Goal: Information Seeking & Learning: Learn about a topic

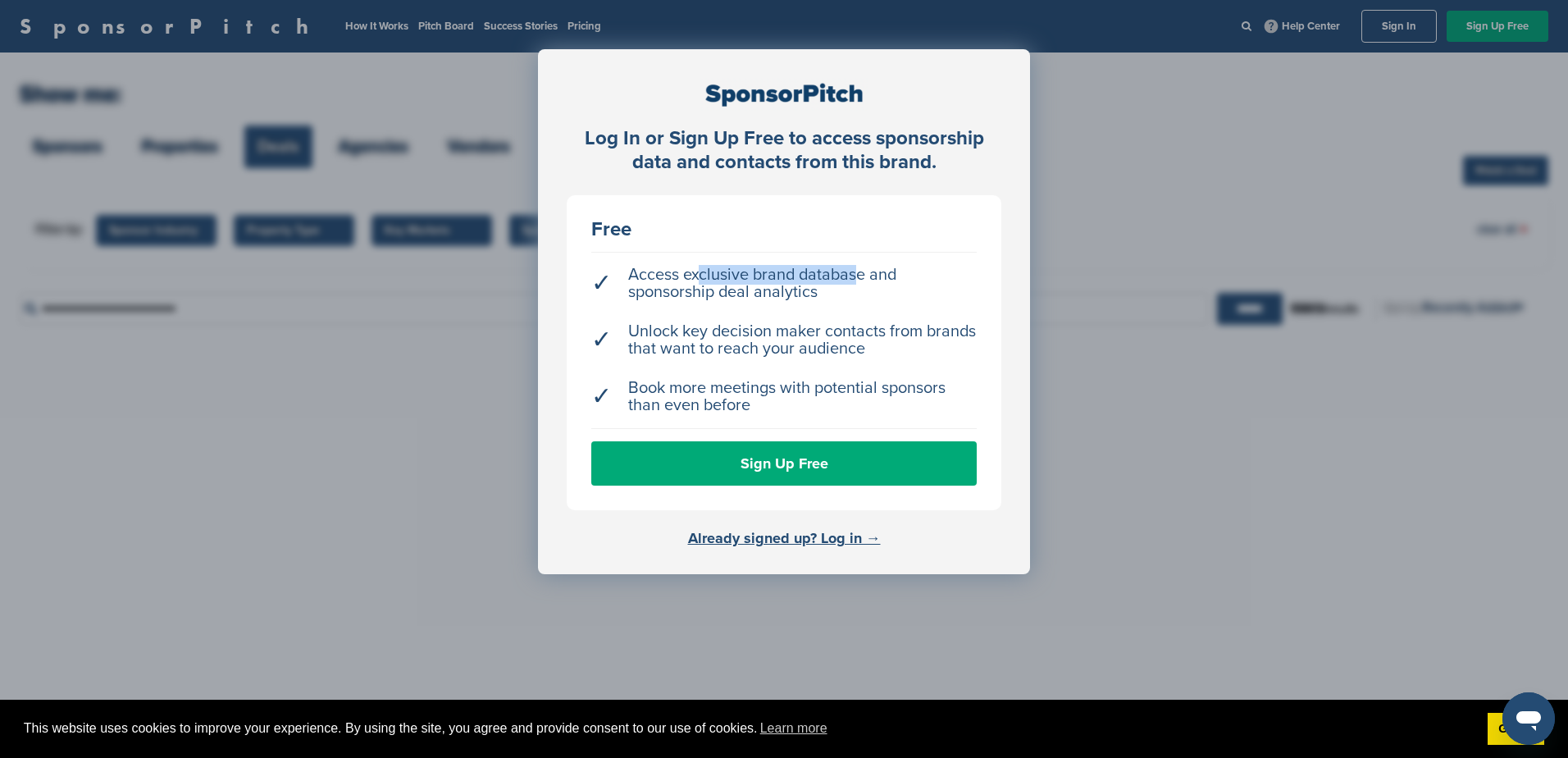
drag, startPoint x: 799, startPoint y: 276, endPoint x: 863, endPoint y: 284, distance: 64.5
click at [863, 284] on li "✓ Access exclusive brand database and sponsorship deal analytics" at bounding box center [784, 284] width 386 height 51
click at [774, 535] on link "Already signed up? Log in →" at bounding box center [784, 538] width 192 height 18
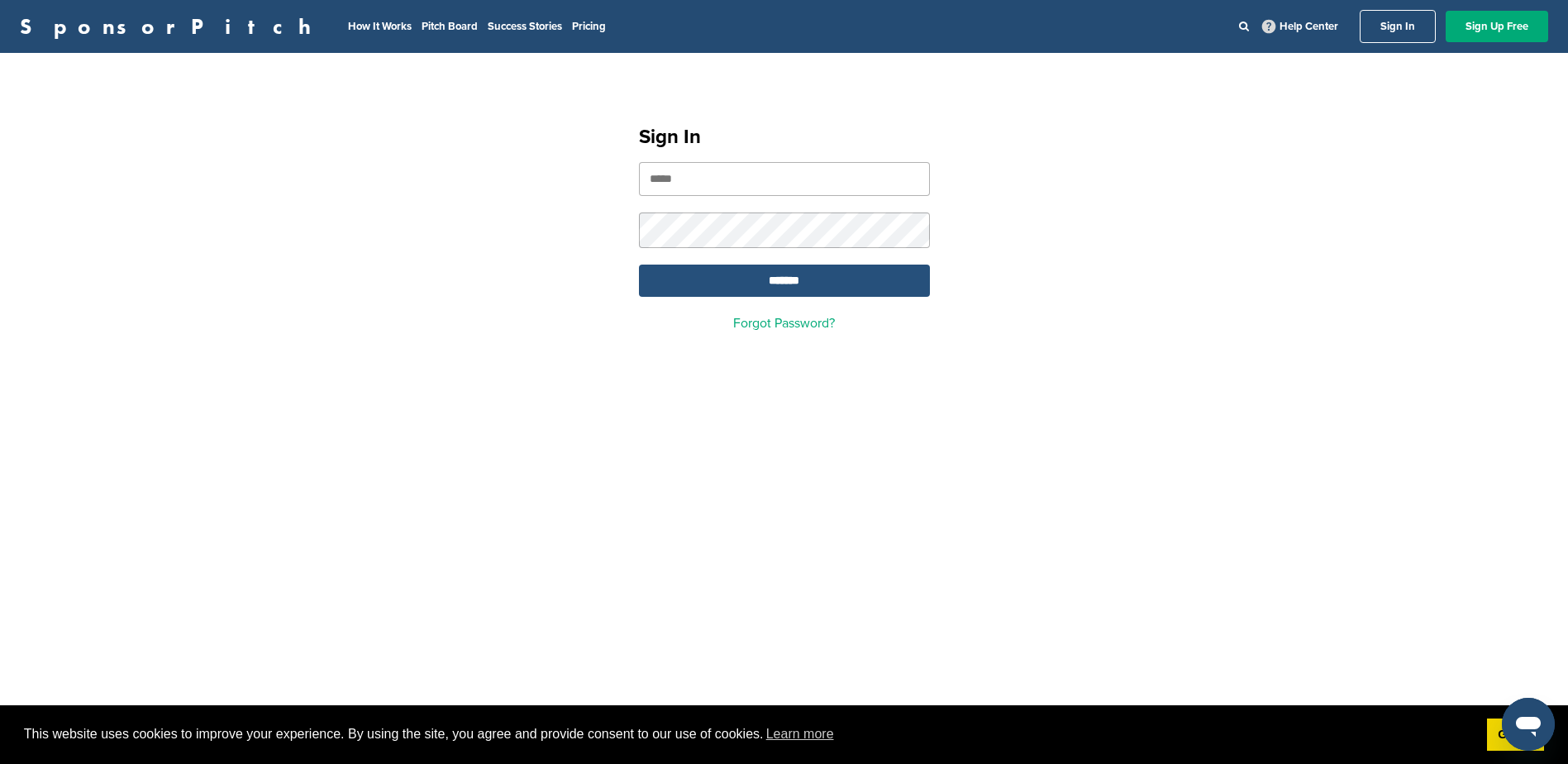
type input "**********"
click at [770, 287] on input "*******" at bounding box center [784, 280] width 291 height 32
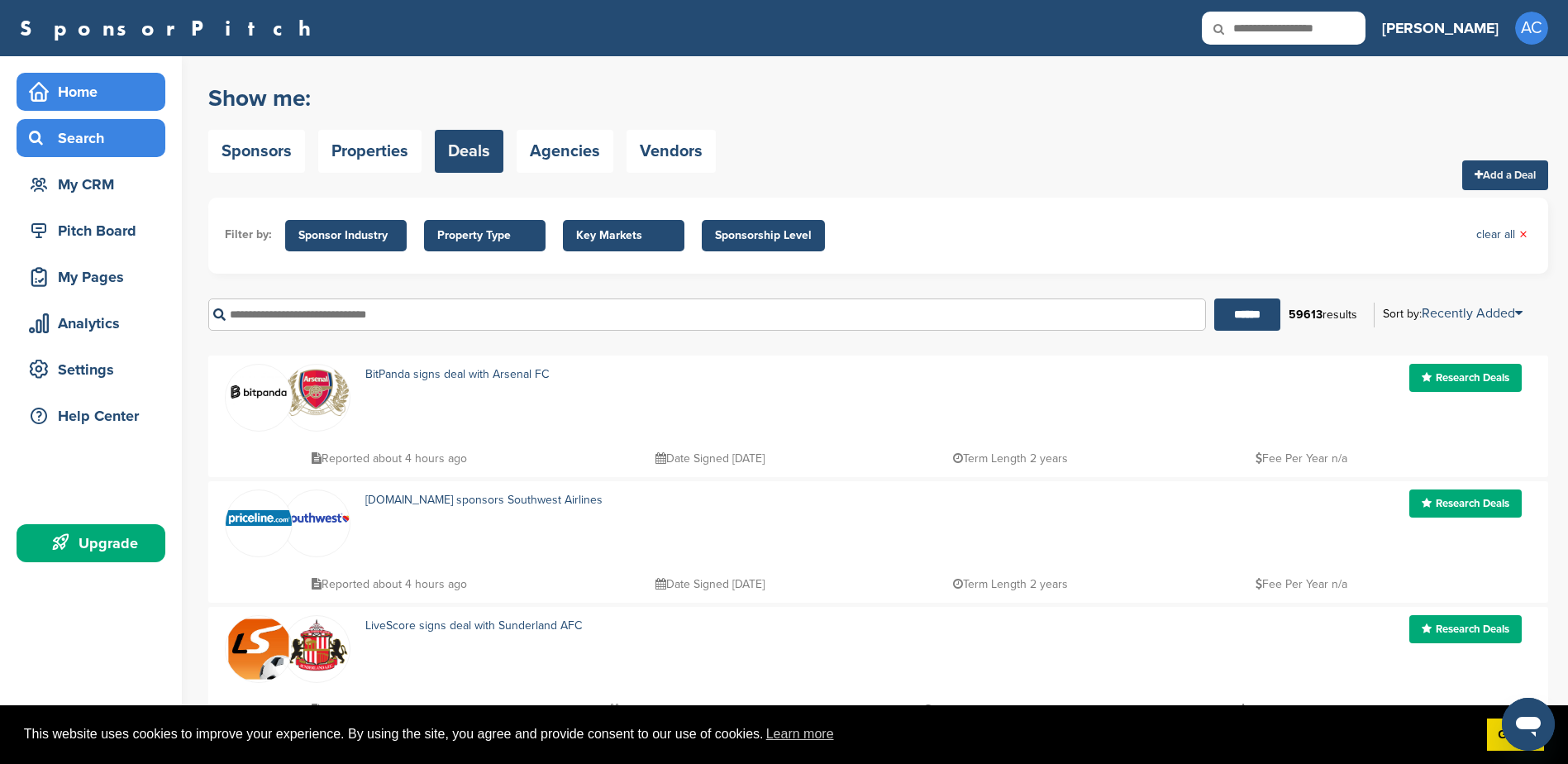
click at [87, 98] on div "Home" at bounding box center [95, 91] width 140 height 30
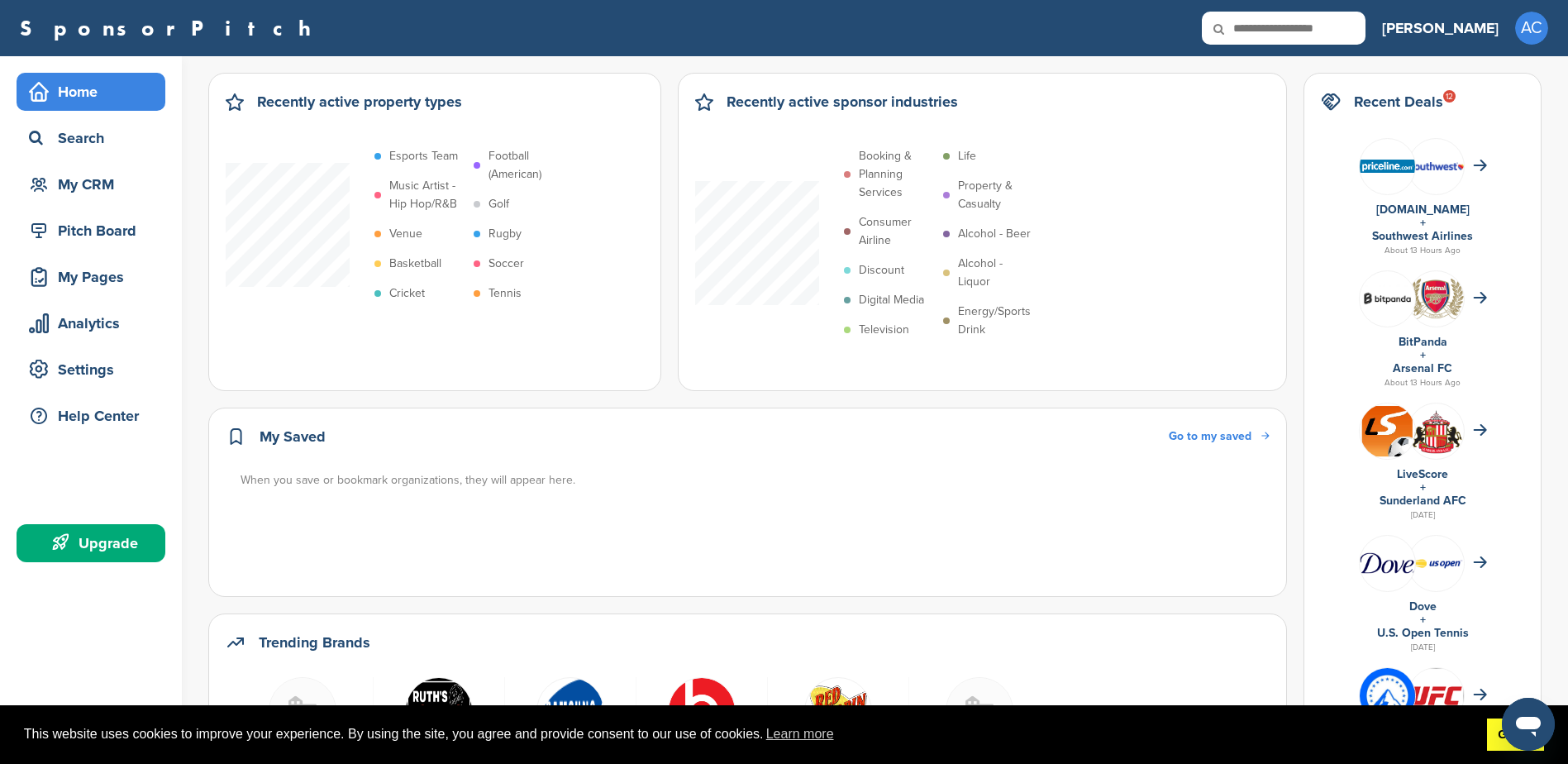
click at [1492, 742] on link "Got it!" at bounding box center [1515, 735] width 57 height 33
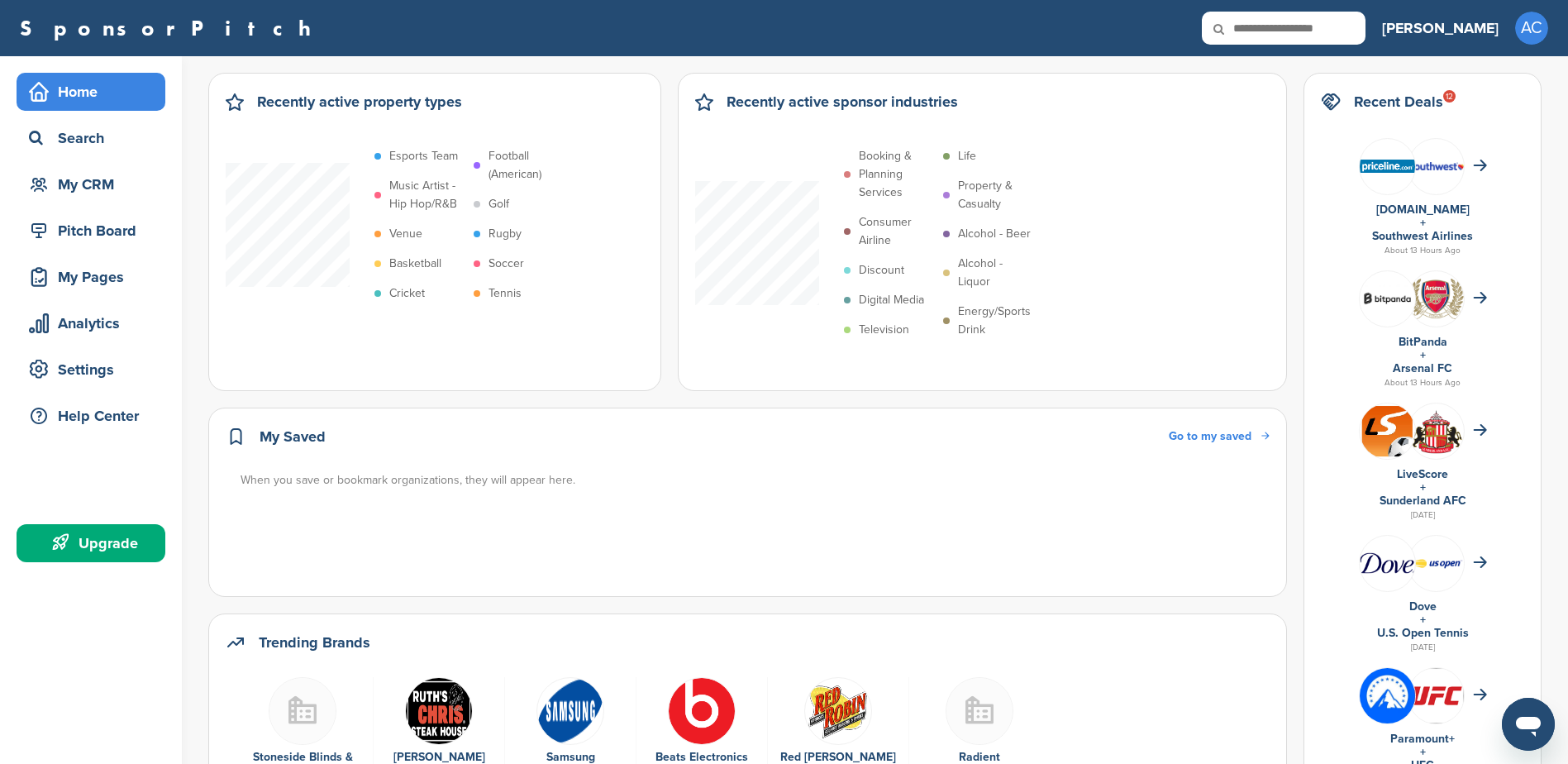
drag, startPoint x: 1484, startPoint y: 110, endPoint x: 1316, endPoint y: 100, distance: 168.3
click at [1316, 100] on div "Recent Deals 12 Priceline.com + Southwest Airlines About 13 Hours Ago BitPanda …" at bounding box center [1422, 771] width 238 height 1398
drag, startPoint x: 1316, startPoint y: 100, endPoint x: 1298, endPoint y: 137, distance: 41.1
click at [1298, 137] on div "Recently active property types Esports Team Music Artist - Hip Hop/R&B Venue Ba…" at bounding box center [875, 771] width 1333 height 1398
drag, startPoint x: 1462, startPoint y: 111, endPoint x: 1345, endPoint y: 100, distance: 117.5
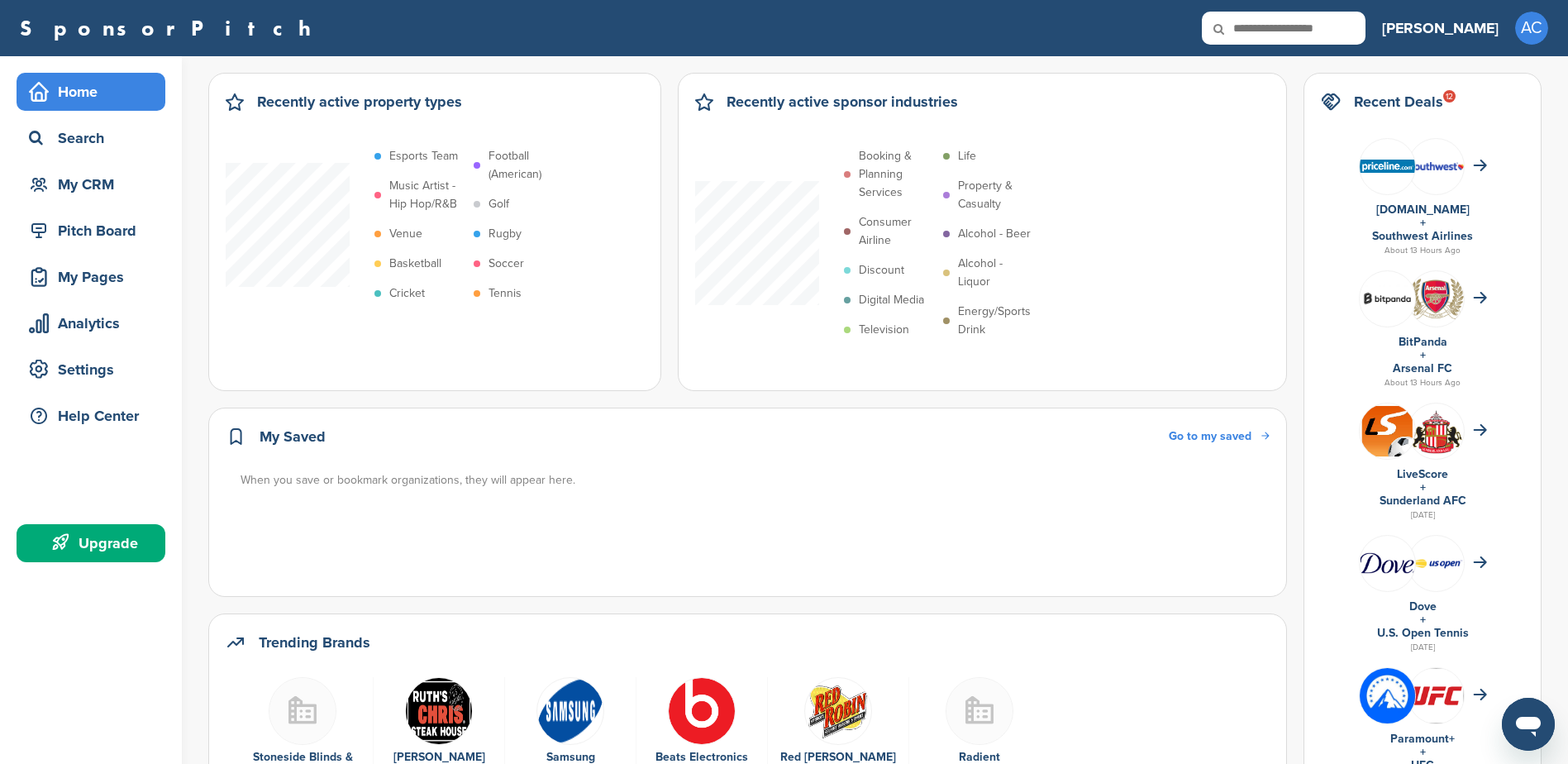
click at [1345, 100] on div "Recent Deals 12" at bounding box center [1421, 110] width 203 height 40
drag, startPoint x: 1340, startPoint y: 100, endPoint x: 1290, endPoint y: 188, distance: 101.2
click at [1290, 188] on div "Recently active property types Esports Team Music Artist - Hip Hop/R&B Venue Ba…" at bounding box center [875, 771] width 1333 height 1398
drag, startPoint x: 1454, startPoint y: 108, endPoint x: 1351, endPoint y: 100, distance: 103.3
click at [1351, 100] on div "Recent Deals 12" at bounding box center [1421, 110] width 203 height 40
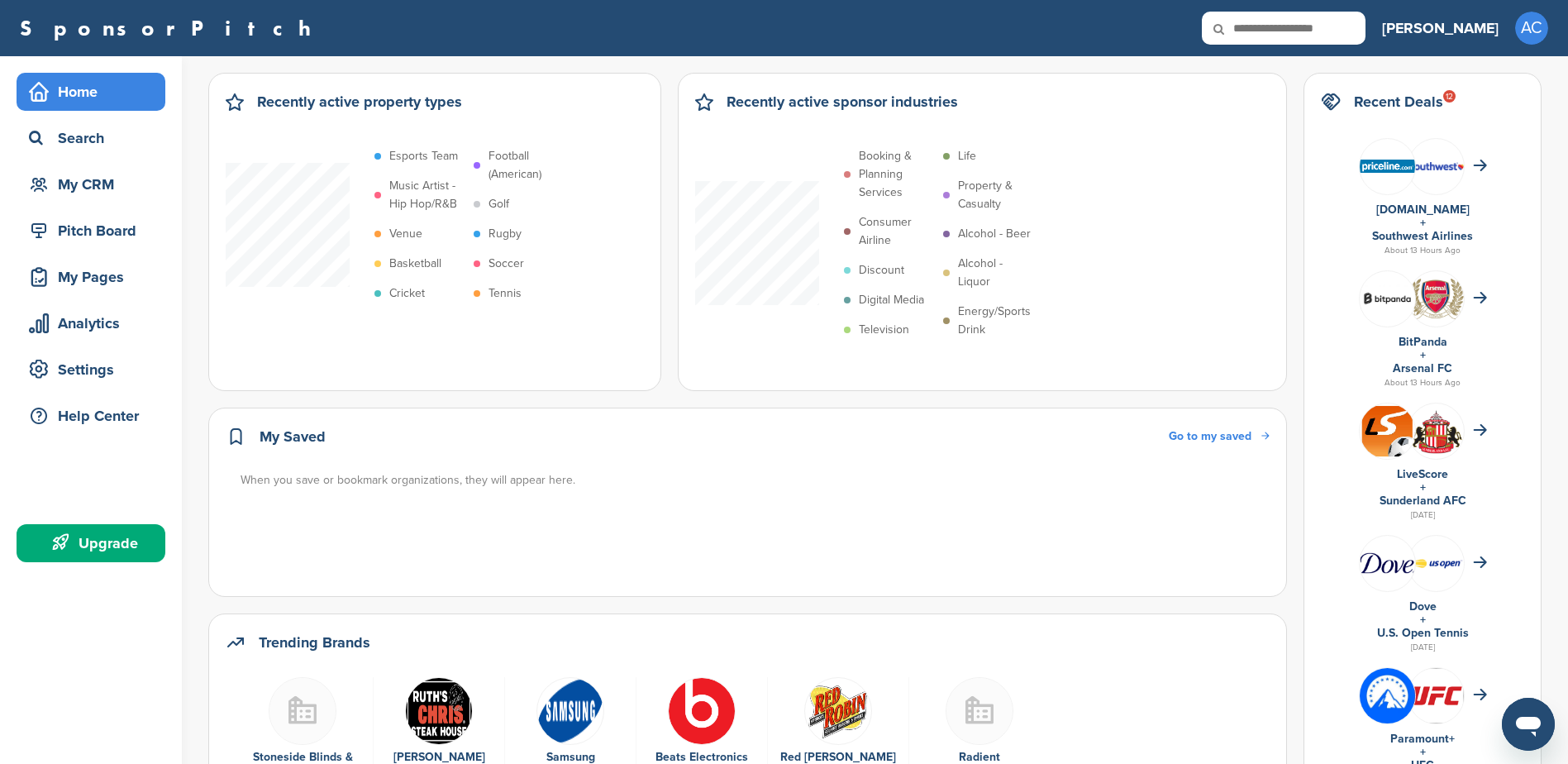
drag, startPoint x: 1351, startPoint y: 100, endPoint x: 1290, endPoint y: 214, distance: 129.3
click at [1290, 214] on div "Recently active property types Esports Team Music Artist - Hip Hop/R&B Venue Ba…" at bounding box center [875, 771] width 1333 height 1398
drag, startPoint x: 1415, startPoint y: 101, endPoint x: 1352, endPoint y: 99, distance: 63.0
click at [1352, 99] on div "Recent Deals 12" at bounding box center [1421, 110] width 203 height 40
click at [1303, 265] on div "Recently active property types Esports Team Music Artist - Hip Hop/R&B Venue Ba…" at bounding box center [875, 771] width 1333 height 1398
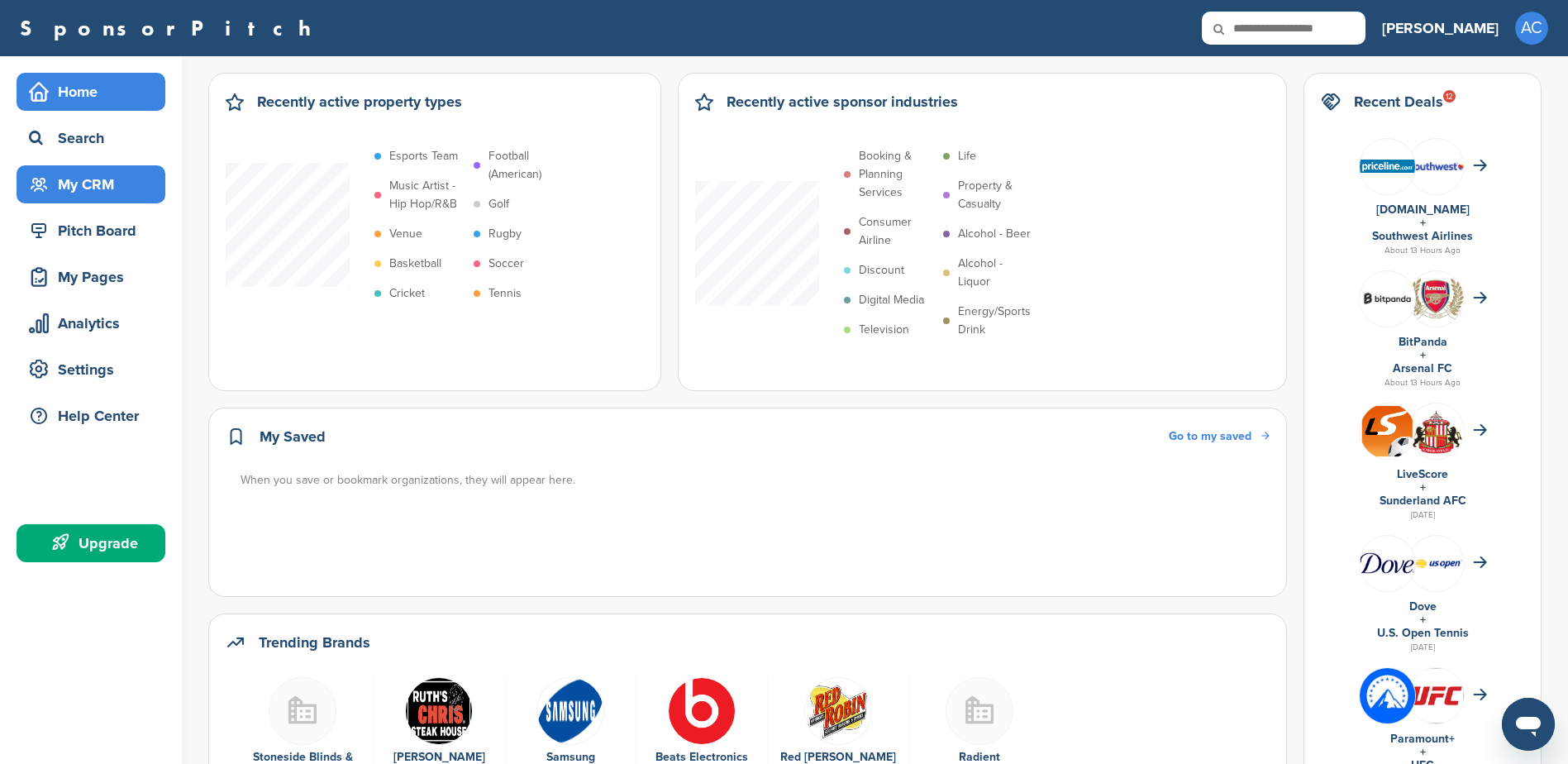
click at [103, 185] on div "My CRM" at bounding box center [95, 184] width 140 height 30
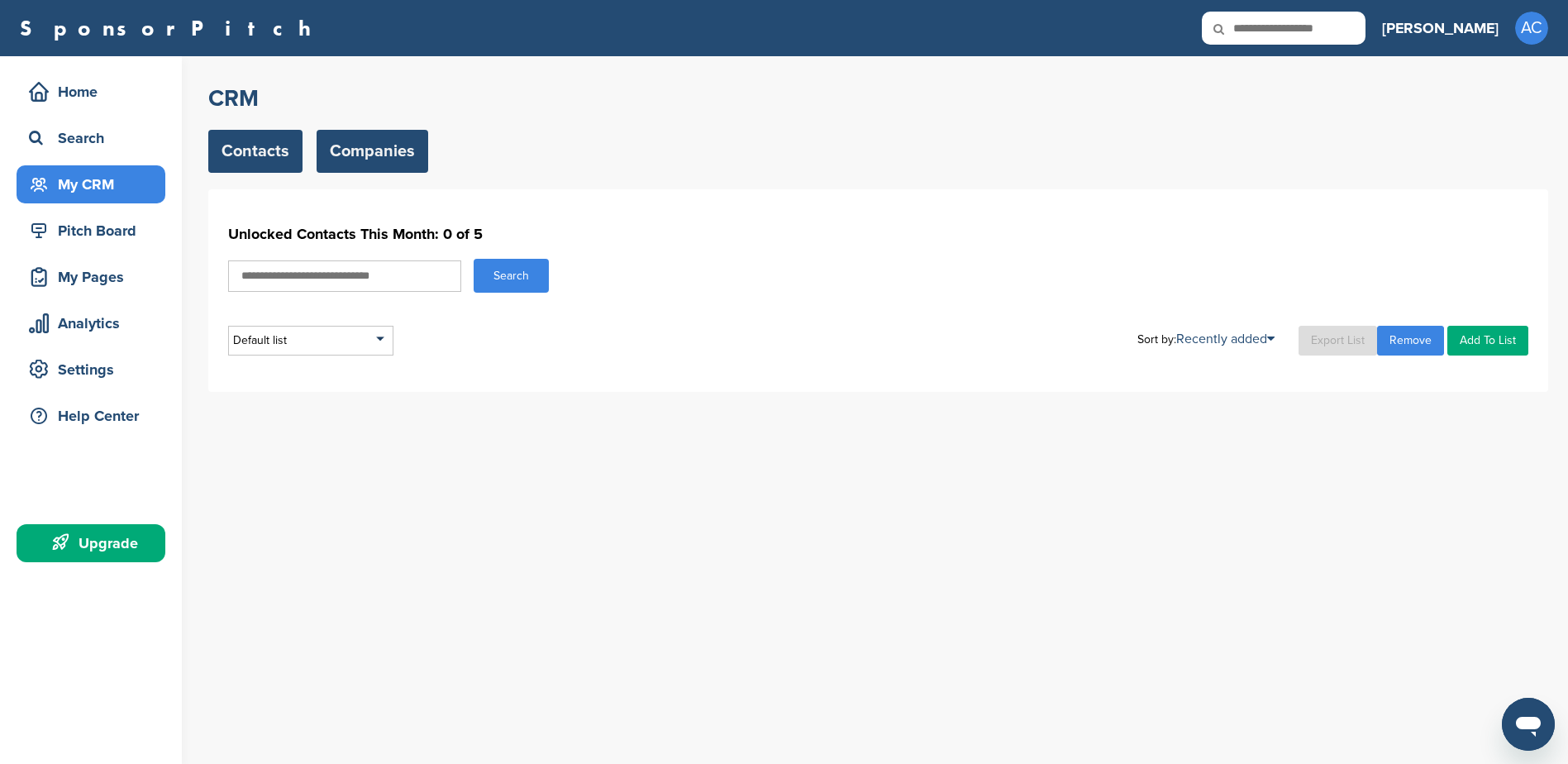
click at [371, 158] on link "Companies" at bounding box center [372, 151] width 112 height 43
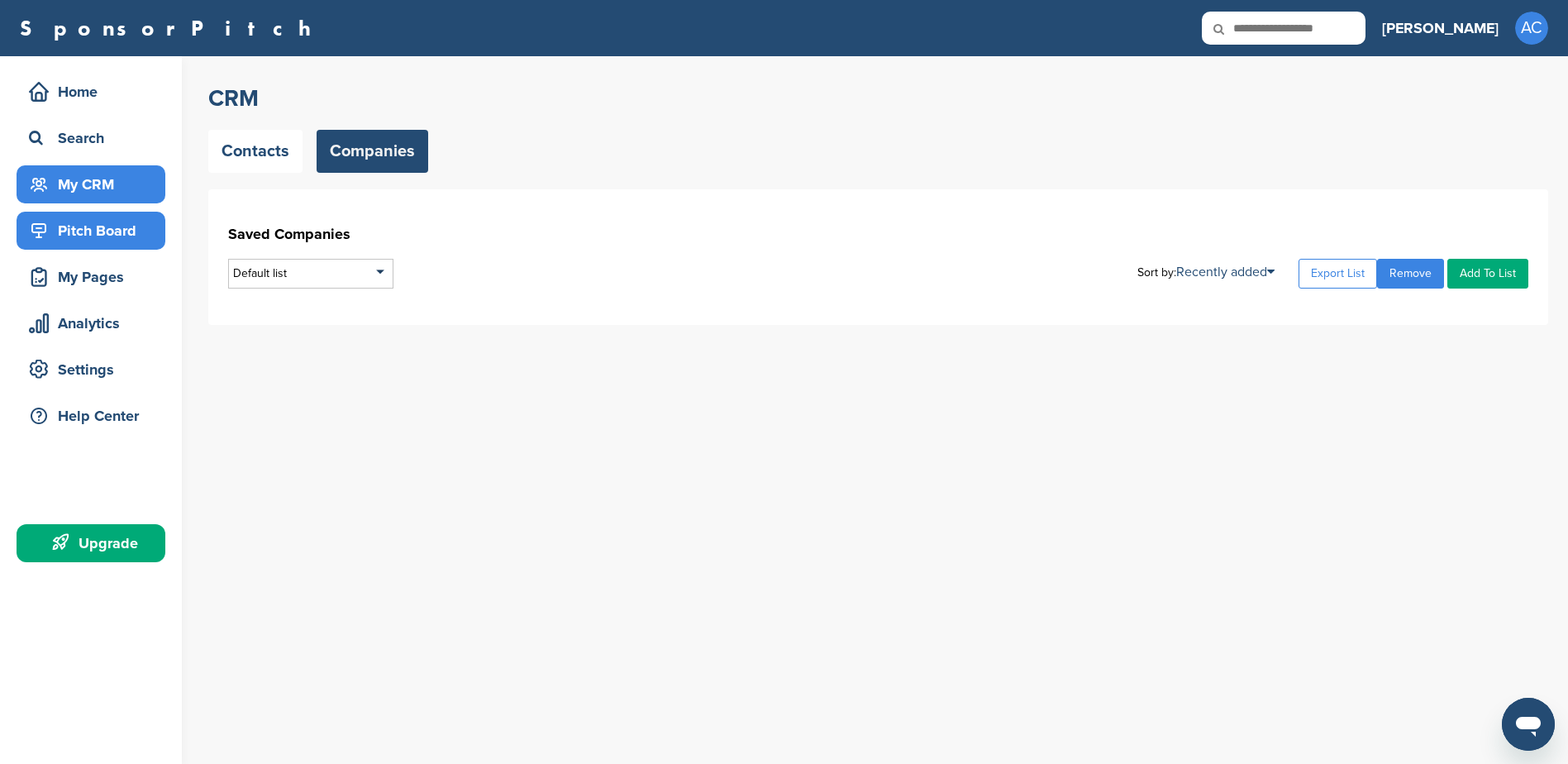
click at [91, 229] on div "Pitch Board" at bounding box center [95, 230] width 140 height 30
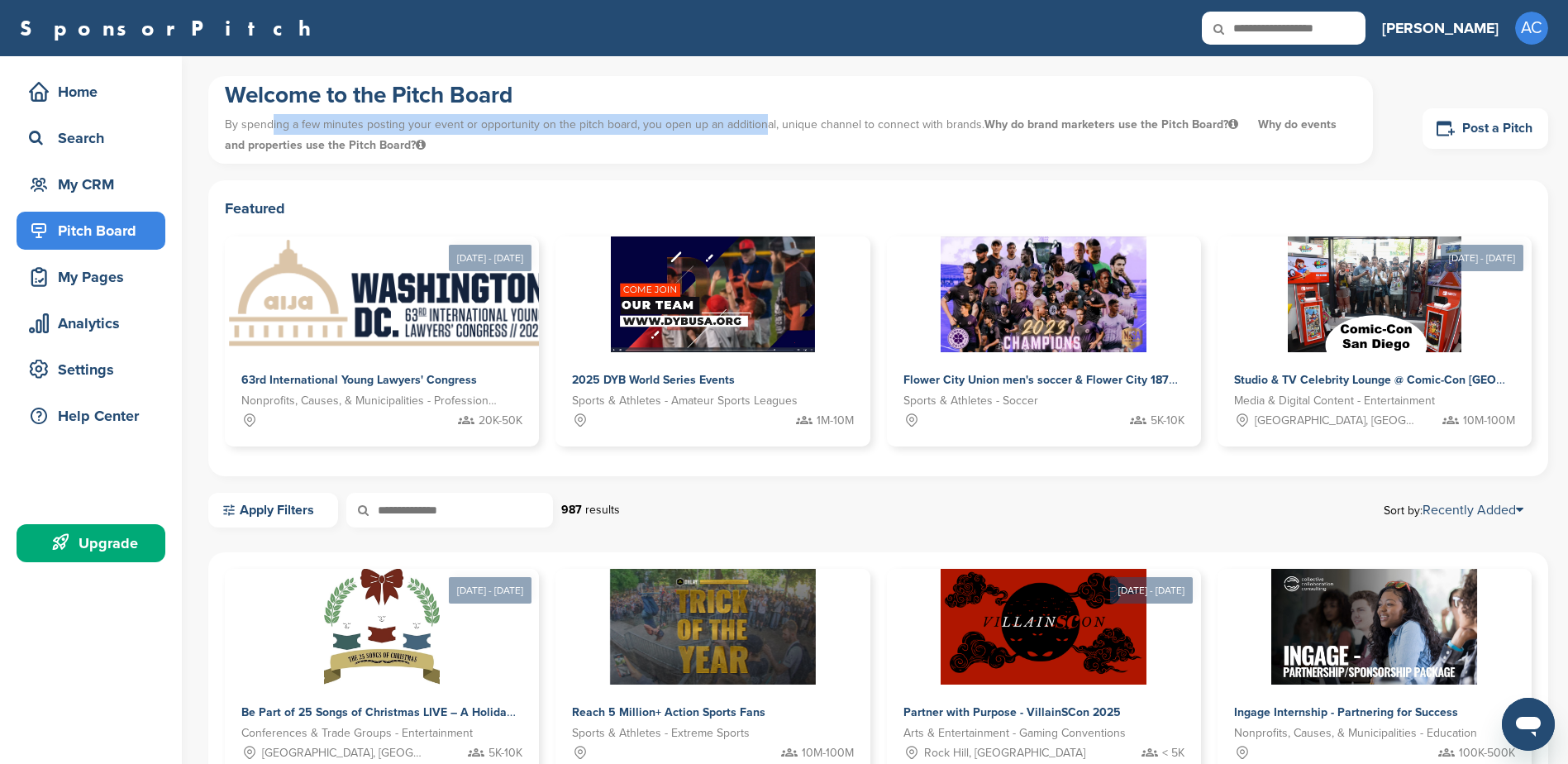
drag, startPoint x: 297, startPoint y: 127, endPoint x: 759, endPoint y: 132, distance: 462.0
click at [759, 132] on p "By spending a few minutes posting your event or opportunity on the pitch board,…" at bounding box center [790, 135] width 1131 height 49
drag, startPoint x: 759, startPoint y: 132, endPoint x: 671, endPoint y: 156, distance: 91.2
click at [671, 156] on p "By spending a few minutes posting your event or opportunity on the pitch board,…" at bounding box center [790, 135] width 1131 height 49
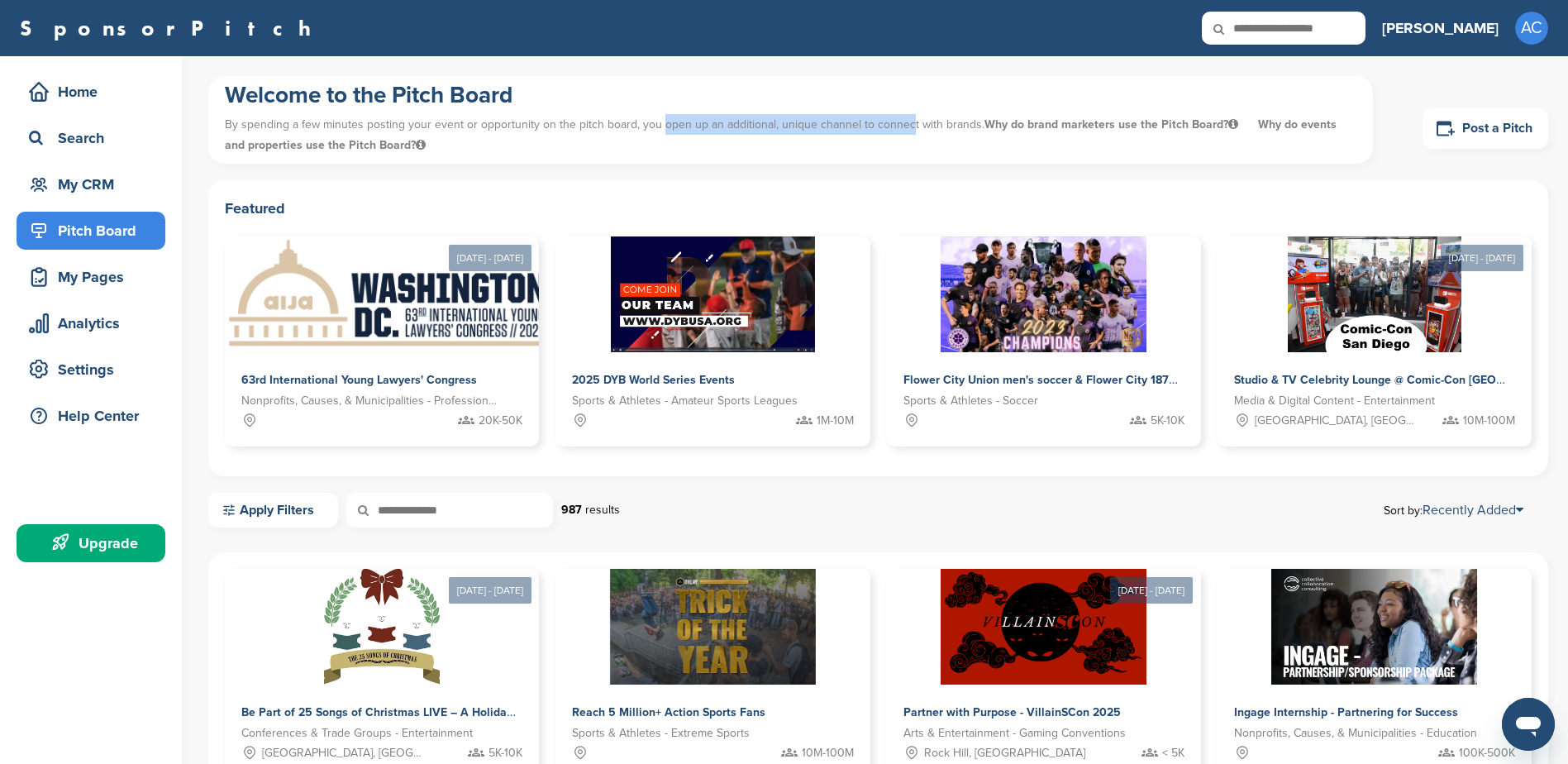
drag, startPoint x: 652, startPoint y: 127, endPoint x: 903, endPoint y: 135, distance: 251.1
click at [903, 132] on p "By spending a few minutes posting your event or opportunity on the pitch board,…" at bounding box center [790, 135] width 1131 height 49
drag, startPoint x: 903, startPoint y: 135, endPoint x: 865, endPoint y: 165, distance: 48.4
click at [865, 165] on div "Welcome to the Pitch Board By spending a few minutes posting your event or oppo…" at bounding box center [878, 128] width 1340 height 104
click at [1499, 135] on link "Post a Pitch" at bounding box center [1485, 128] width 126 height 41
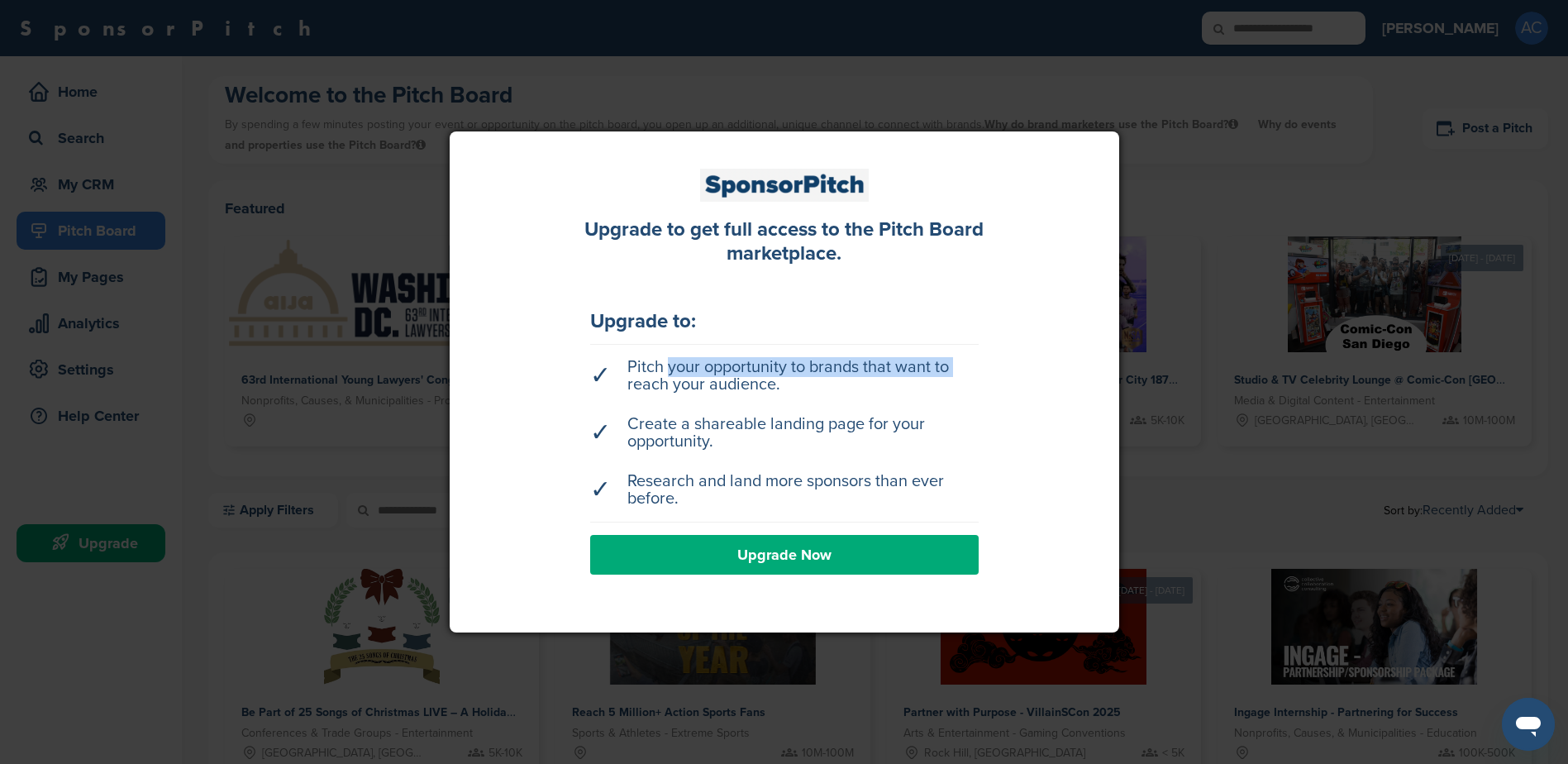
drag, startPoint x: 659, startPoint y: 374, endPoint x: 944, endPoint y: 370, distance: 285.0
click at [944, 370] on li "✓ Pitch your opportunity to brands that want to reach your audience." at bounding box center [784, 376] width 389 height 51
drag, startPoint x: 944, startPoint y: 370, endPoint x: 875, endPoint y: 382, distance: 70.0
click at [875, 382] on li "✓ Pitch your opportunity to brands that want to reach your audience." at bounding box center [784, 376] width 389 height 51
drag, startPoint x: 643, startPoint y: 380, endPoint x: 781, endPoint y: 382, distance: 138.0
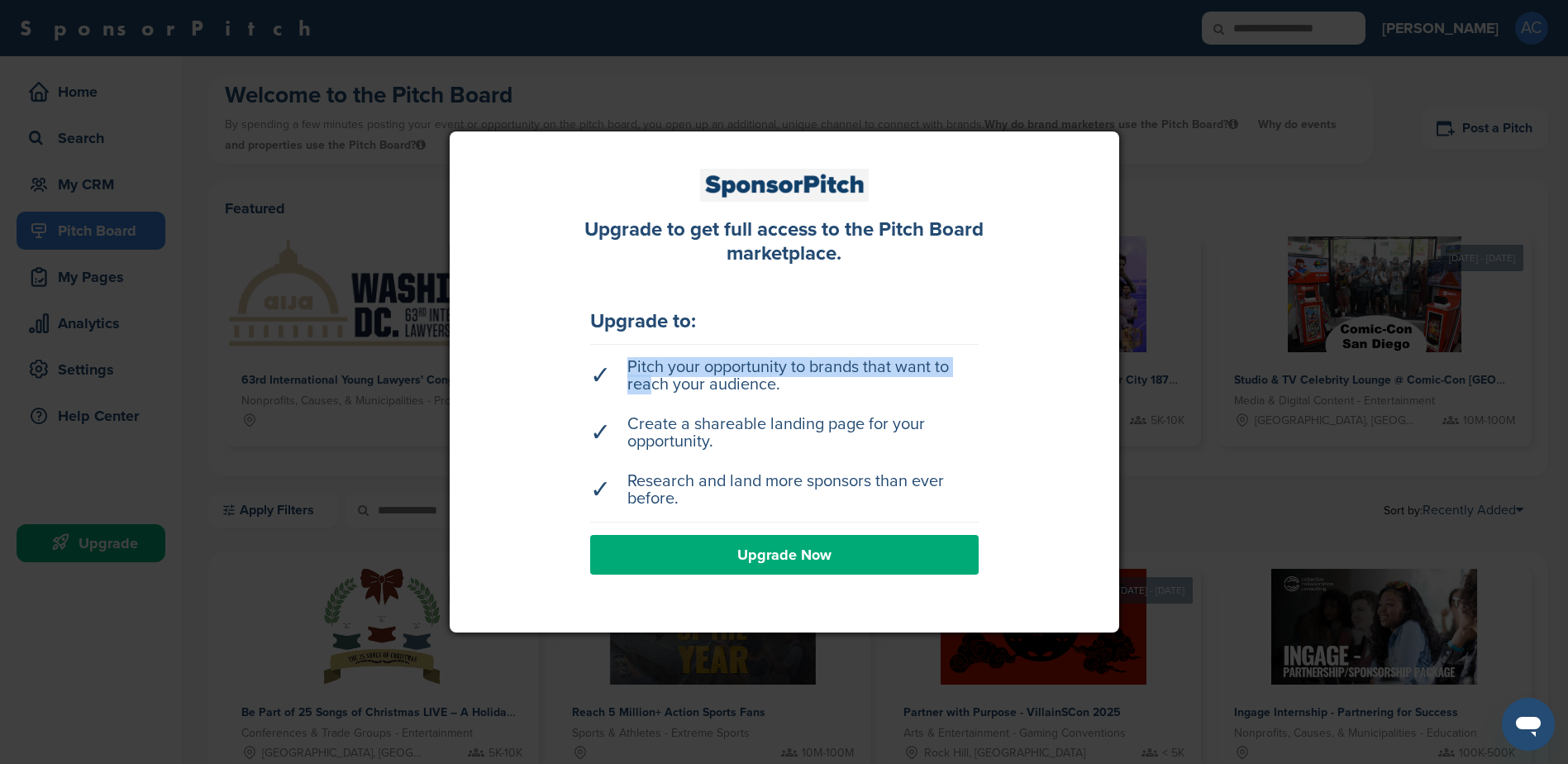
click at [781, 382] on li "✓ Pitch your opportunity to brands that want to reach your audience." at bounding box center [784, 376] width 389 height 51
drag, startPoint x: 781, startPoint y: 382, endPoint x: 936, endPoint y: 427, distance: 161.4
click at [936, 427] on li "✓ Create a shareable landing page for your opportunity." at bounding box center [784, 433] width 389 height 51
click at [786, 563] on link "Upgrade Now" at bounding box center [784, 555] width 389 height 40
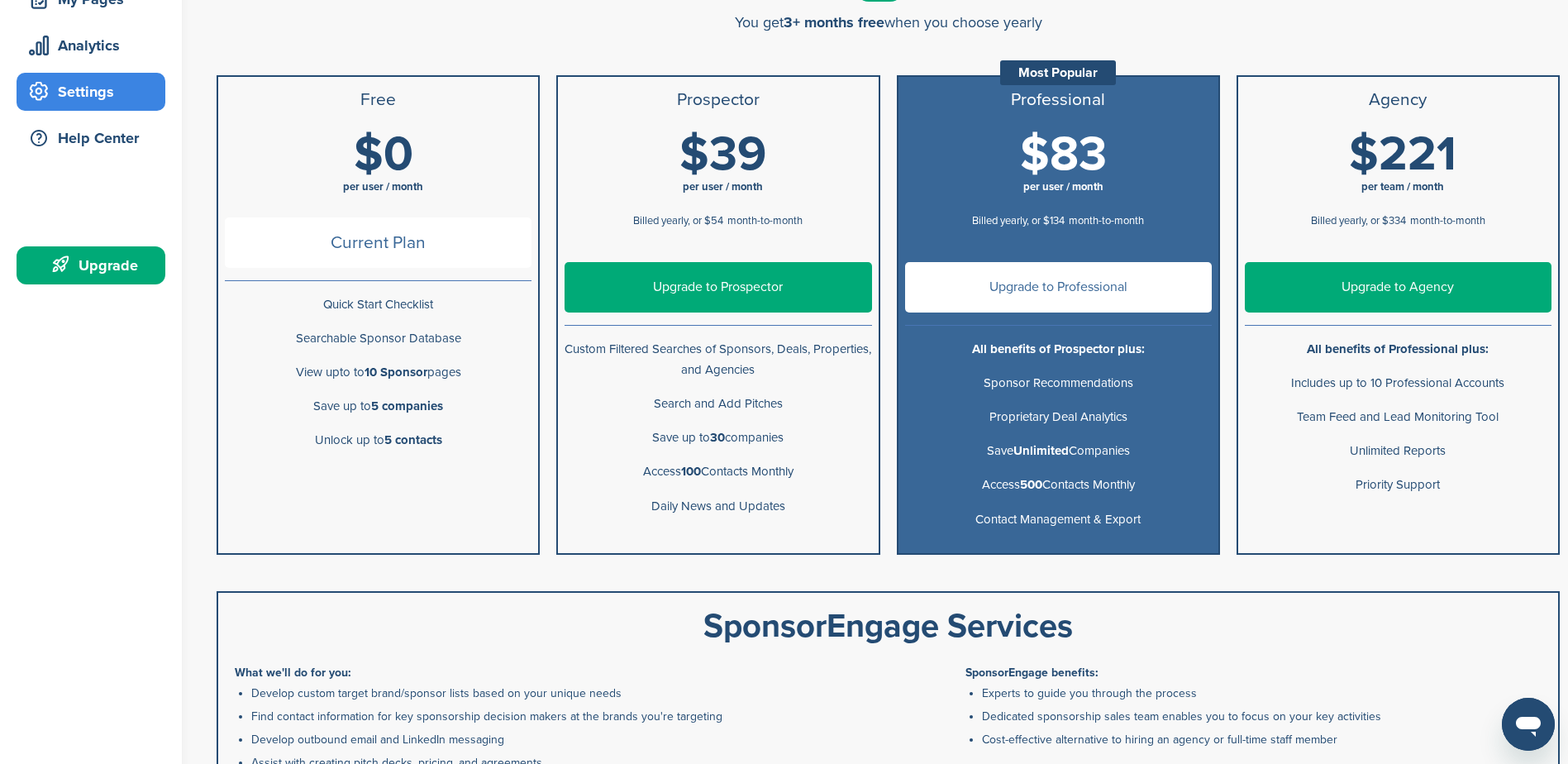
scroll to position [248, 0]
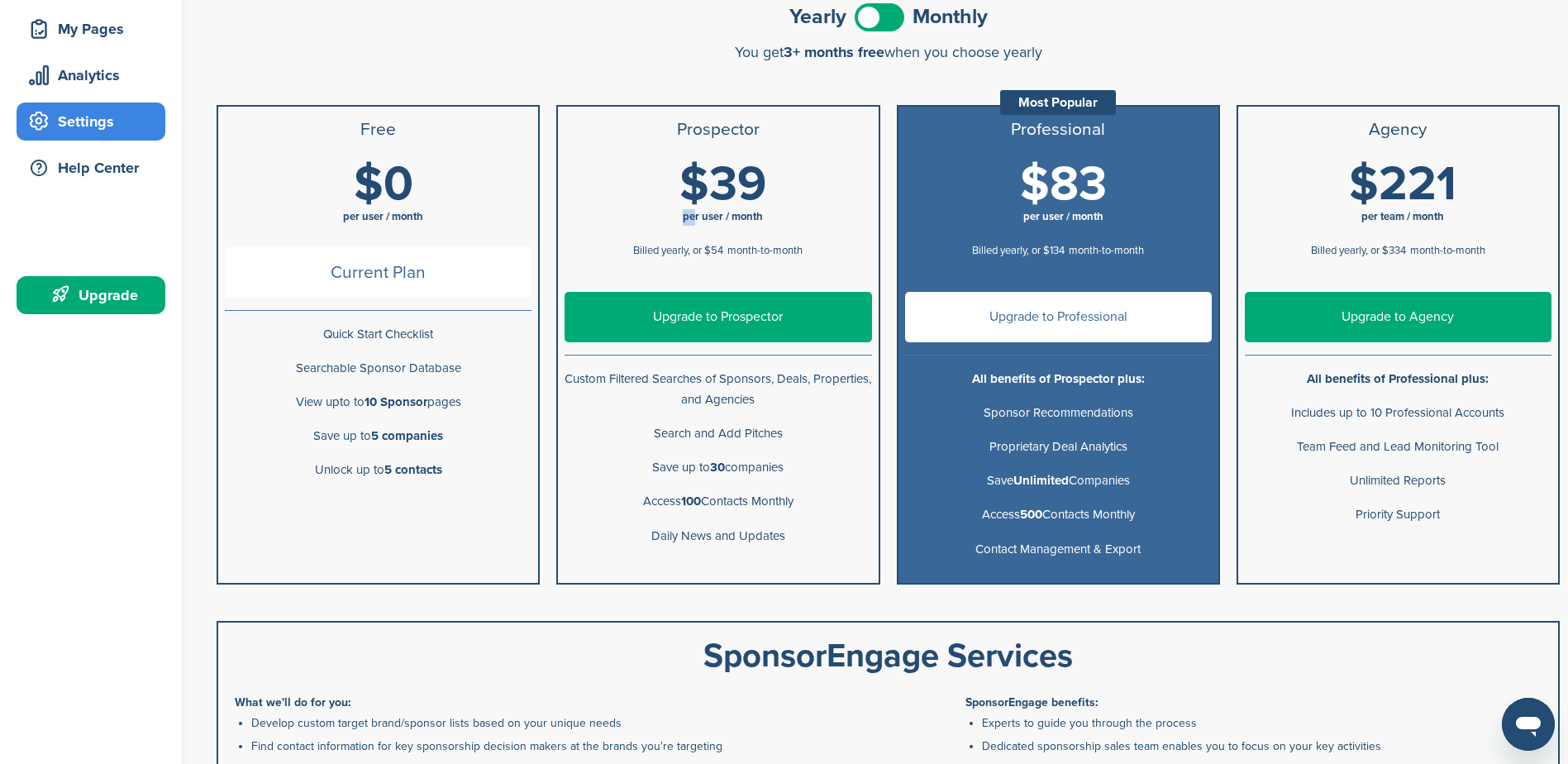
drag, startPoint x: 693, startPoint y: 220, endPoint x: 764, endPoint y: 212, distance: 71.4
click at [764, 212] on h1 "$39 per user / month" at bounding box center [723, 197] width 307 height 75
drag, startPoint x: 764, startPoint y: 212, endPoint x: 797, endPoint y: 247, distance: 48.1
click at [797, 247] on div "Billed yearly, or $54 month-to-month" at bounding box center [717, 249] width 307 height 30
drag, startPoint x: 797, startPoint y: 247, endPoint x: 726, endPoint y: 248, distance: 71.0
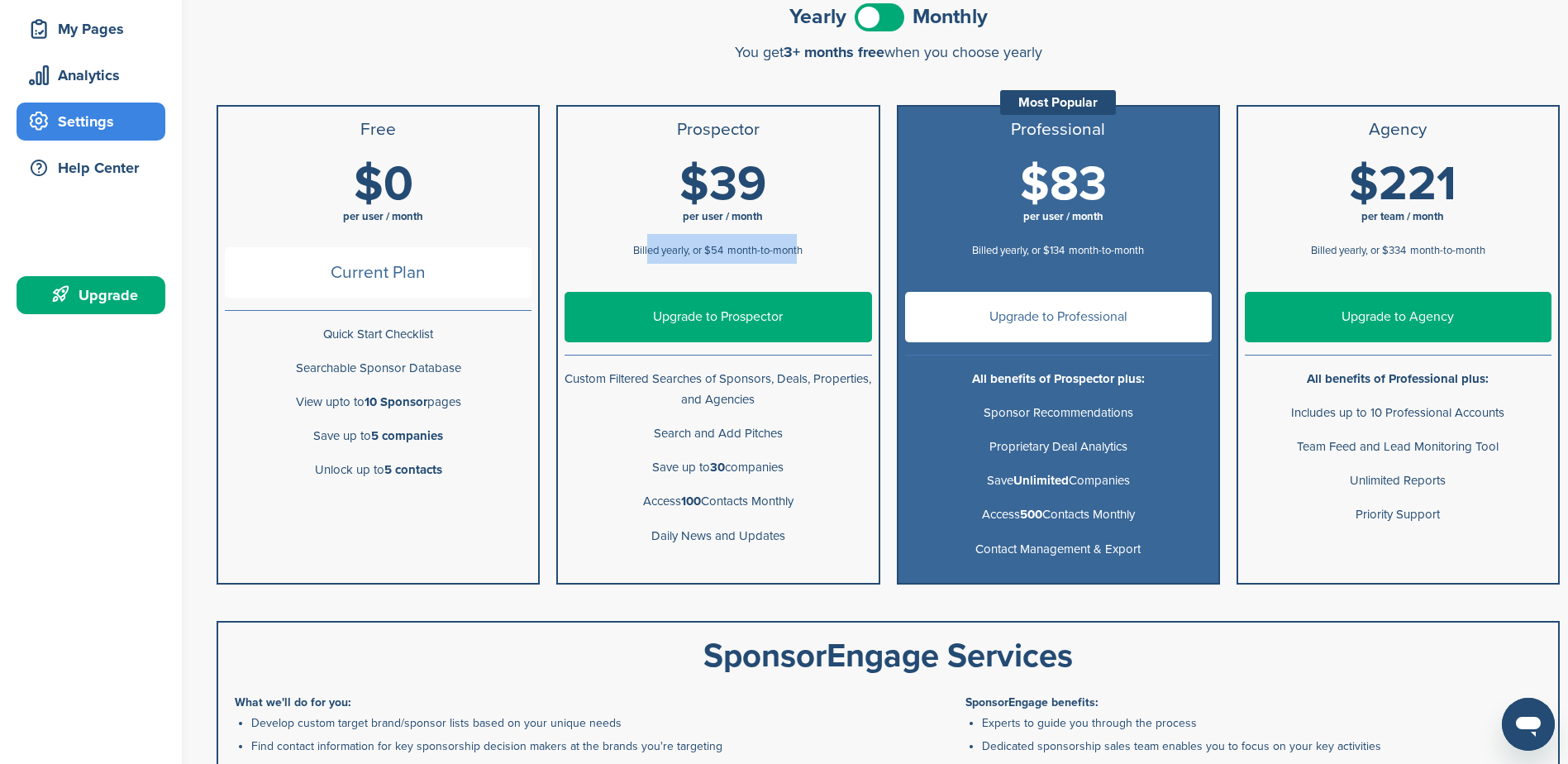
click at [726, 248] on div "Billed yearly, or $54 month-to-month" at bounding box center [717, 249] width 307 height 30
drag, startPoint x: 1050, startPoint y: 219, endPoint x: 1076, endPoint y: 215, distance: 26.3
click at [1076, 215] on span "per user / month" at bounding box center [1063, 218] width 307 height 16
drag, startPoint x: 995, startPoint y: 375, endPoint x: 1100, endPoint y: 381, distance: 105.2
click at [1100, 381] on b "All benefits of Prospector plus:" at bounding box center [1058, 379] width 173 height 15
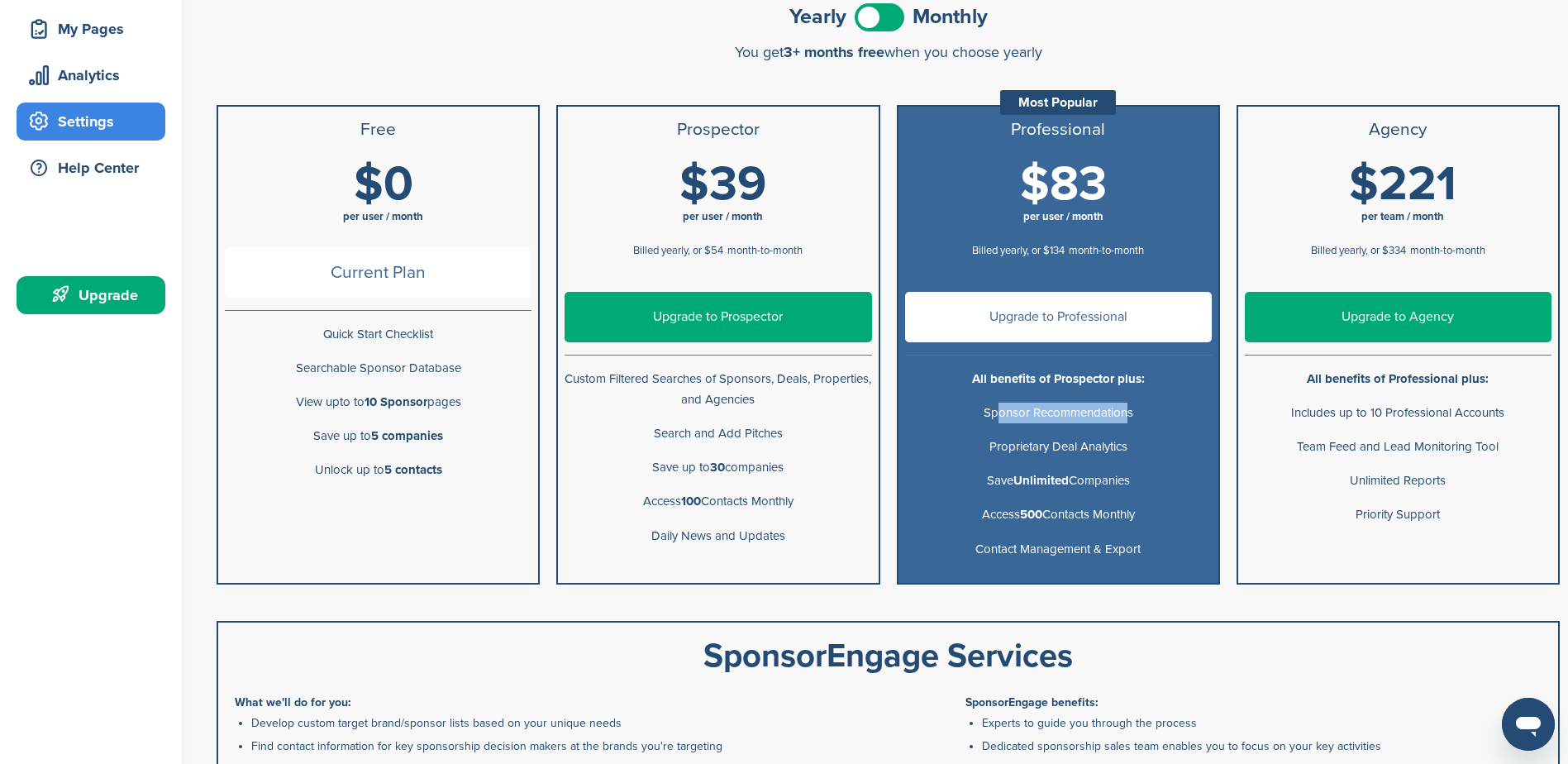
drag, startPoint x: 1100, startPoint y: 381, endPoint x: 1123, endPoint y: 421, distance: 46.1
click at [1123, 421] on p "Sponsor Recommendations" at bounding box center [1057, 413] width 307 height 21
drag, startPoint x: 1123, startPoint y: 421, endPoint x: 1031, endPoint y: 439, distance: 93.7
click at [1031, 439] on p "Proprietary Deal Analytics" at bounding box center [1057, 447] width 307 height 21
drag, startPoint x: 995, startPoint y: 448, endPoint x: 1121, endPoint y: 450, distance: 126.0
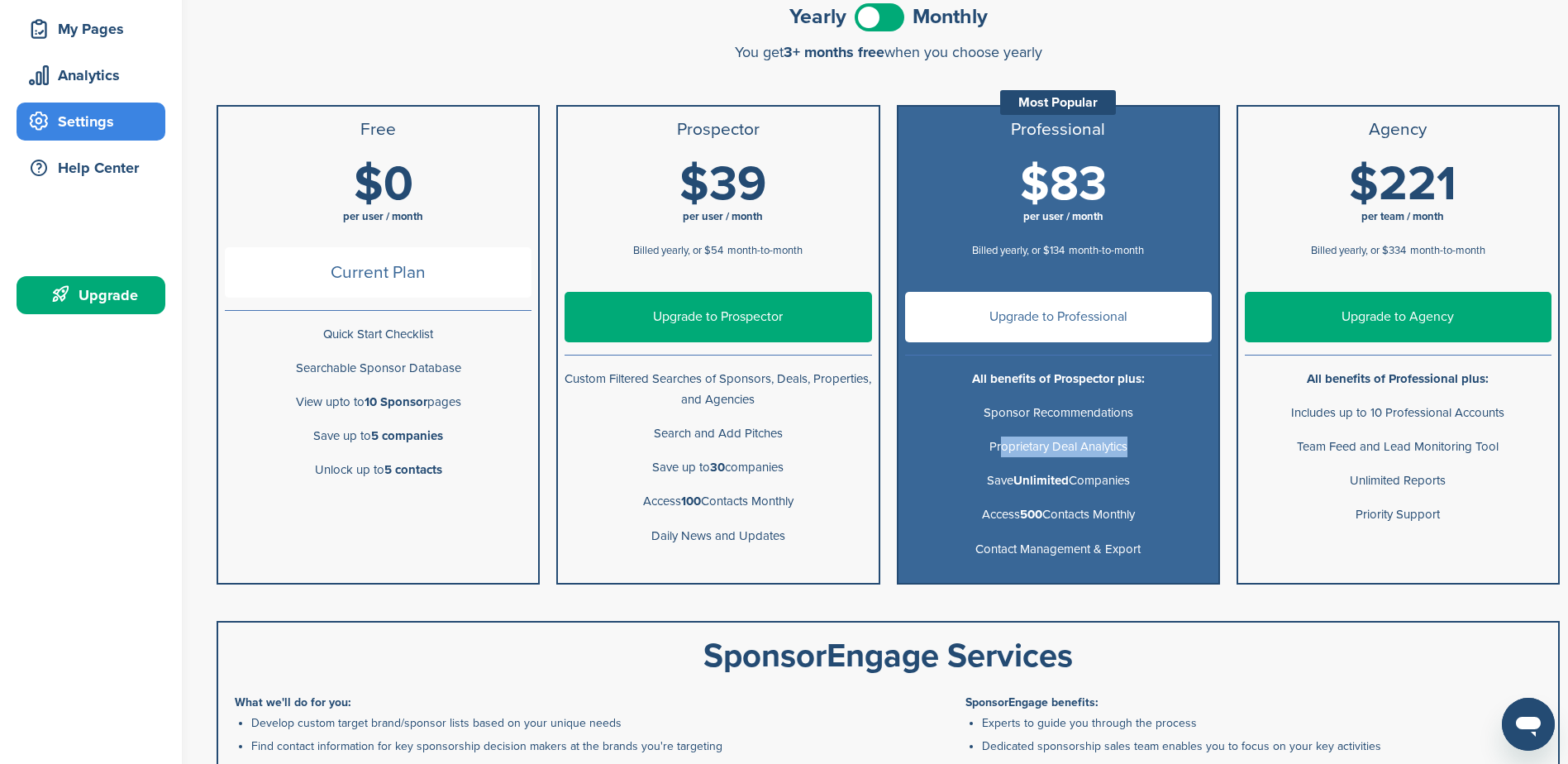
click at [1121, 450] on p "Proprietary Deal Analytics" at bounding box center [1057, 447] width 307 height 21
drag, startPoint x: 1121, startPoint y: 450, endPoint x: 1130, endPoint y: 484, distance: 35.2
click at [1130, 484] on p "Save Unlimited Companies" at bounding box center [1057, 481] width 307 height 21
drag, startPoint x: 1003, startPoint y: 518, endPoint x: 1119, endPoint y: 515, distance: 116.0
click at [1118, 515] on p "Access 500 Contacts Monthly" at bounding box center [1057, 514] width 307 height 21
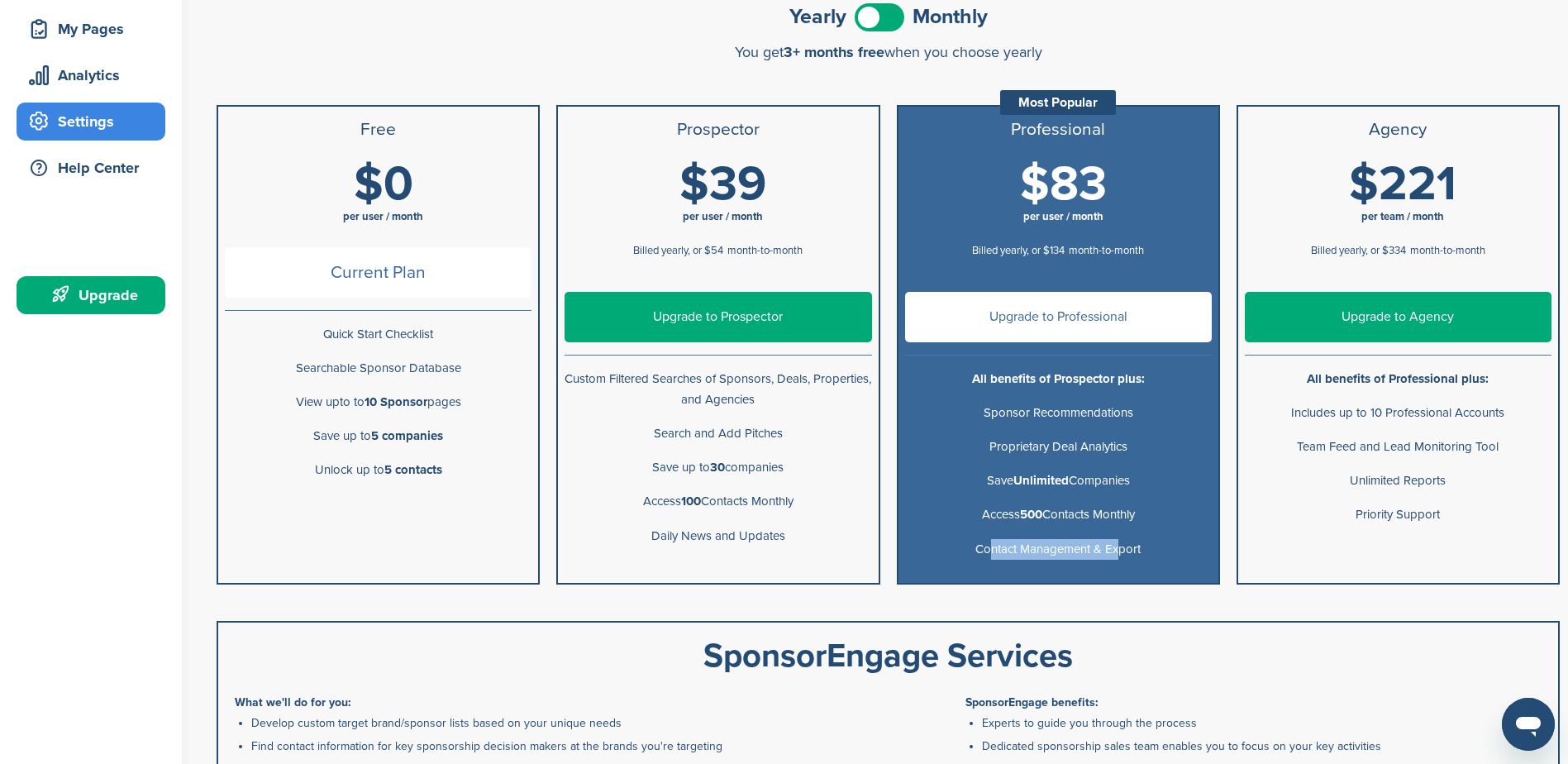
drag, startPoint x: 985, startPoint y: 540, endPoint x: 1112, endPoint y: 540, distance: 127.0
click at [1112, 540] on p "Contact Management & Export" at bounding box center [1057, 549] width 307 height 21
drag, startPoint x: 737, startPoint y: 497, endPoint x: 756, endPoint y: 497, distance: 19.0
click at [756, 497] on p "Access 100 Contacts Monthly" at bounding box center [717, 501] width 307 height 21
drag, startPoint x: 756, startPoint y: 497, endPoint x: 818, endPoint y: 381, distance: 131.5
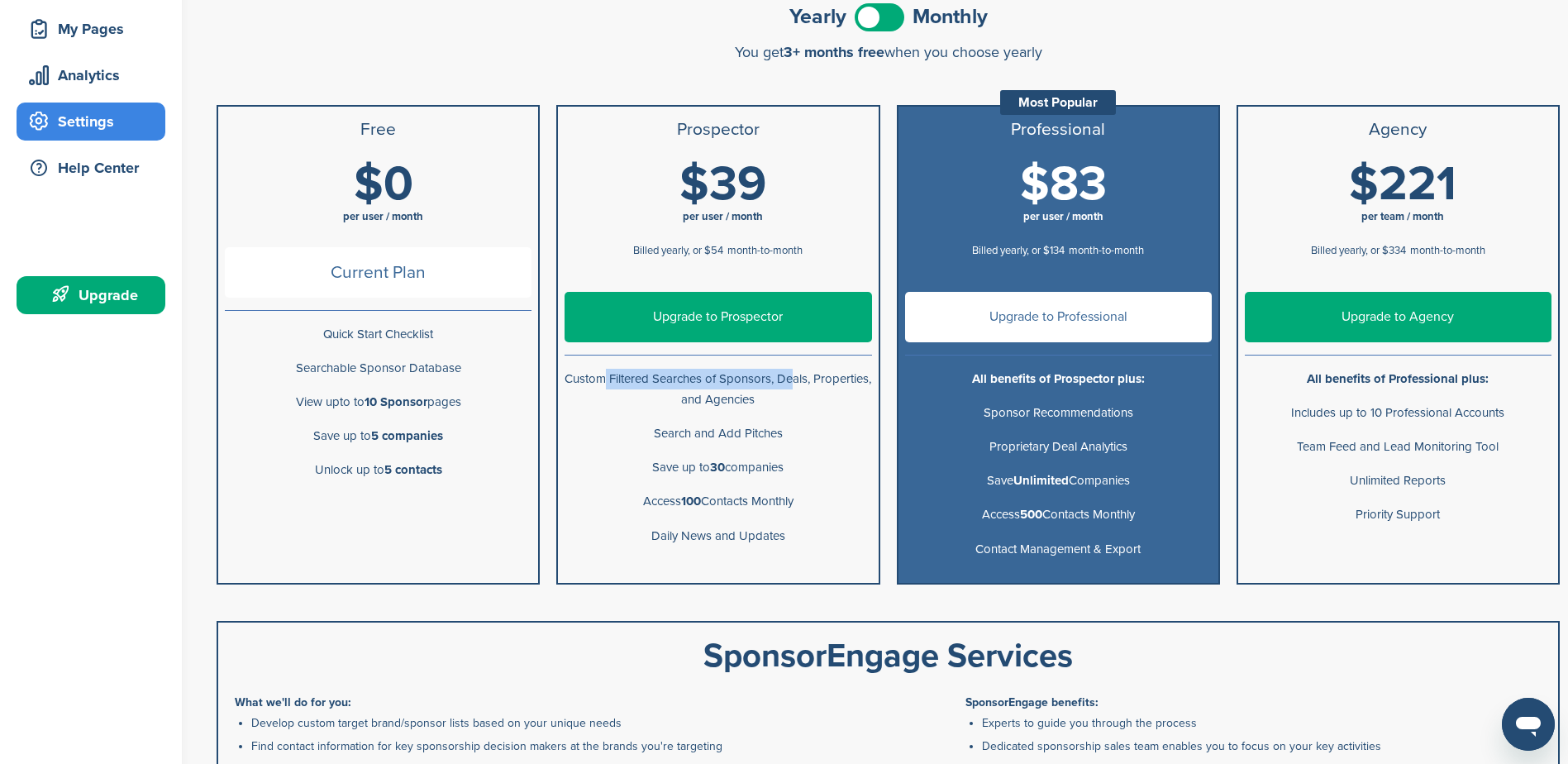
click at [818, 381] on p "Custom Filtered Searches of Sponsors, Deals, Properties, and Agencies" at bounding box center [717, 389] width 307 height 41
drag, startPoint x: 818, startPoint y: 381, endPoint x: 733, endPoint y: 393, distance: 85.8
click at [733, 393] on p "Custom Filtered Searches of Sponsors, Deals, Properties, and Agencies" at bounding box center [717, 389] width 307 height 41
drag, startPoint x: 654, startPoint y: 402, endPoint x: 778, endPoint y: 398, distance: 124.1
click at [778, 398] on p "Custom Filtered Searches of Sponsors, Deals, Properties, and Agencies" at bounding box center [717, 389] width 307 height 41
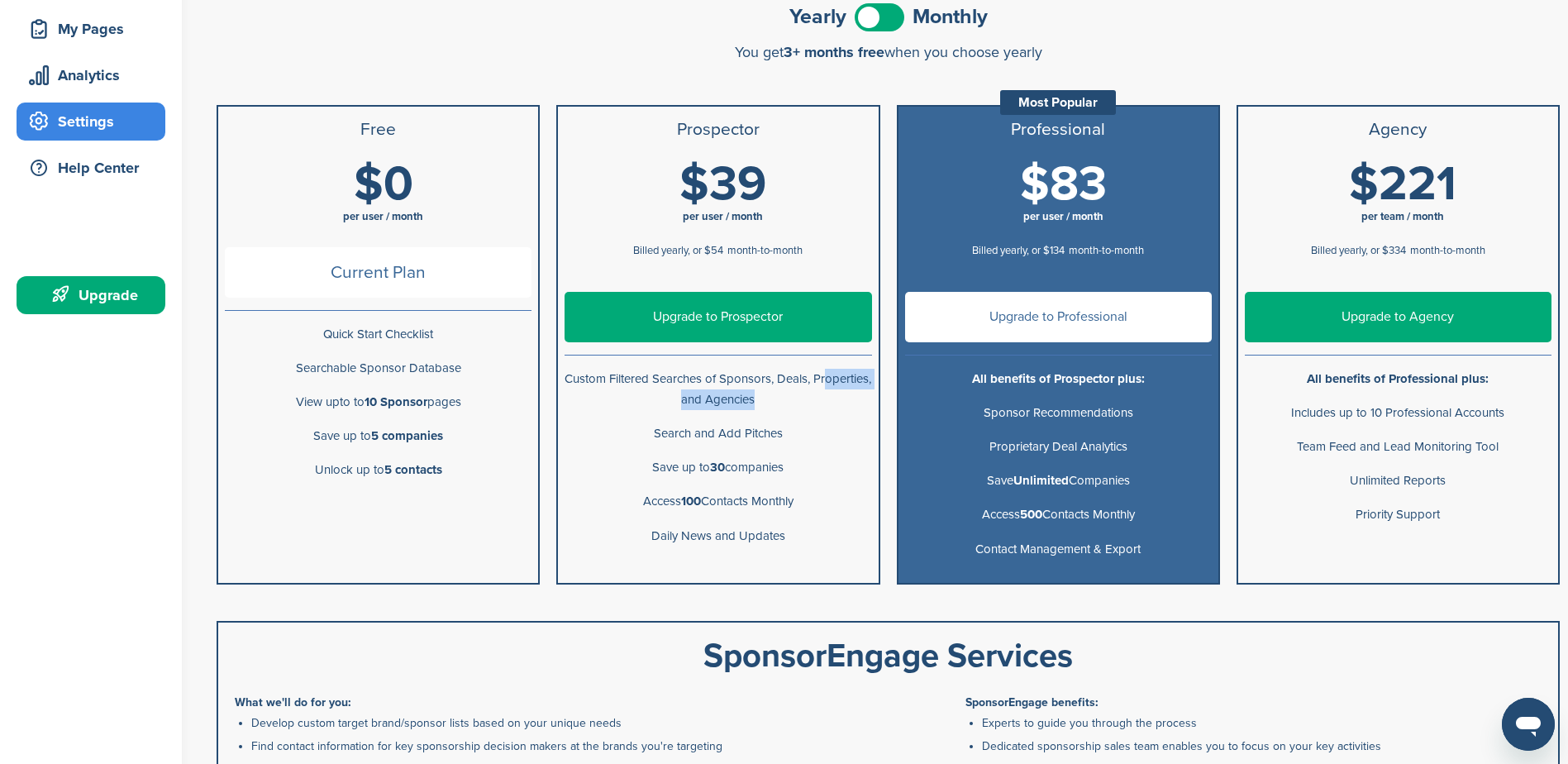
drag, startPoint x: 778, startPoint y: 398, endPoint x: 785, endPoint y: 436, distance: 38.6
click at [785, 436] on p "Search and Add Pitches" at bounding box center [717, 433] width 307 height 21
drag, startPoint x: 785, startPoint y: 436, endPoint x: 732, endPoint y: 476, distance: 66.4
click at [732, 476] on p "Save up to 30 companies" at bounding box center [717, 467] width 307 height 21
drag, startPoint x: 680, startPoint y: 429, endPoint x: 797, endPoint y: 443, distance: 117.8
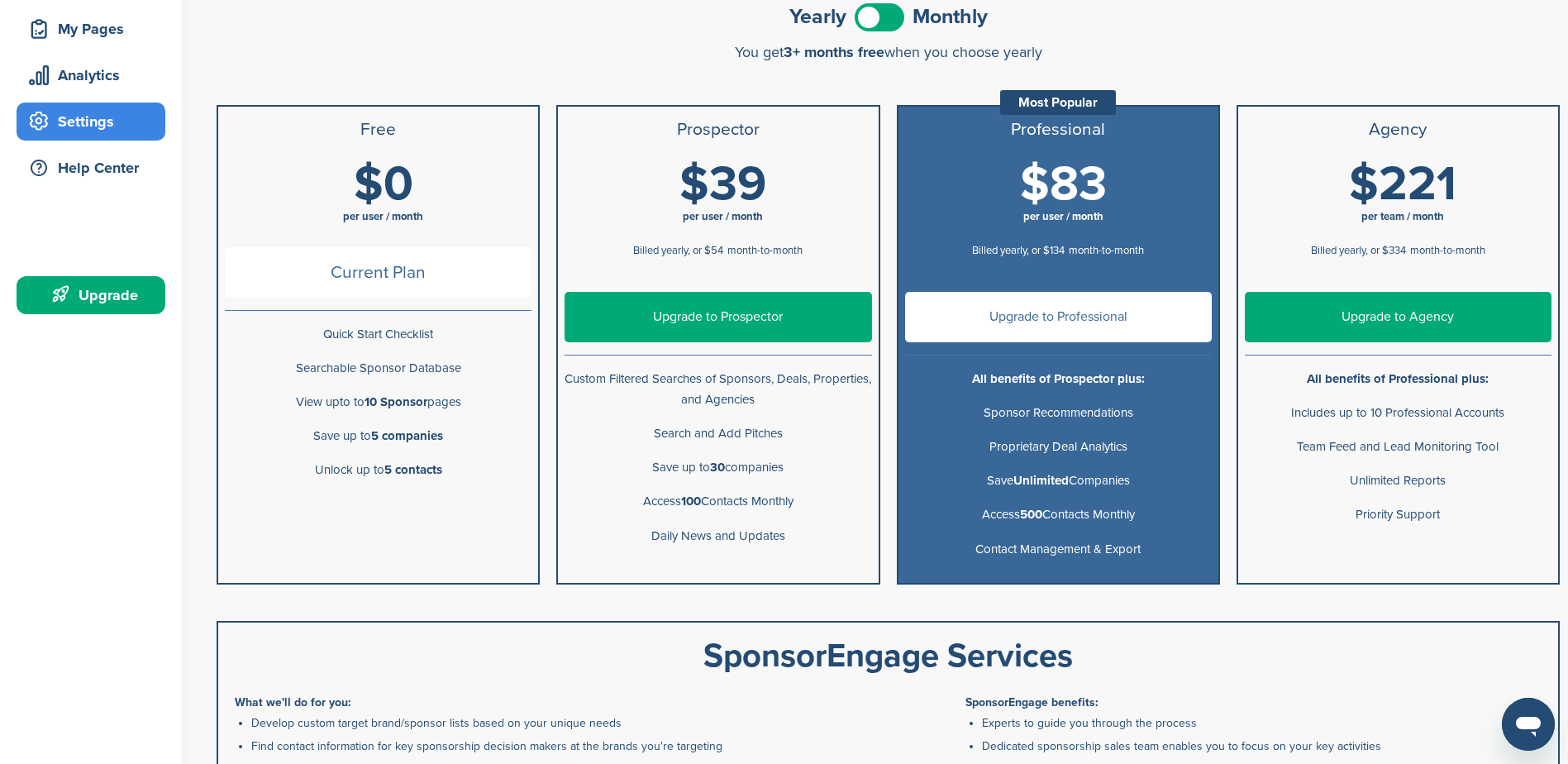
click at [797, 443] on p "Search and Add Pitches" at bounding box center [717, 433] width 307 height 21
drag, startPoint x: 658, startPoint y: 470, endPoint x: 782, endPoint y: 466, distance: 124.1
click at [782, 466] on p "Save up to 30 companies" at bounding box center [717, 467] width 307 height 21
drag, startPoint x: 642, startPoint y: 499, endPoint x: 797, endPoint y: 499, distance: 155.0
click at [797, 499] on p "Access 100 Contacts Monthly" at bounding box center [717, 501] width 307 height 21
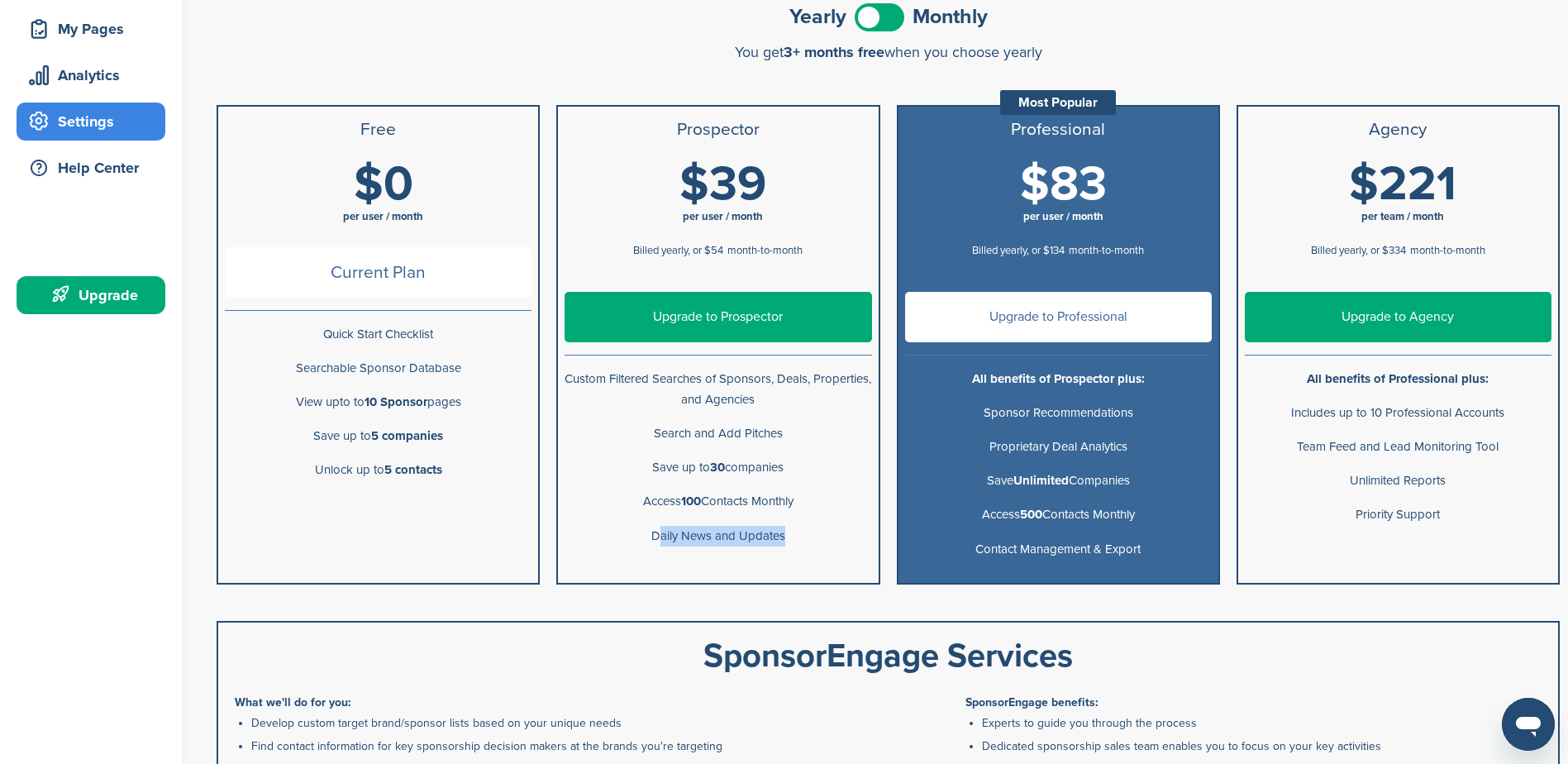
drag, startPoint x: 797, startPoint y: 499, endPoint x: 782, endPoint y: 535, distance: 39.0
click at [782, 535] on p "Daily News and Updates" at bounding box center [717, 536] width 307 height 21
drag, startPoint x: 782, startPoint y: 535, endPoint x: 748, endPoint y: 538, distance: 34.1
click at [748, 538] on p "Daily News and Updates" at bounding box center [717, 536] width 307 height 21
drag, startPoint x: 986, startPoint y: 552, endPoint x: 1141, endPoint y: 550, distance: 155.0
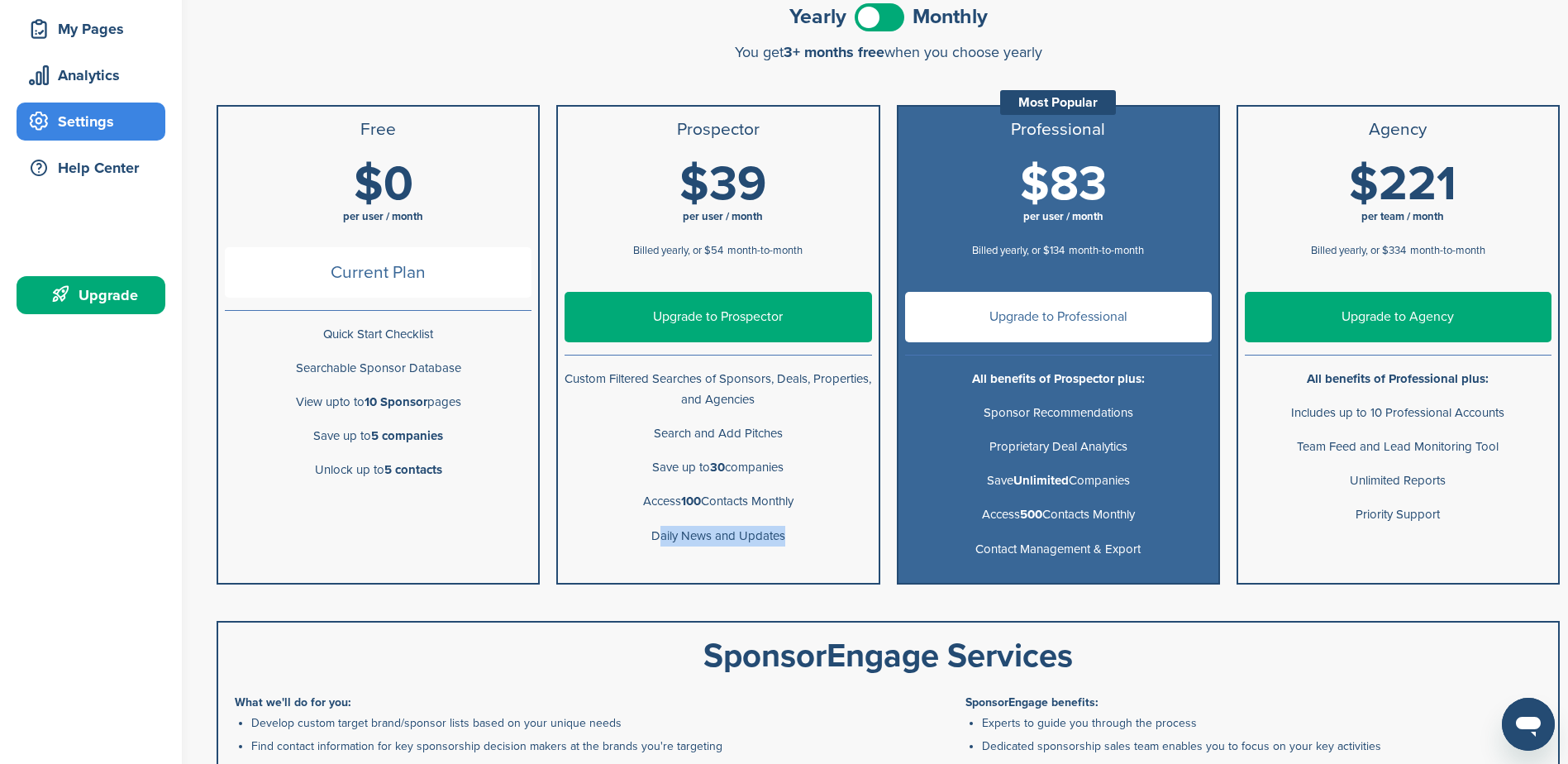
click at [1141, 550] on p "Contact Management & Export" at bounding box center [1057, 549] width 307 height 21
drag, startPoint x: 962, startPoint y: 508, endPoint x: 1118, endPoint y: 514, distance: 156.1
click at [1118, 514] on p "Access 500 Contacts Monthly" at bounding box center [1057, 514] width 307 height 21
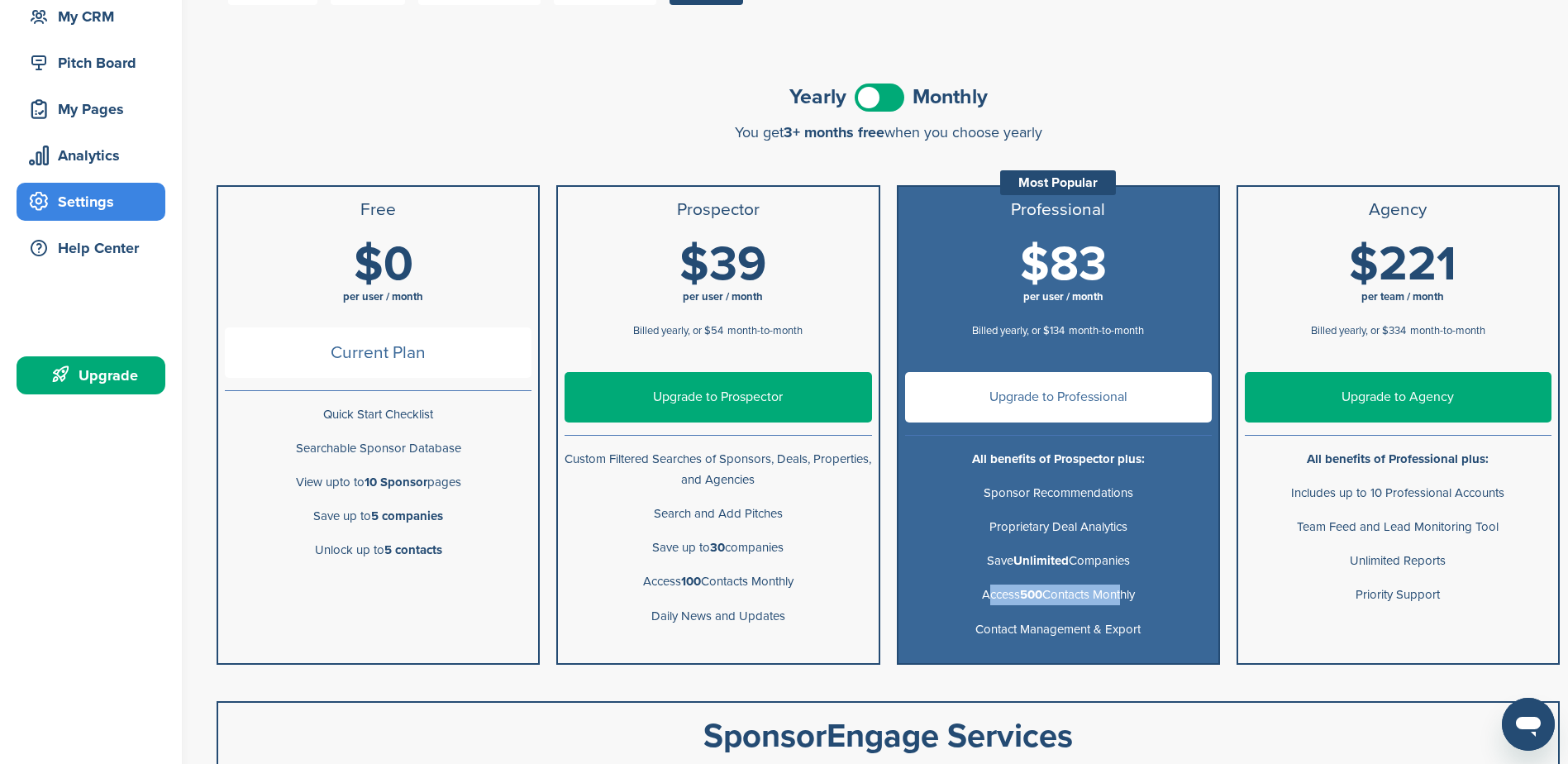
scroll to position [166, 0]
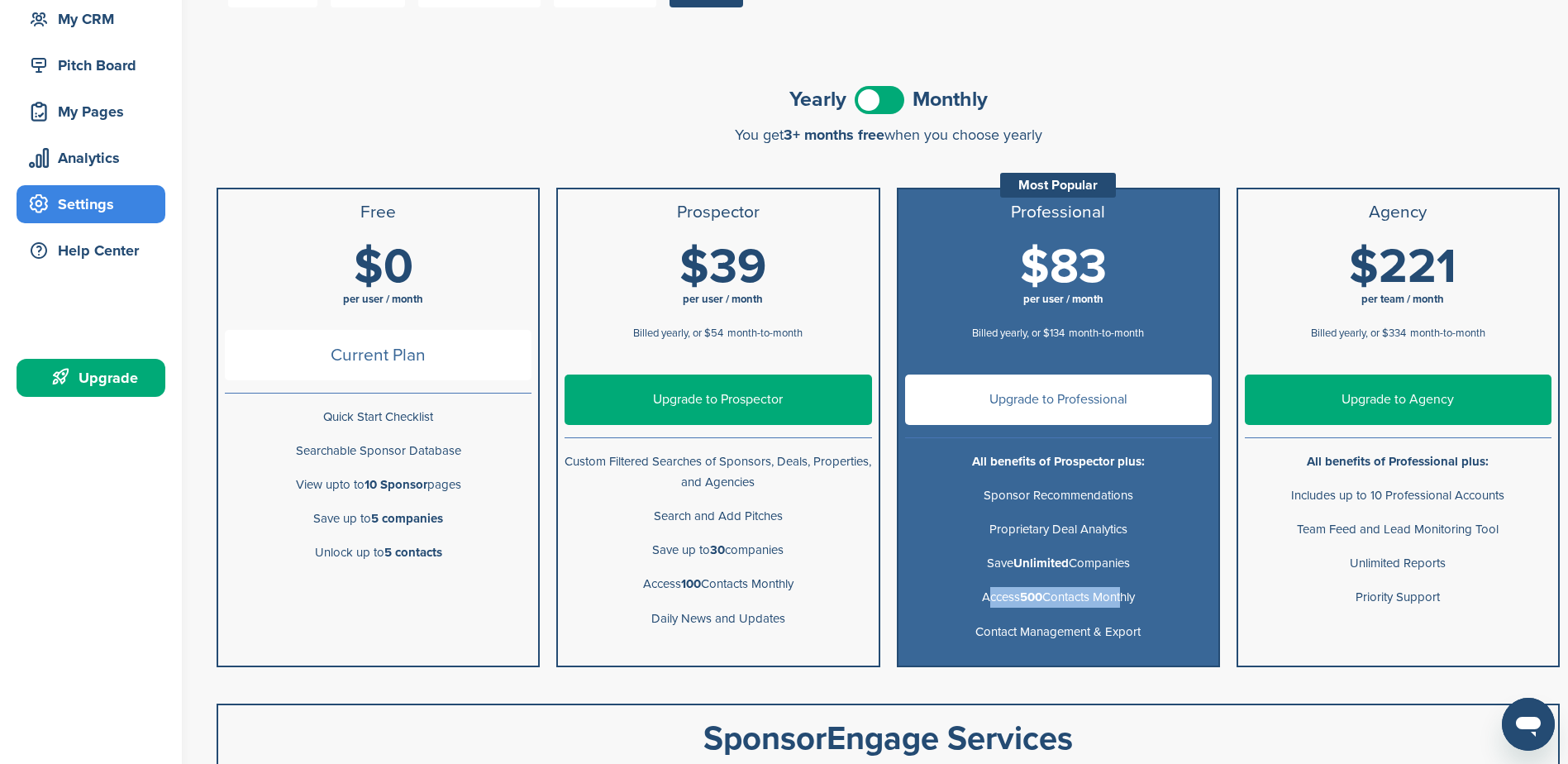
click at [730, 424] on link "Upgrade to Prospector" at bounding box center [717, 399] width 307 height 50
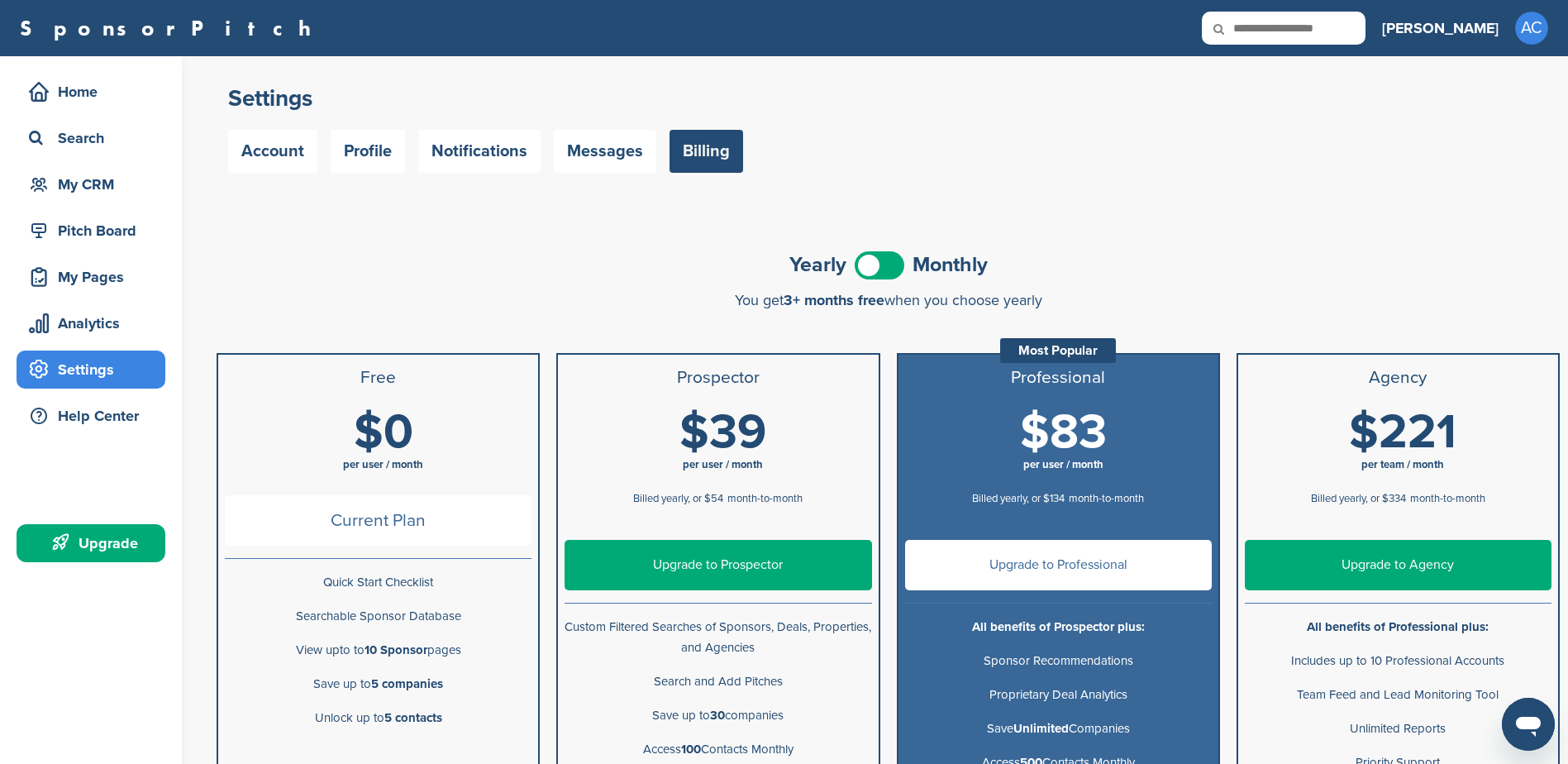
click at [887, 270] on span at bounding box center [879, 265] width 49 height 28
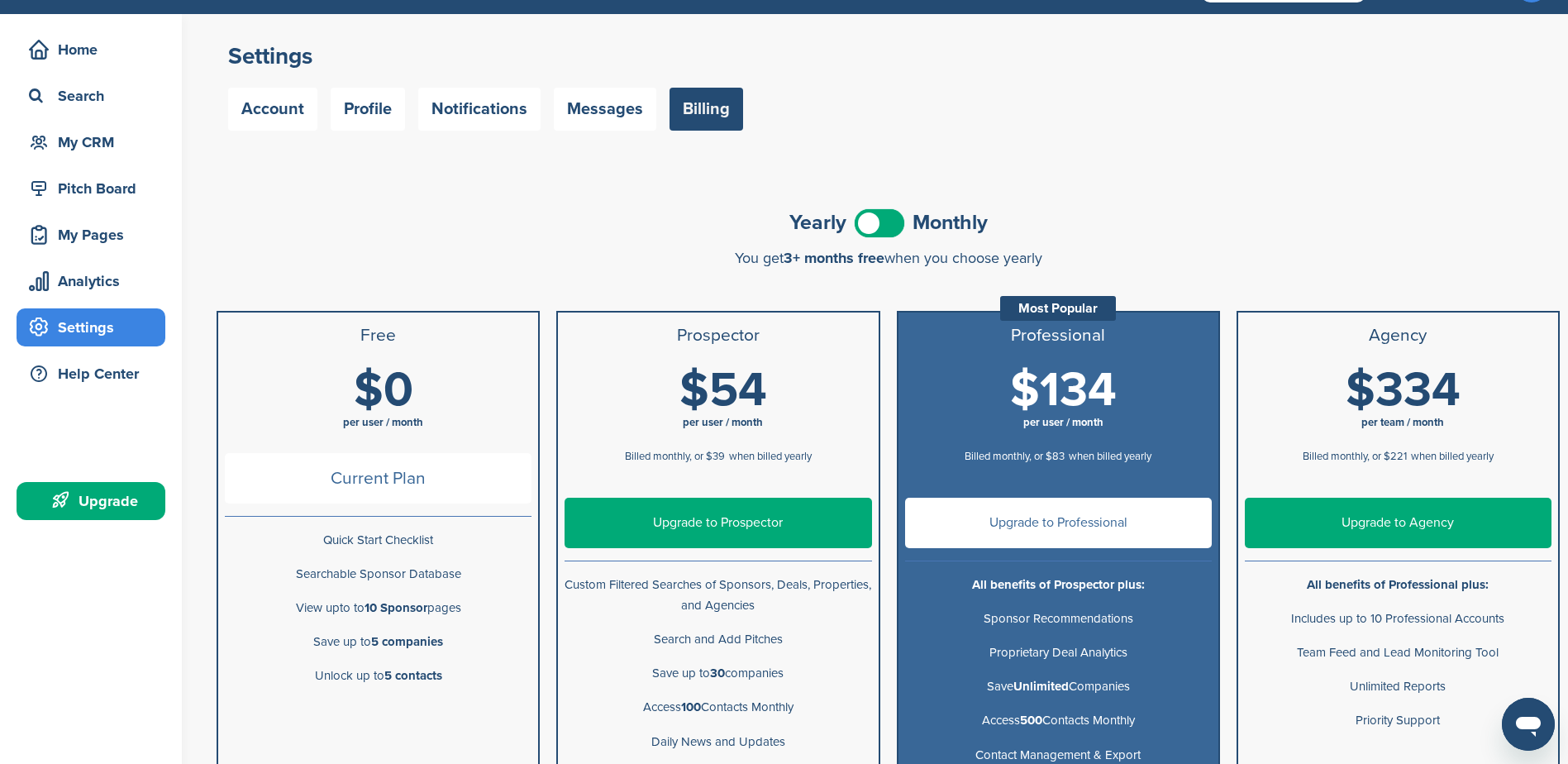
scroll to position [166, 0]
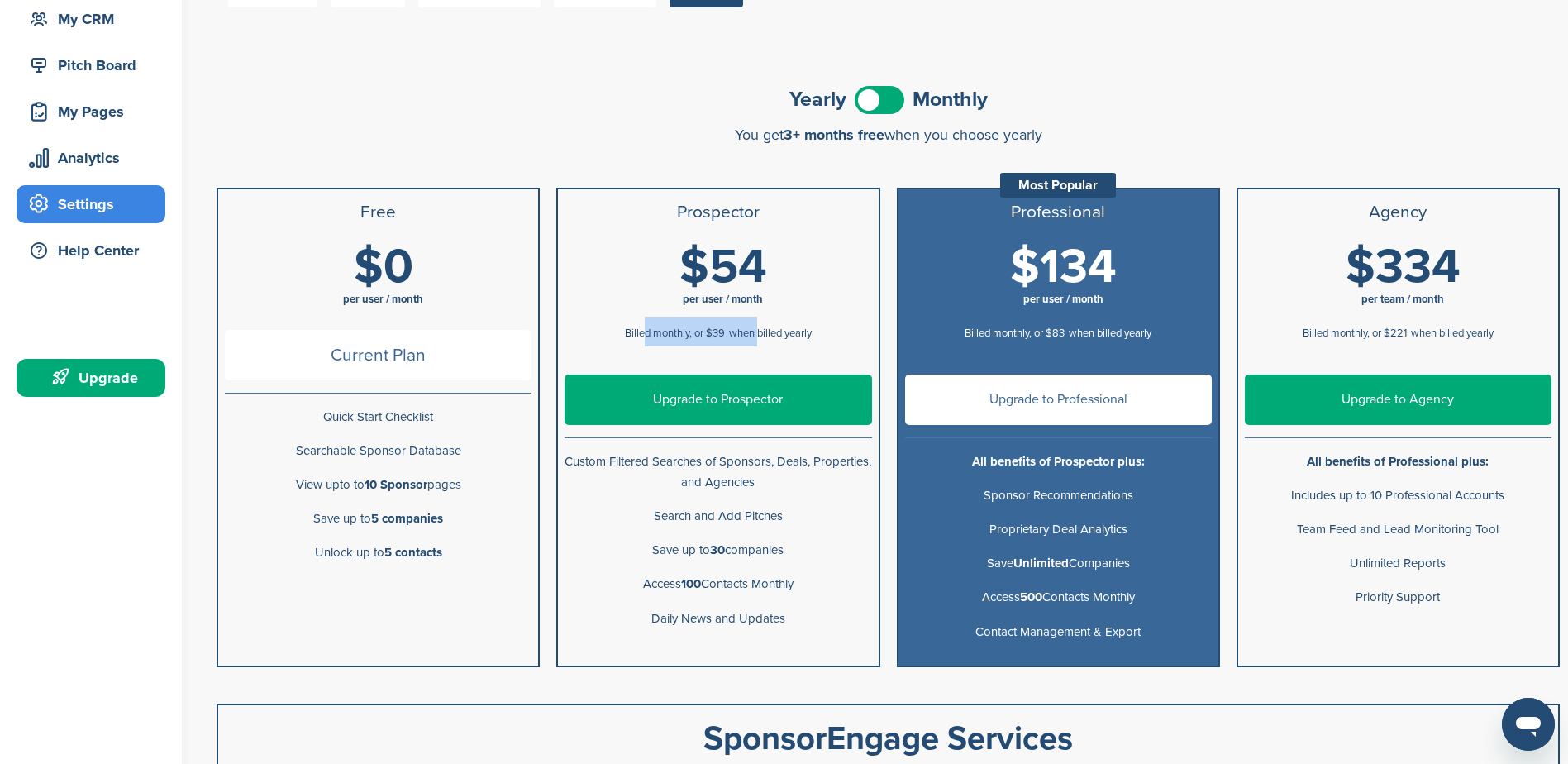
drag, startPoint x: 690, startPoint y: 331, endPoint x: 760, endPoint y: 329, distance: 70.0
click at [760, 329] on div "Billed monthly, or $39 when billed yearly" at bounding box center [717, 331] width 307 height 30
drag, startPoint x: 760, startPoint y: 329, endPoint x: 726, endPoint y: 331, distance: 34.1
click at [726, 331] on div "Billed monthly, or $39 when billed yearly" at bounding box center [717, 331] width 307 height 30
drag, startPoint x: 705, startPoint y: 327, endPoint x: 831, endPoint y: 331, distance: 126.1
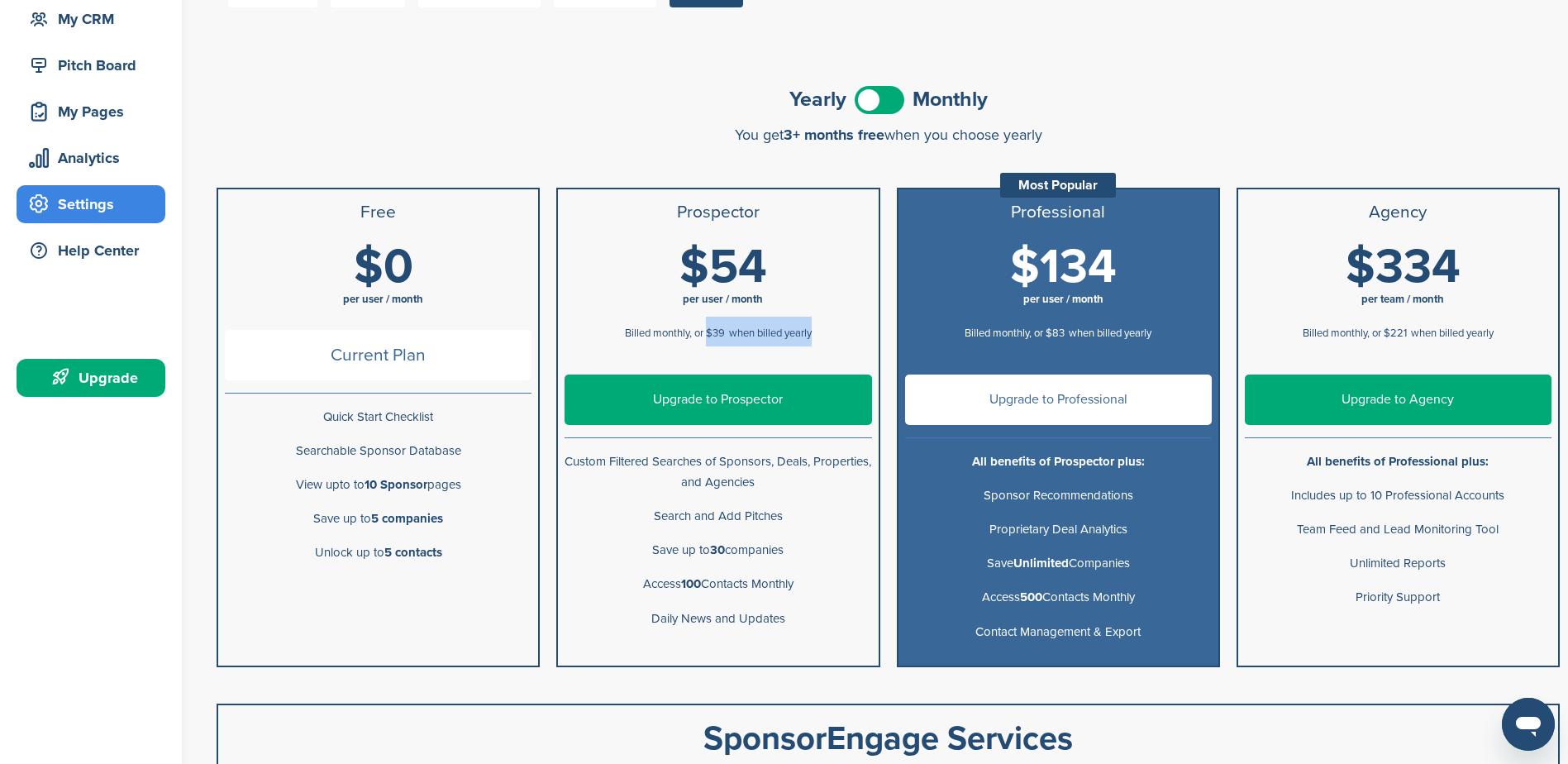
click at [831, 331] on div "Billed monthly, or $39 when billed yearly" at bounding box center [717, 331] width 307 height 30
drag, startPoint x: 831, startPoint y: 331, endPoint x: 742, endPoint y: 341, distance: 89.6
click at [742, 341] on div "Billed monthly, or $39 when billed yearly" at bounding box center [717, 331] width 307 height 30
drag, startPoint x: 617, startPoint y: 465, endPoint x: 775, endPoint y: 459, distance: 158.1
click at [775, 459] on p "Custom Filtered Searches of Sponsors, Deals, Properties, and Agencies" at bounding box center [717, 472] width 307 height 41
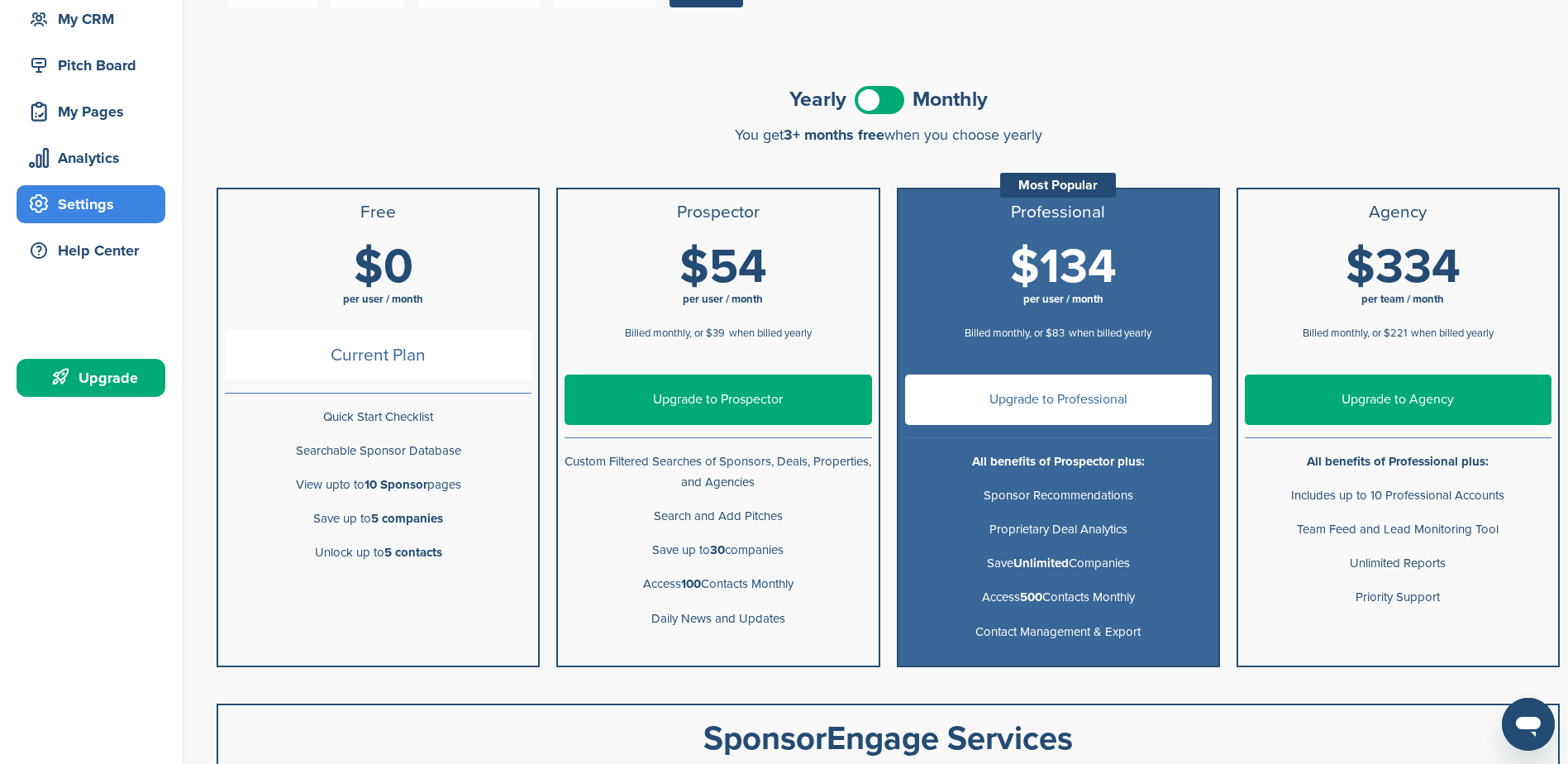
drag, startPoint x: 775, startPoint y: 459, endPoint x: 692, endPoint y: 473, distance: 84.2
click at [692, 473] on p "Custom Filtered Searches of Sponsors, Deals, Properties, and Agencies" at bounding box center [717, 472] width 307 height 41
drag, startPoint x: 698, startPoint y: 466, endPoint x: 793, endPoint y: 462, distance: 95.1
click at [793, 462] on p "Custom Filtered Searches of Sponsors, Deals, Properties, and Agencies" at bounding box center [717, 472] width 307 height 41
drag, startPoint x: 793, startPoint y: 462, endPoint x: 762, endPoint y: 464, distance: 31.1
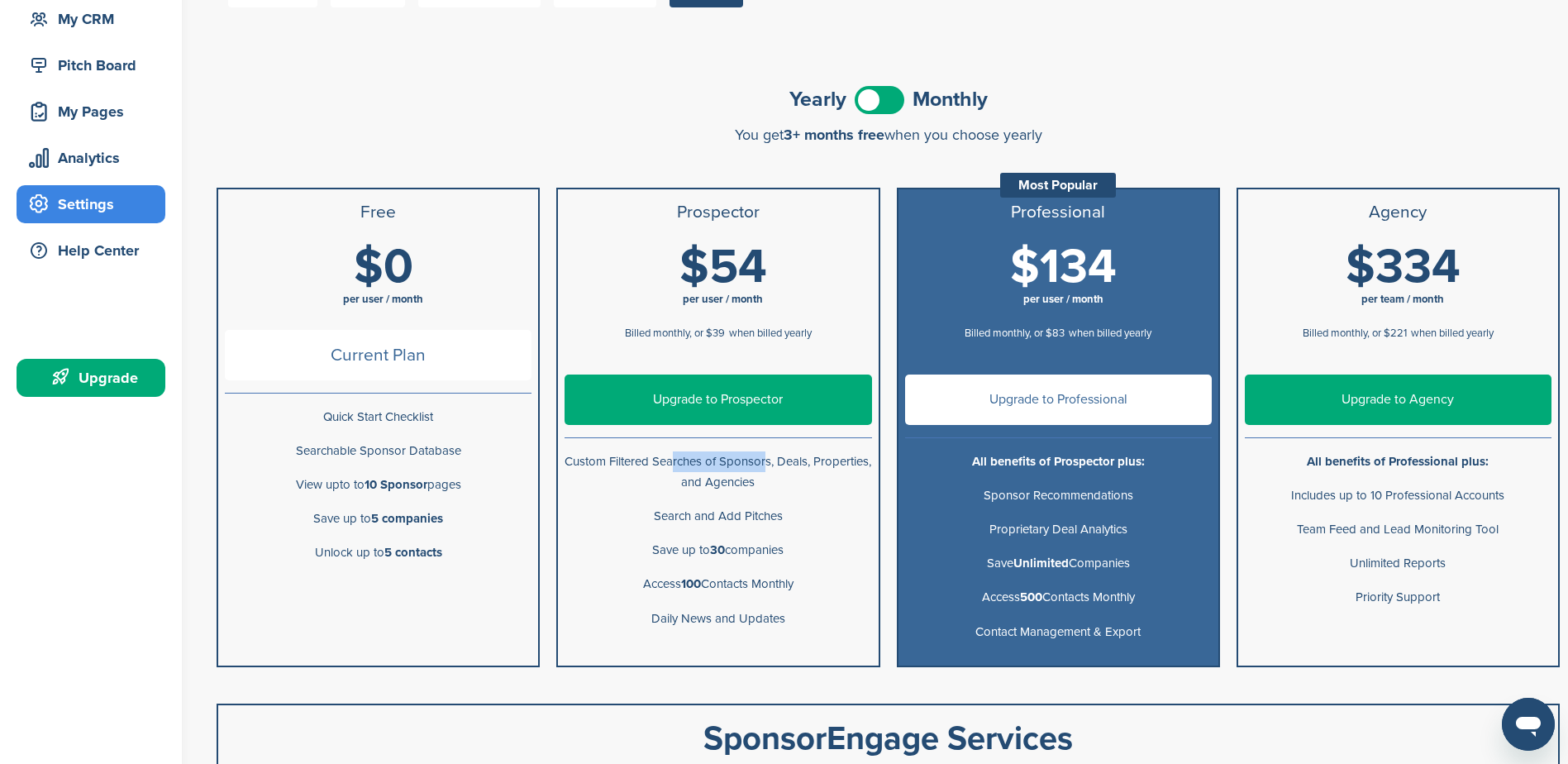
click at [762, 464] on p "Custom Filtered Searches of Sponsors, Deals, Properties, and Agencies" at bounding box center [717, 472] width 307 height 41
drag, startPoint x: 795, startPoint y: 458, endPoint x: 822, endPoint y: 458, distance: 27.0
click at [822, 458] on p "Custom Filtered Searches of Sponsors, Deals, Properties, and Agencies" at bounding box center [717, 472] width 307 height 41
drag, startPoint x: 681, startPoint y: 478, endPoint x: 781, endPoint y: 480, distance: 100.0
click at [781, 480] on p "Custom Filtered Searches of Sponsors, Deals, Properties, and Agencies" at bounding box center [717, 472] width 307 height 41
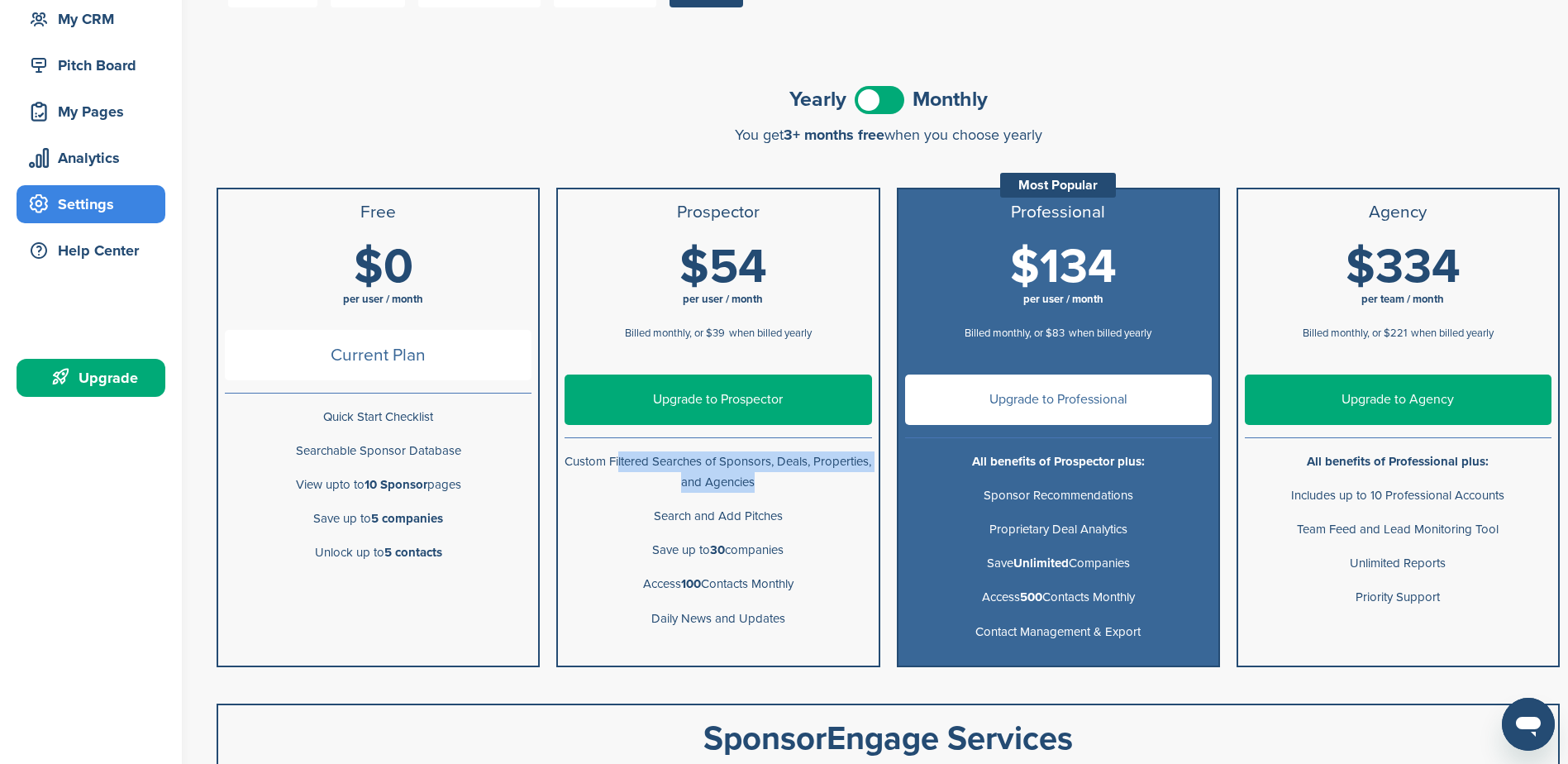
drag, startPoint x: 781, startPoint y: 480, endPoint x: 728, endPoint y: 484, distance: 53.2
click at [728, 484] on p "Custom Filtered Searches of Sponsors, Deals, Properties, and Agencies" at bounding box center [717, 472] width 307 height 41
drag, startPoint x: 663, startPoint y: 516, endPoint x: 779, endPoint y: 512, distance: 116.1
click at [779, 512] on p "Search and Add Pitches" at bounding box center [717, 516] width 307 height 21
drag, startPoint x: 779, startPoint y: 512, endPoint x: 657, endPoint y: 552, distance: 128.4
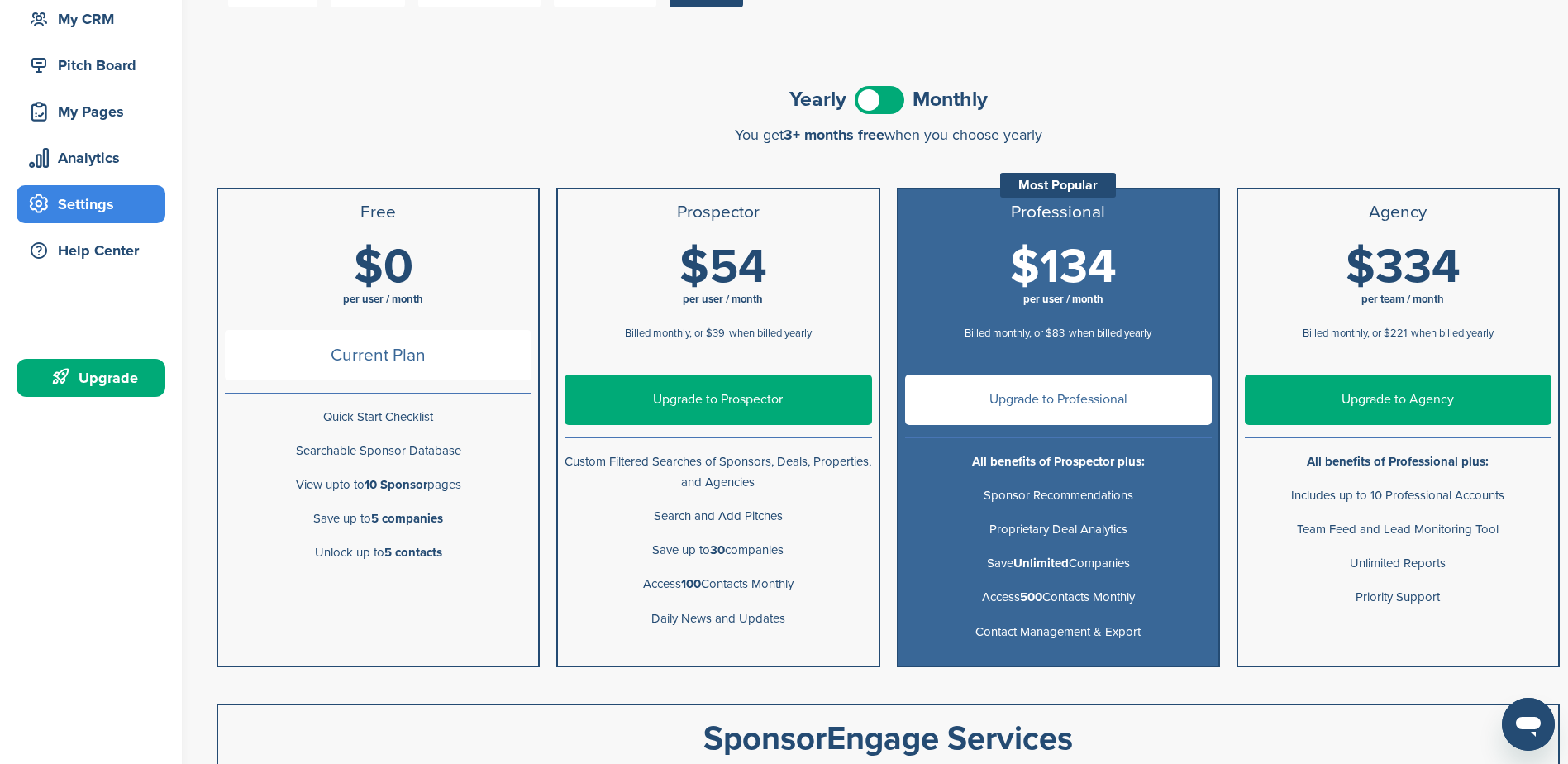
click at [657, 552] on p "Save up to 30 companies" at bounding box center [717, 550] width 307 height 21
drag, startPoint x: 438, startPoint y: 493, endPoint x: 501, endPoint y: 502, distance: 63.6
click at [501, 502] on ul "Free $0 per user / month Current Plan Quick Start Checklist Searchable Sponsor …" at bounding box center [378, 427] width 323 height 480
click at [91, 67] on div "Pitch Board" at bounding box center [95, 65] width 140 height 30
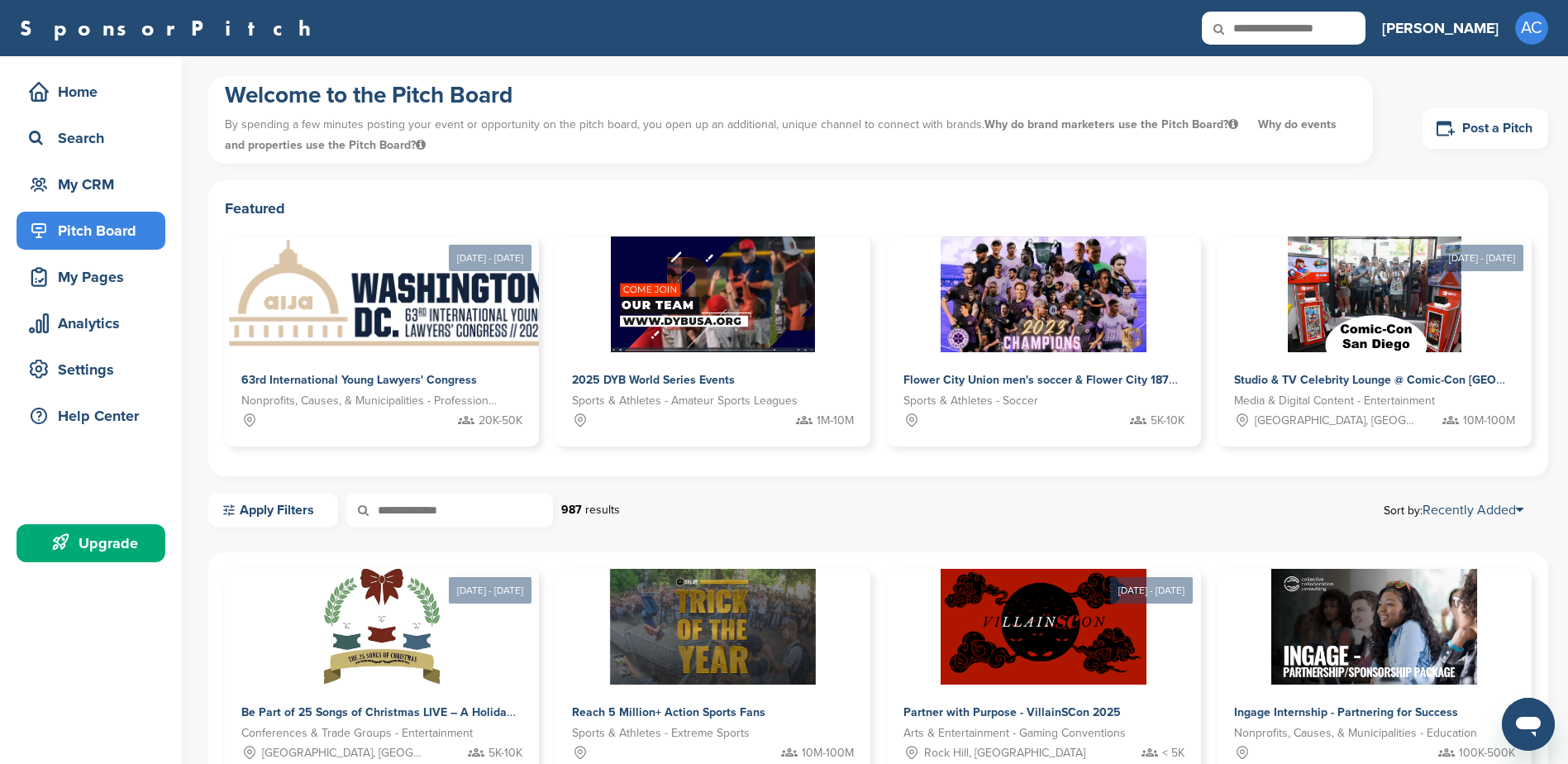
click at [1346, 25] on input "text" at bounding box center [1284, 28] width 164 height 33
paste input "*********"
type input "*********"
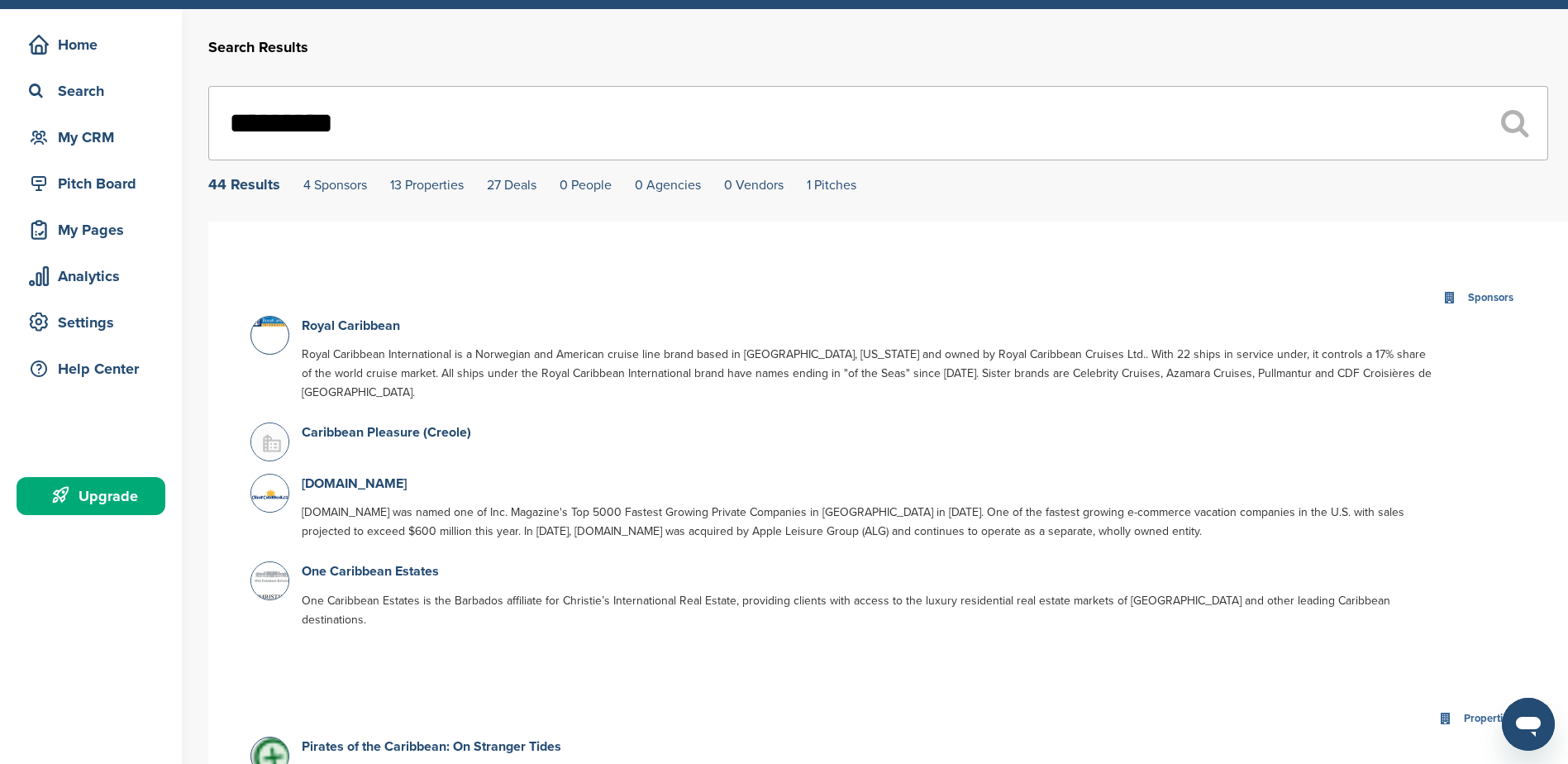
scroll to position [166, 0]
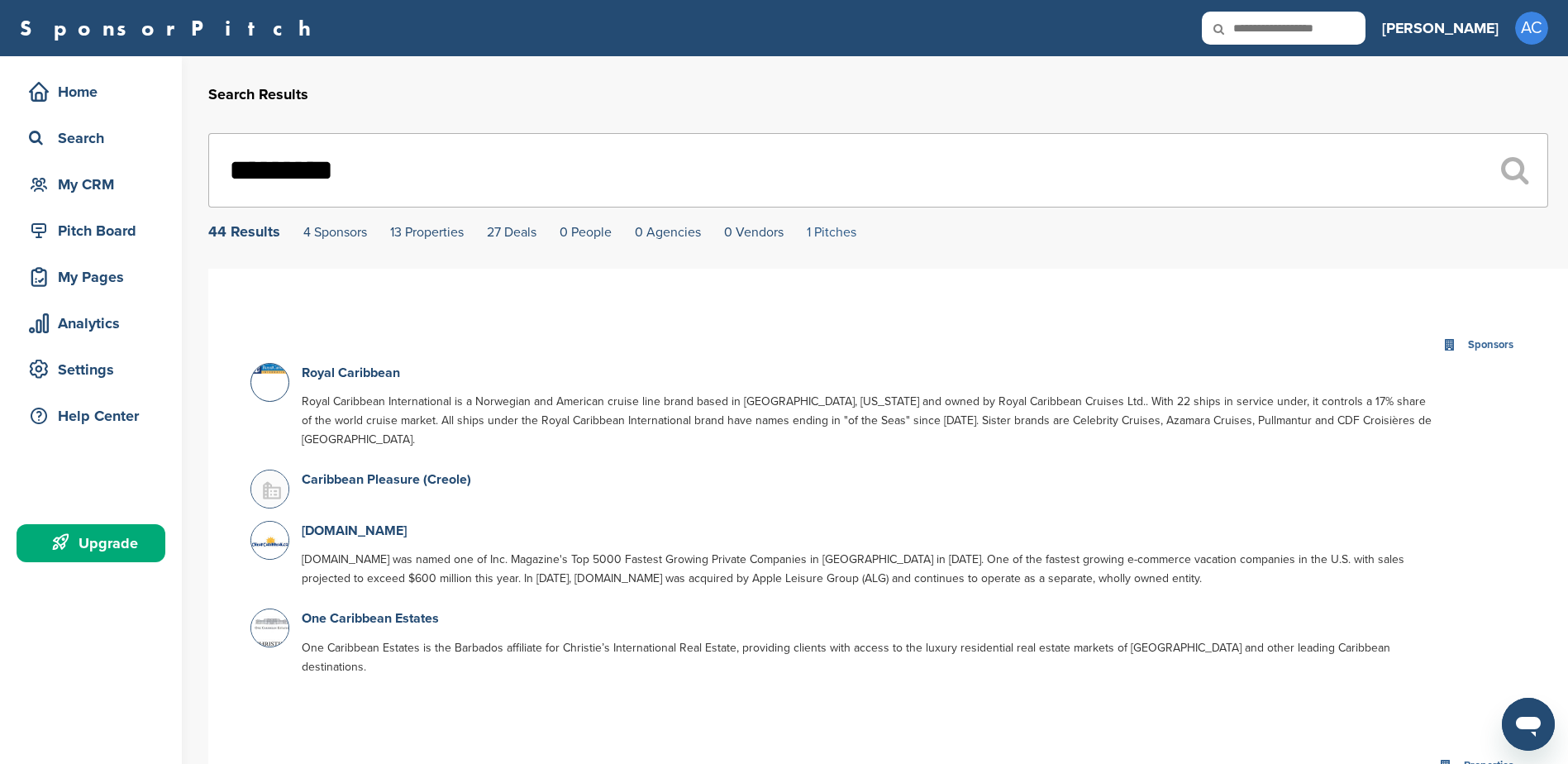
click at [834, 240] on link "1 Pitches" at bounding box center [831, 232] width 49 height 16
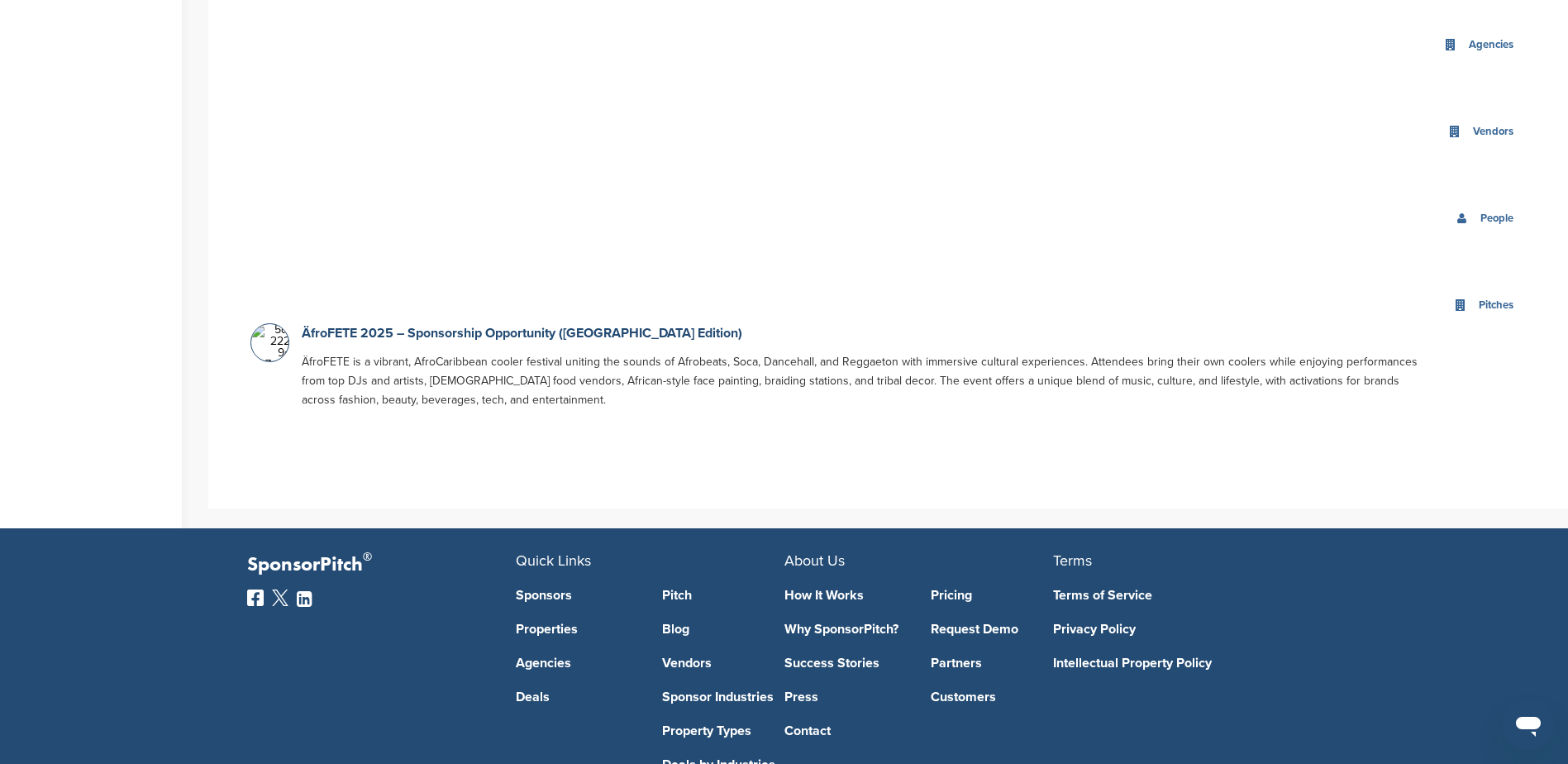
scroll to position [2194, 0]
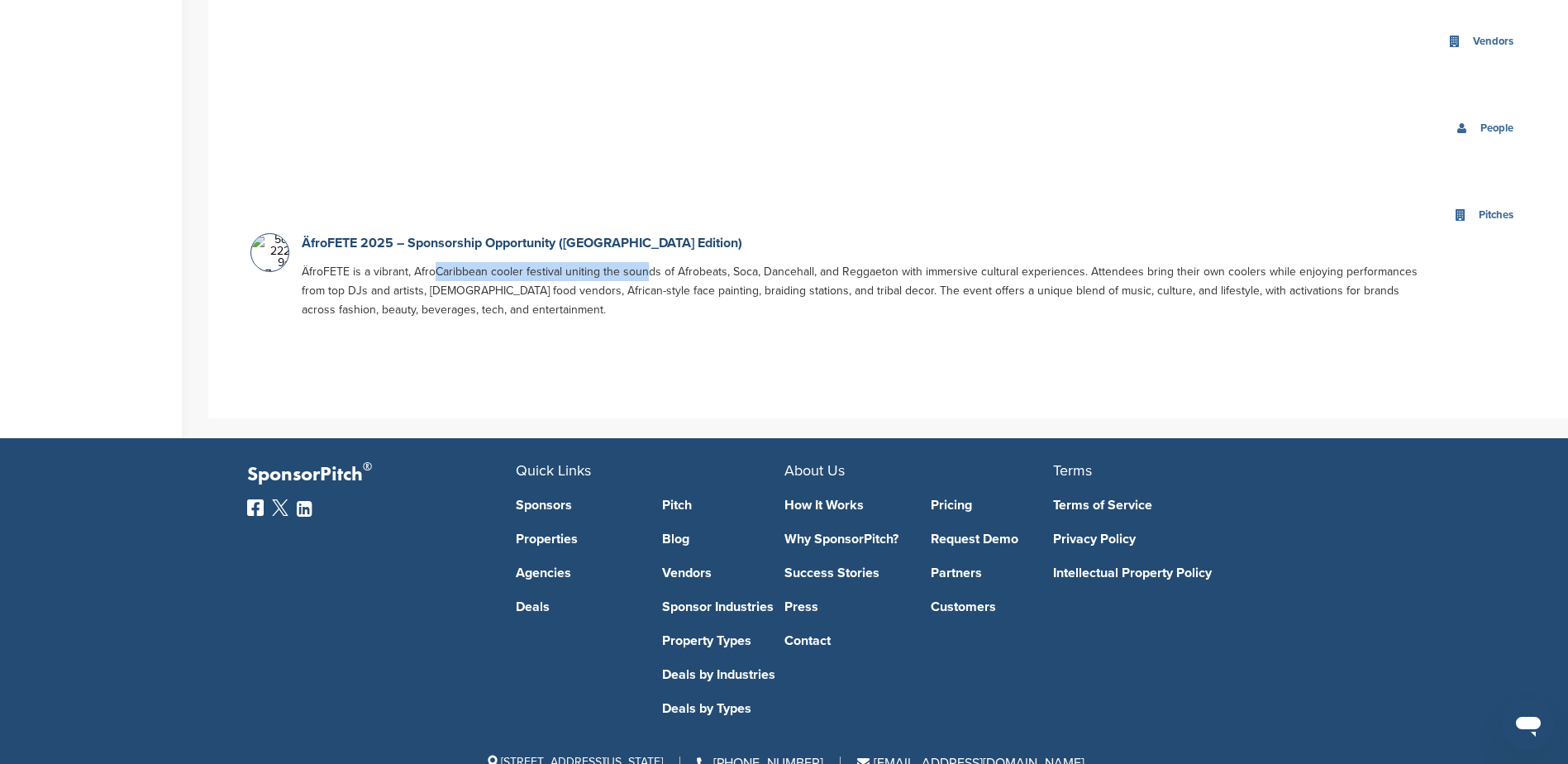
drag, startPoint x: 486, startPoint y: 230, endPoint x: 643, endPoint y: 223, distance: 157.2
click at [643, 262] on p "ÄfroFETE is a vibrant, AfroCaribbean cooler festival uniting the sounds of Afro…" at bounding box center [866, 290] width 1131 height 57
drag, startPoint x: 643, startPoint y: 223, endPoint x: 531, endPoint y: 225, distance: 112.0
click at [531, 262] on p "ÄfroFETE is a vibrant, AfroCaribbean cooler festival uniting the sounds of Afro…" at bounding box center [866, 290] width 1131 height 57
drag, startPoint x: 440, startPoint y: 220, endPoint x: 550, endPoint y: 215, distance: 110.1
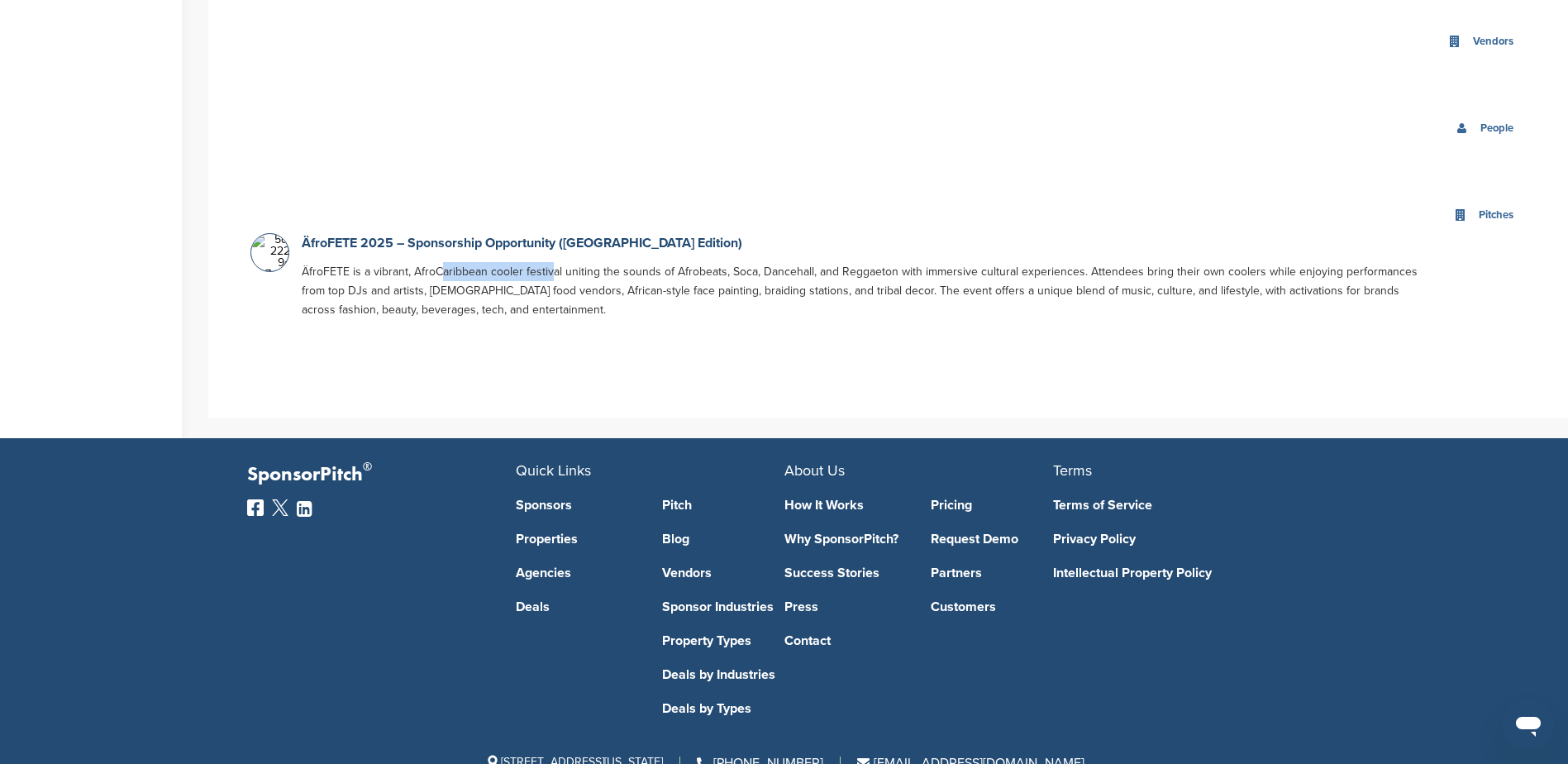
click at [550, 262] on p "ÄfroFETE is a vibrant, AfroCaribbean cooler festival uniting the sounds of Afro…" at bounding box center [866, 290] width 1131 height 57
drag, startPoint x: 550, startPoint y: 215, endPoint x: 499, endPoint y: 225, distance: 52.0
click at [499, 262] on p "ÄfroFETE is a vibrant, AfroCaribbean cooler festival uniting the sounds of Afro…" at bounding box center [866, 290] width 1131 height 57
drag, startPoint x: 514, startPoint y: 214, endPoint x: 689, endPoint y: 225, distance: 175.3
click at [689, 262] on p "ÄfroFETE is a vibrant, AfroCaribbean cooler festival uniting the sounds of Afro…" at bounding box center [866, 290] width 1131 height 57
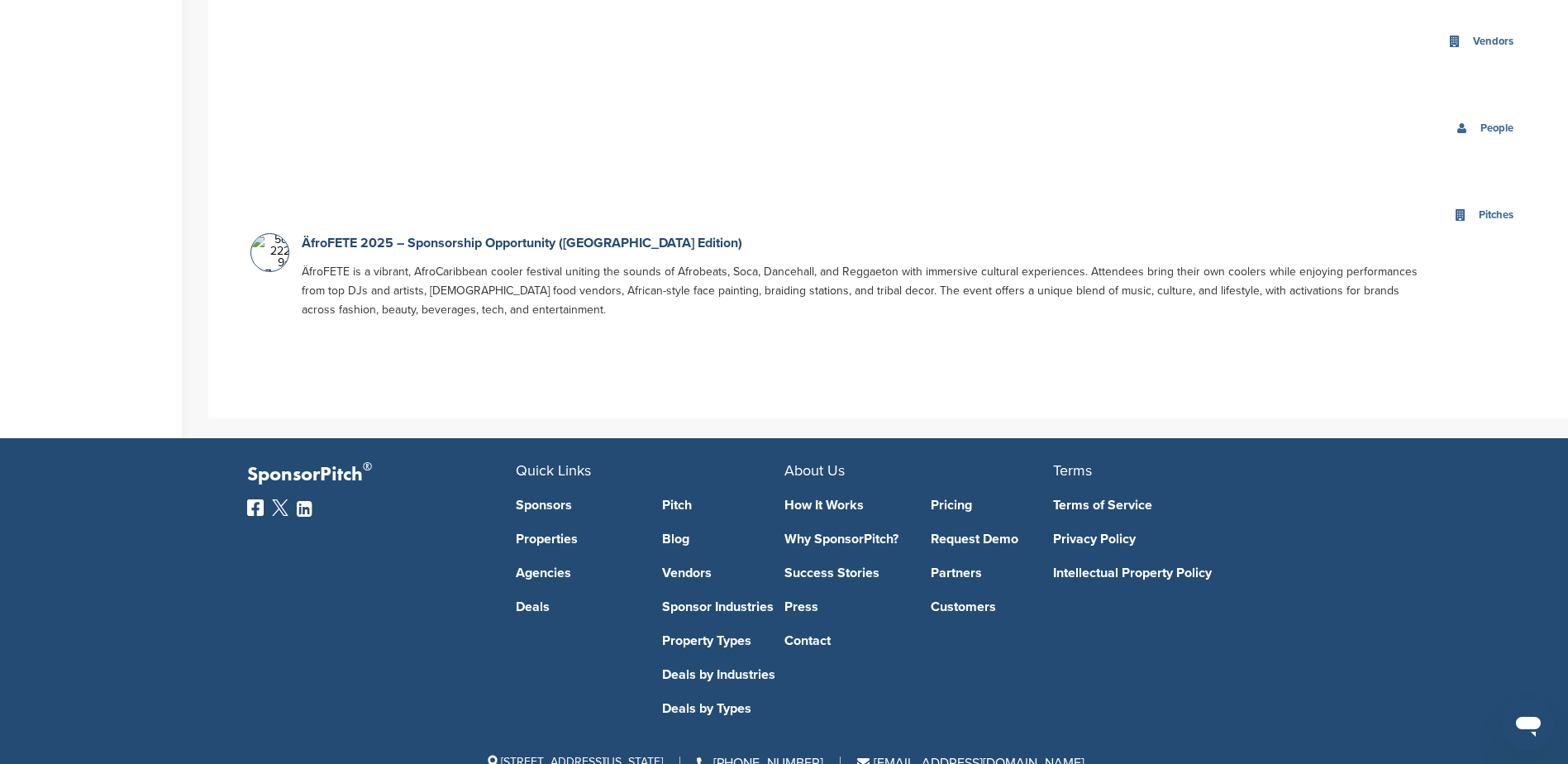
drag, startPoint x: 689, startPoint y: 225, endPoint x: 642, endPoint y: 233, distance: 47.7
click at [642, 262] on p "ÄfroFETE is a vibrant, AfroCaribbean cooler festival uniting the sounds of Afro…" at bounding box center [866, 290] width 1131 height 57
drag, startPoint x: 763, startPoint y: 213, endPoint x: 878, endPoint y: 212, distance: 115.0
click at [878, 262] on p "ÄfroFETE is a vibrant, AfroCaribbean cooler festival uniting the sounds of Afro…" at bounding box center [866, 290] width 1131 height 57
drag, startPoint x: 878, startPoint y: 212, endPoint x: 860, endPoint y: 216, distance: 18.4
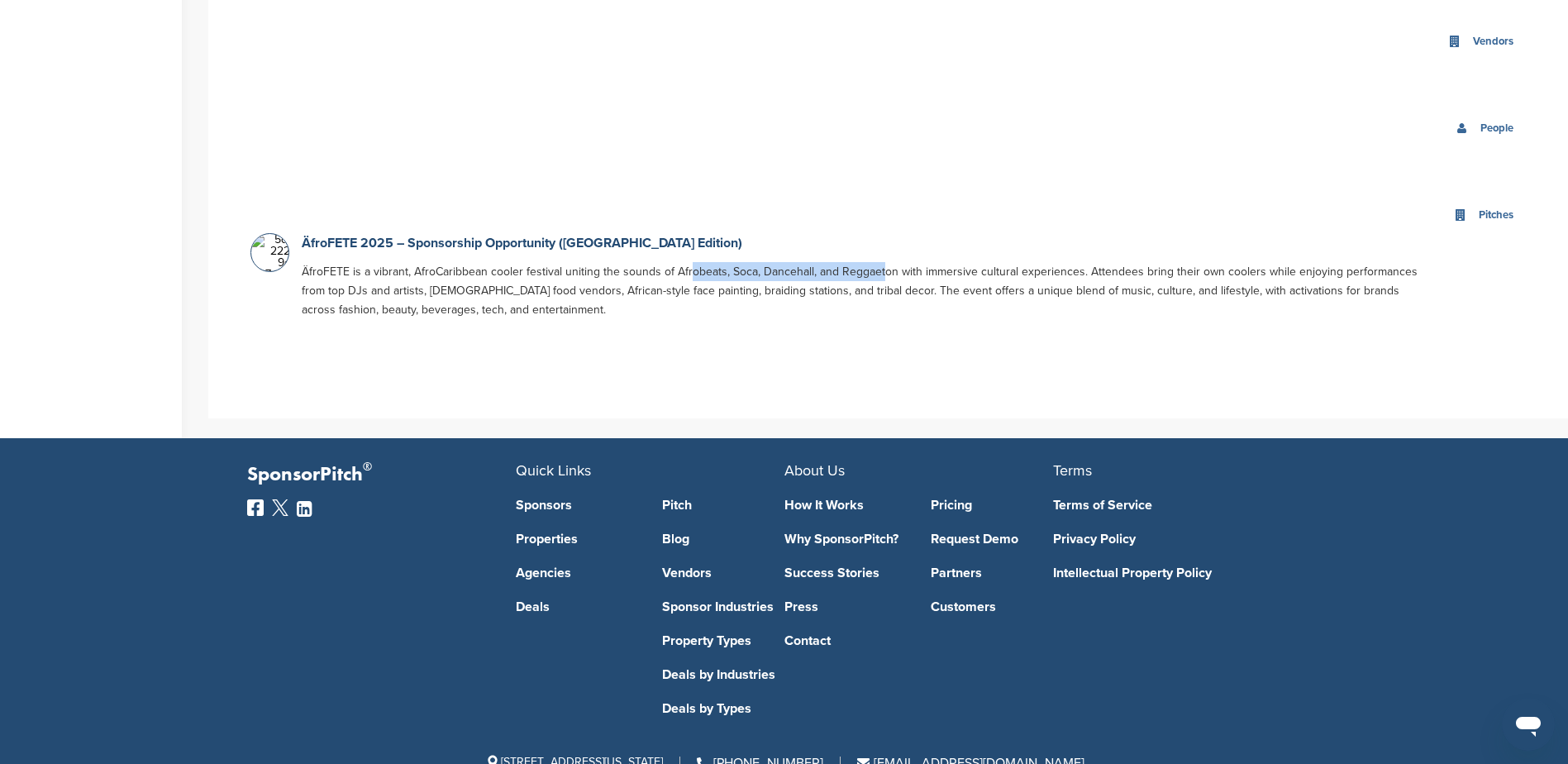
click at [860, 262] on p "ÄfroFETE is a vibrant, AfroCaribbean cooler festival uniting the sounds of Afro…" at bounding box center [866, 290] width 1131 height 57
drag, startPoint x: 948, startPoint y: 218, endPoint x: 1175, endPoint y: 219, distance: 227.0
click at [1175, 262] on p "ÄfroFETE is a vibrant, AfroCaribbean cooler festival uniting the sounds of Afro…" at bounding box center [866, 290] width 1131 height 57
drag, startPoint x: 1175, startPoint y: 219, endPoint x: 1113, endPoint y: 226, distance: 62.4
click at [1114, 262] on p "ÄfroFETE is a vibrant, AfroCaribbean cooler festival uniting the sounds of Afro…" at bounding box center [866, 290] width 1131 height 57
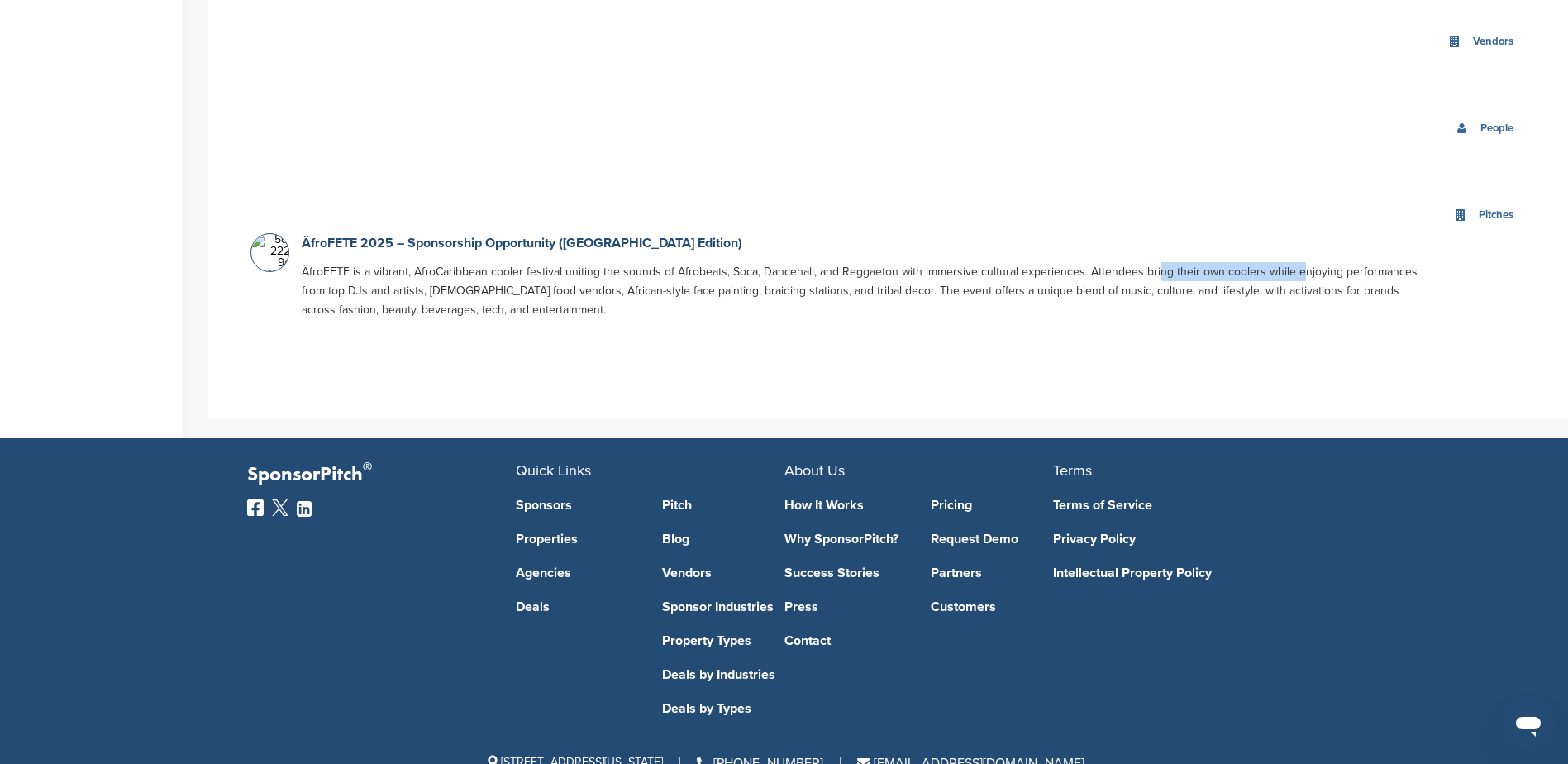
drag, startPoint x: 1224, startPoint y: 212, endPoint x: 1290, endPoint y: 212, distance: 66.0
click at [1290, 262] on p "ÄfroFETE is a vibrant, AfroCaribbean cooler festival uniting the sounds of Afro…" at bounding box center [866, 290] width 1131 height 57
drag, startPoint x: 1290, startPoint y: 212, endPoint x: 1256, endPoint y: 220, distance: 34.9
click at [1252, 262] on p "ÄfroFETE is a vibrant, AfroCaribbean cooler festival uniting the sounds of Afro…" at bounding box center [866, 290] width 1131 height 57
drag, startPoint x: 1361, startPoint y: 218, endPoint x: 1392, endPoint y: 213, distance: 31.4
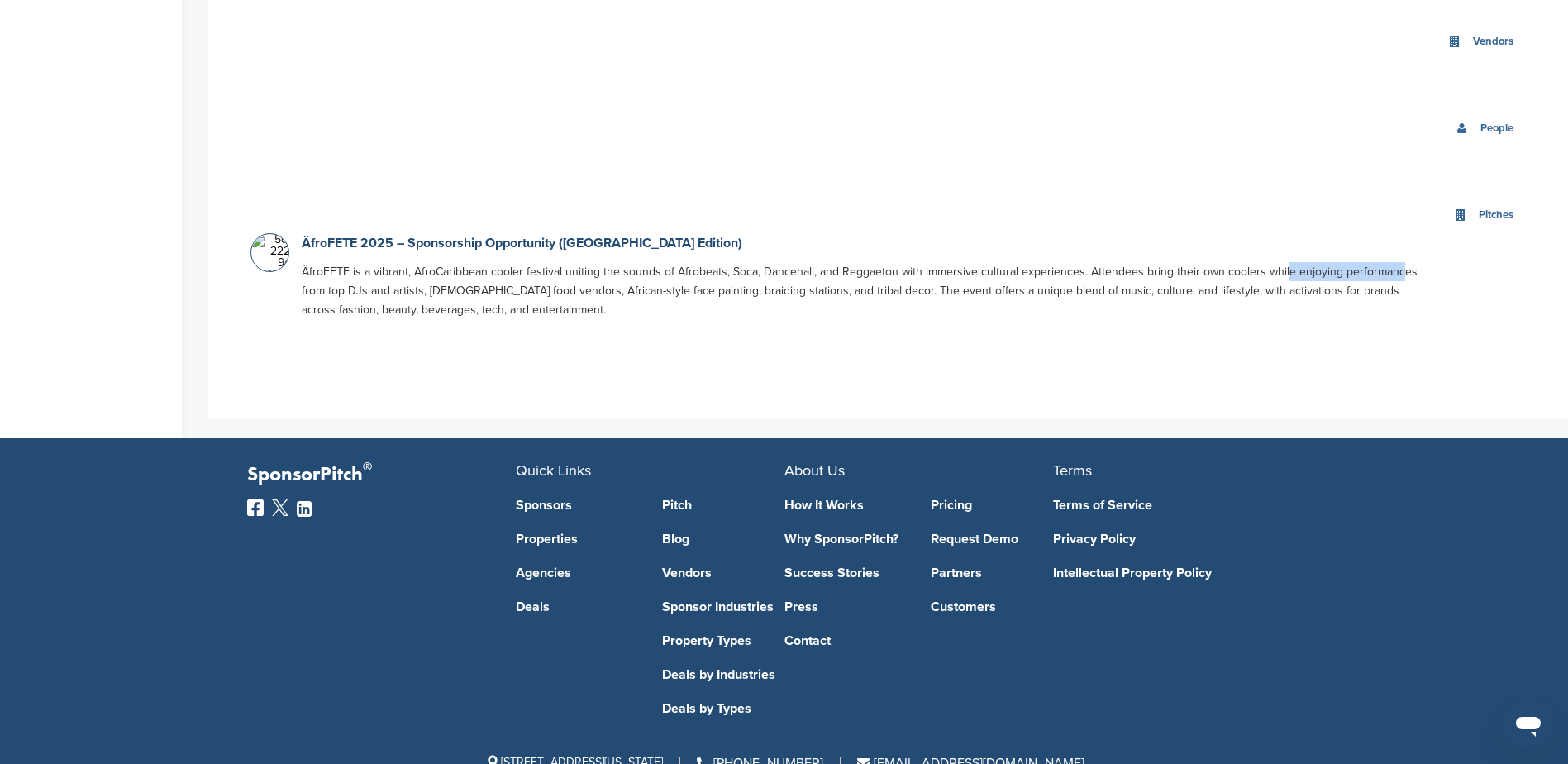
click at [1392, 262] on p "ÄfroFETE is a vibrant, AfroCaribbean cooler festival uniting the sounds of Afro…" at bounding box center [866, 290] width 1131 height 57
drag, startPoint x: 1392, startPoint y: 213, endPoint x: 812, endPoint y: 263, distance: 582.2
click at [1138, 262] on p "ÄfroFETE is a vibrant, AfroCaribbean cooler festival uniting the sounds of Afro…" at bounding box center [866, 290] width 1131 height 57
drag, startPoint x: 301, startPoint y: 236, endPoint x: 551, endPoint y: 235, distance: 250.0
click at [551, 235] on div "ÄfroFETE 2025 – Sponsorship Opportunity (Atlanta Edition) ÄfroFETE is a vibrant…" at bounding box center [866, 280] width 1148 height 95
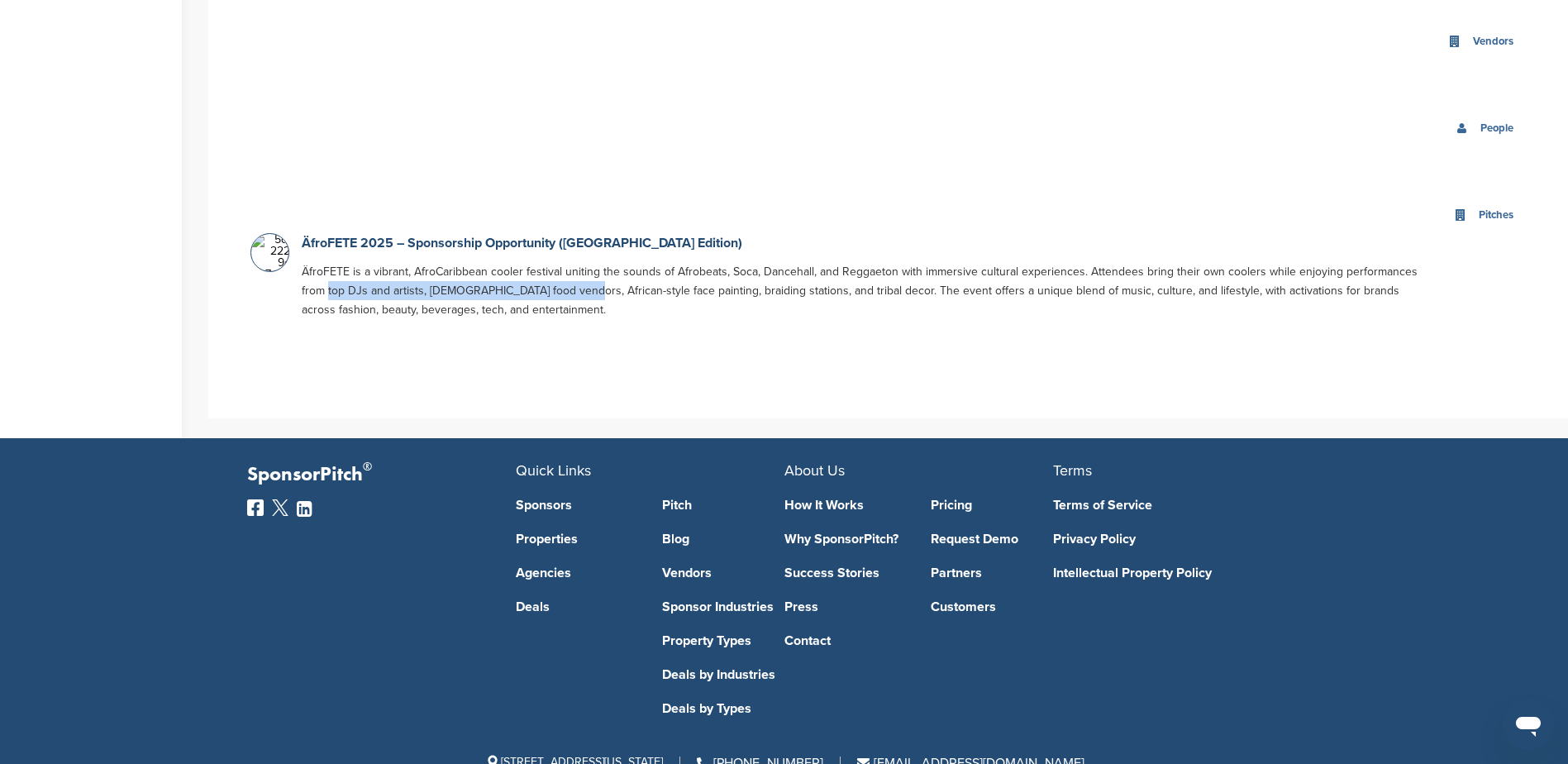
drag, startPoint x: 551, startPoint y: 235, endPoint x: 516, endPoint y: 241, distance: 35.5
click at [499, 262] on p "ÄfroFETE is a vibrant, AfroCaribbean cooler festival uniting the sounds of Afro…" at bounding box center [866, 290] width 1131 height 57
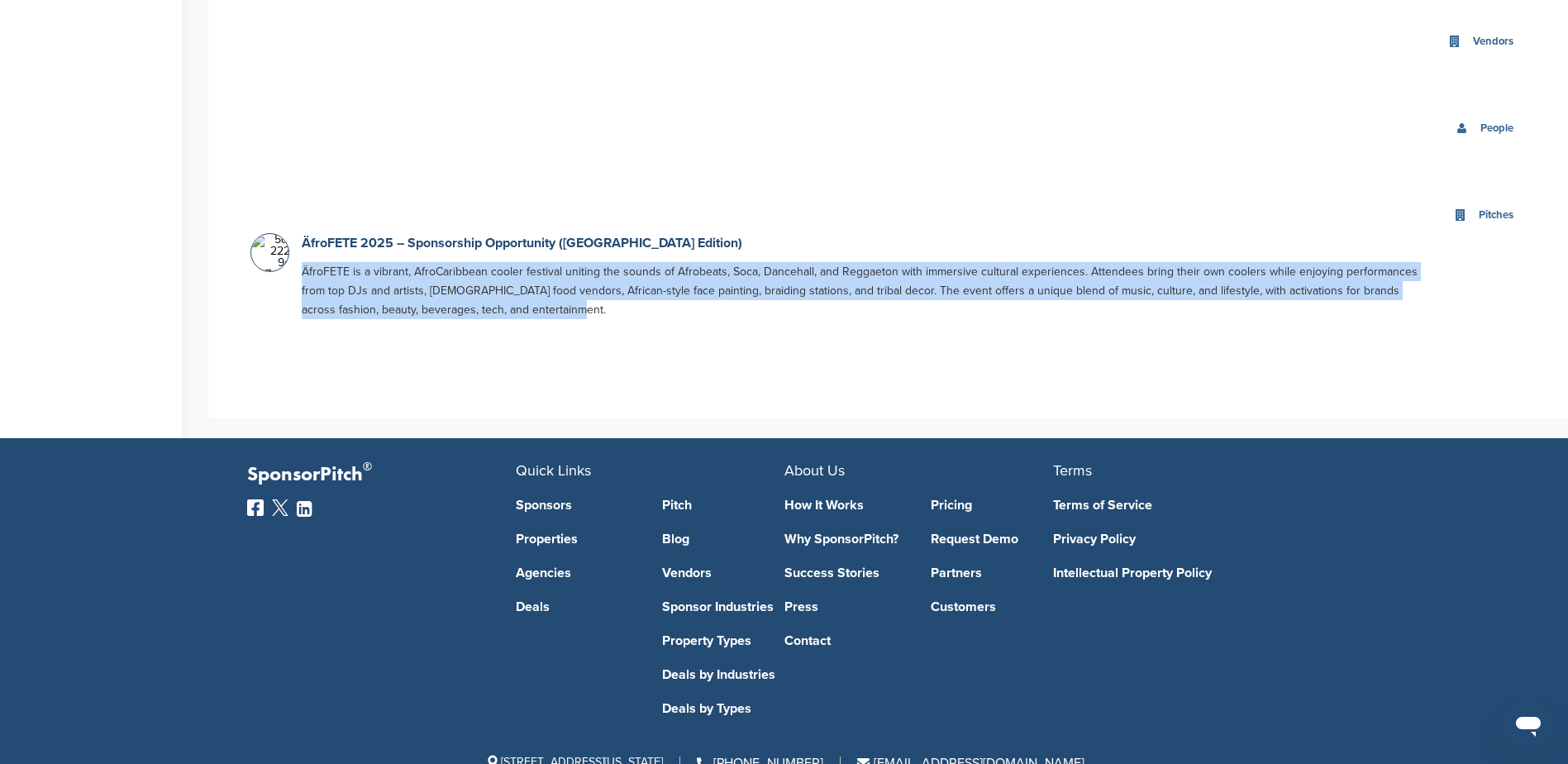
drag, startPoint x: 543, startPoint y: 250, endPoint x: 299, endPoint y: 219, distance: 246.0
click at [299, 233] on div "ÄfroFETE 2025 – Sponsorship Opportunity (Atlanta Edition) ÄfroFETE is a vibrant…" at bounding box center [866, 280] width 1148 height 95
drag, startPoint x: 299, startPoint y: 219, endPoint x: 414, endPoint y: 234, distance: 116.0
copy p "ÄfroFETE is a vibrant, AfroCaribbean cooler festival uniting the sounds of Afro…"
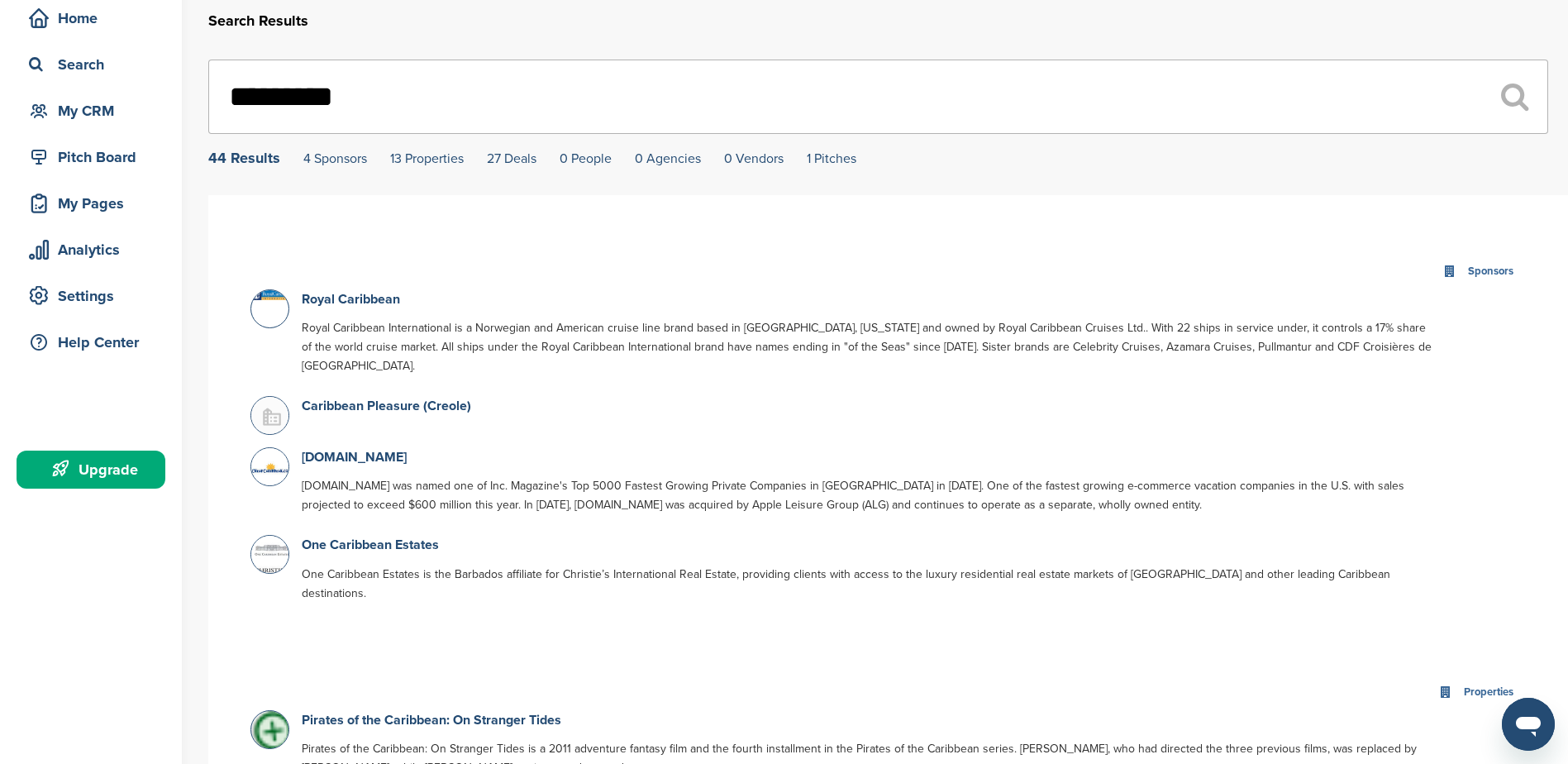
scroll to position [0, 0]
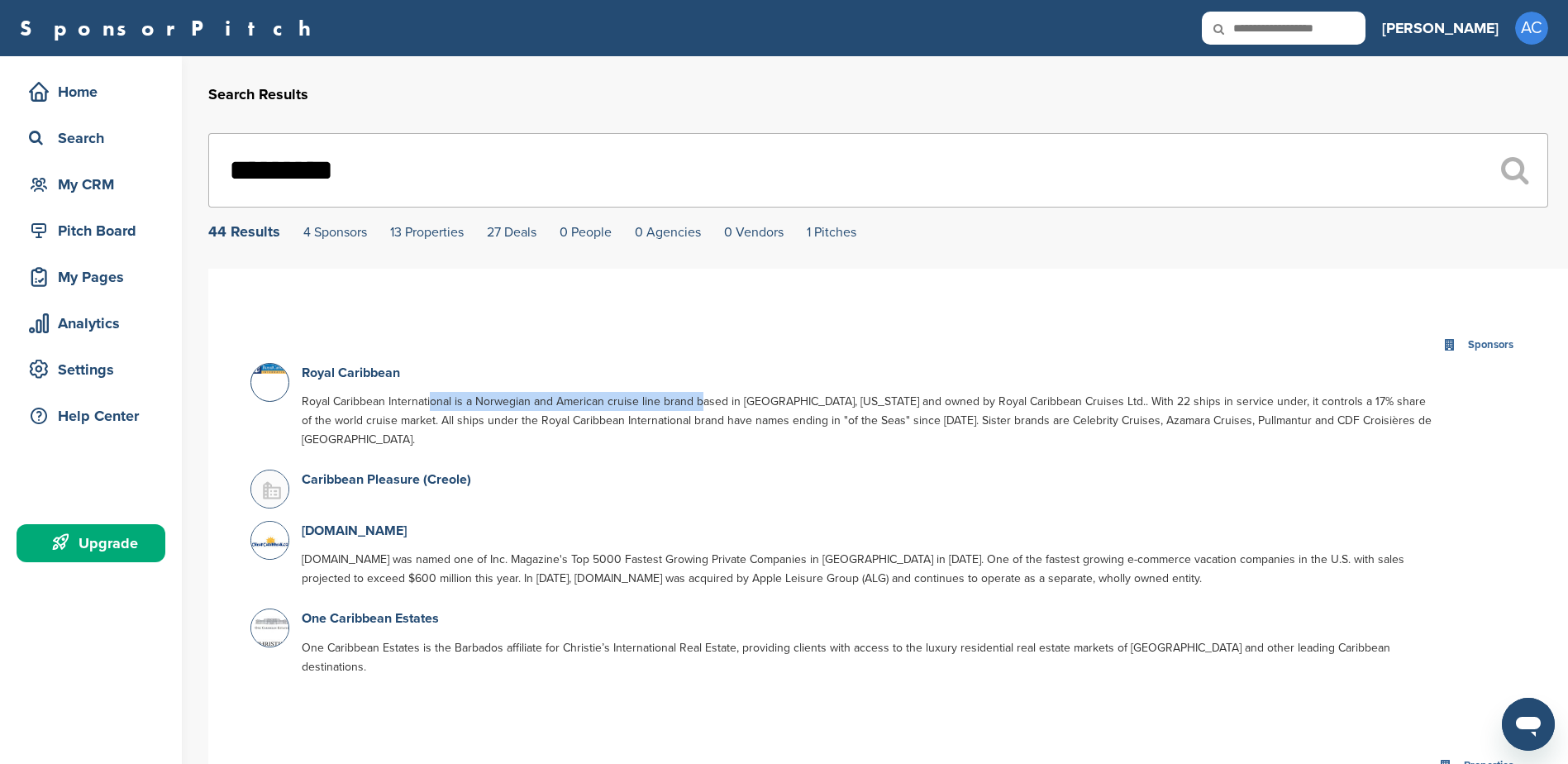
drag, startPoint x: 455, startPoint y: 405, endPoint x: 702, endPoint y: 403, distance: 247.0
click at [702, 403] on p "Royal Caribbean International is a Norwegian and American cruise line brand bas…" at bounding box center [866, 420] width 1131 height 57
click at [606, 405] on p "Royal Caribbean International is a Norwegian and American cruise line brand bas…" at bounding box center [866, 420] width 1131 height 57
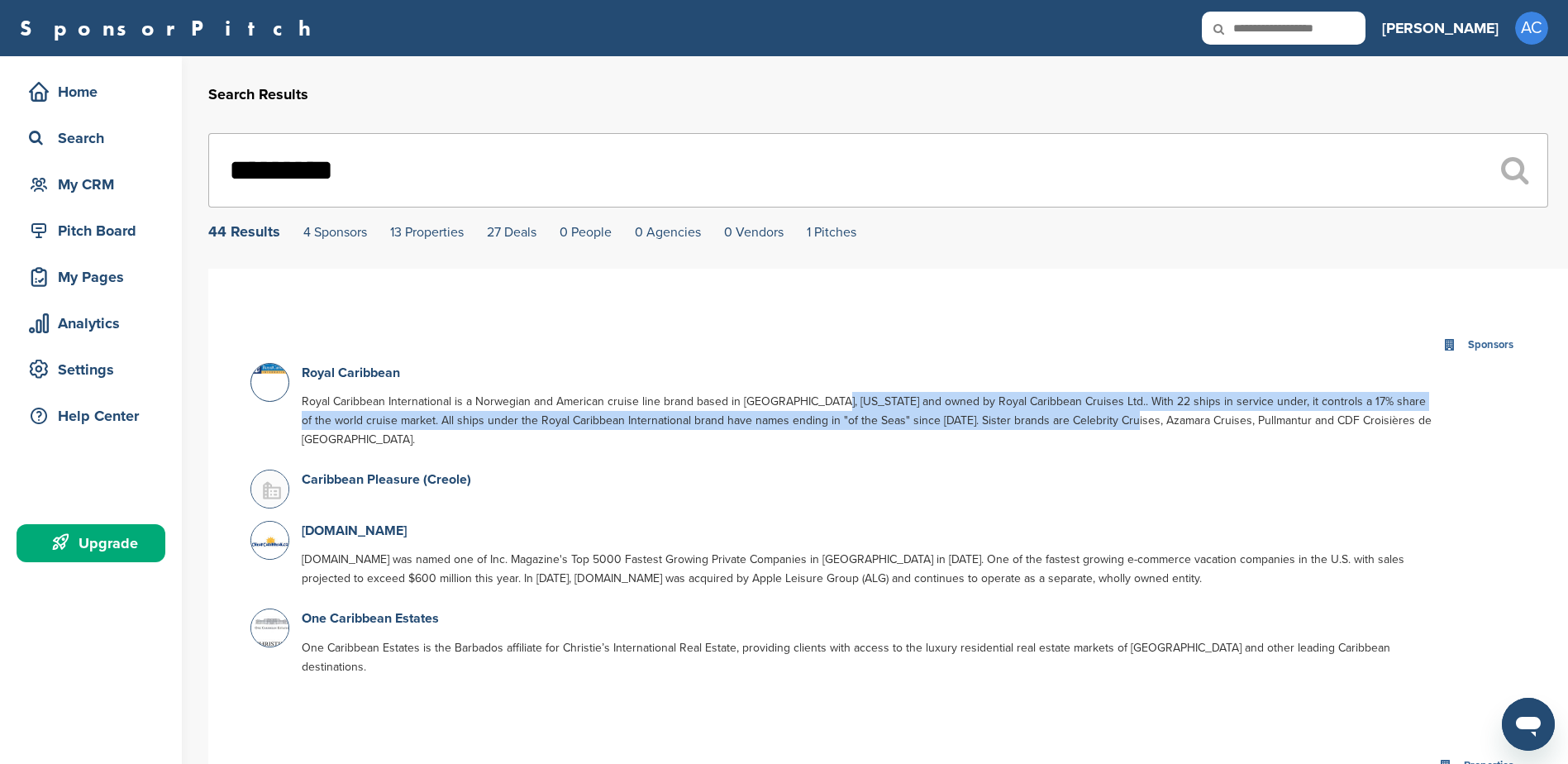
drag, startPoint x: 838, startPoint y: 398, endPoint x: 1111, endPoint y: 420, distance: 273.9
click at [1111, 420] on p "Royal Caribbean International is a Norwegian and American cruise line brand bas…" at bounding box center [866, 420] width 1131 height 57
drag, startPoint x: 1111, startPoint y: 420, endPoint x: 959, endPoint y: 425, distance: 152.1
click at [959, 425] on p "Royal Caribbean International is a Norwegian and American cruise line brand bas…" at bounding box center [866, 420] width 1131 height 57
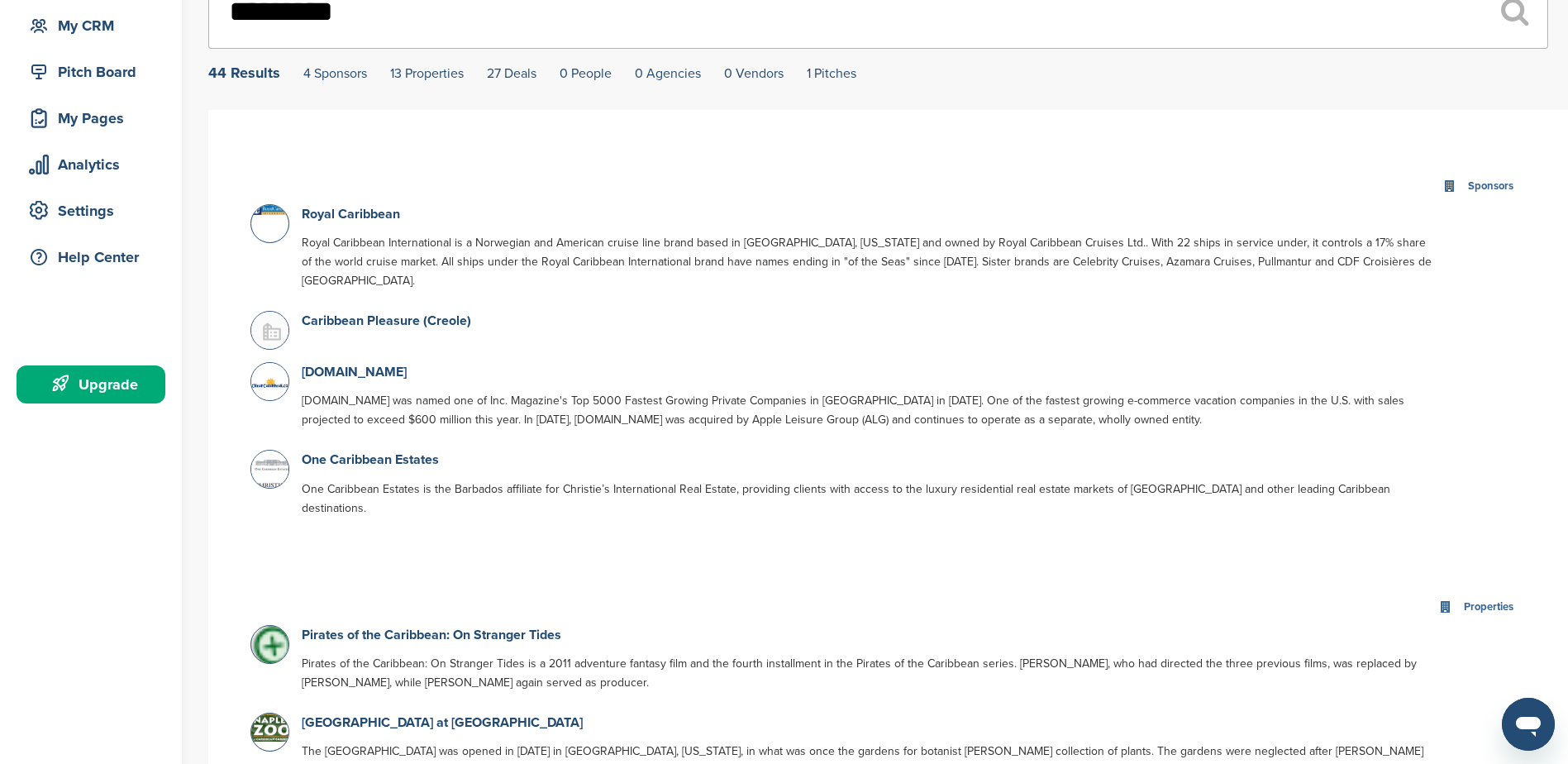
scroll to position [166, 0]
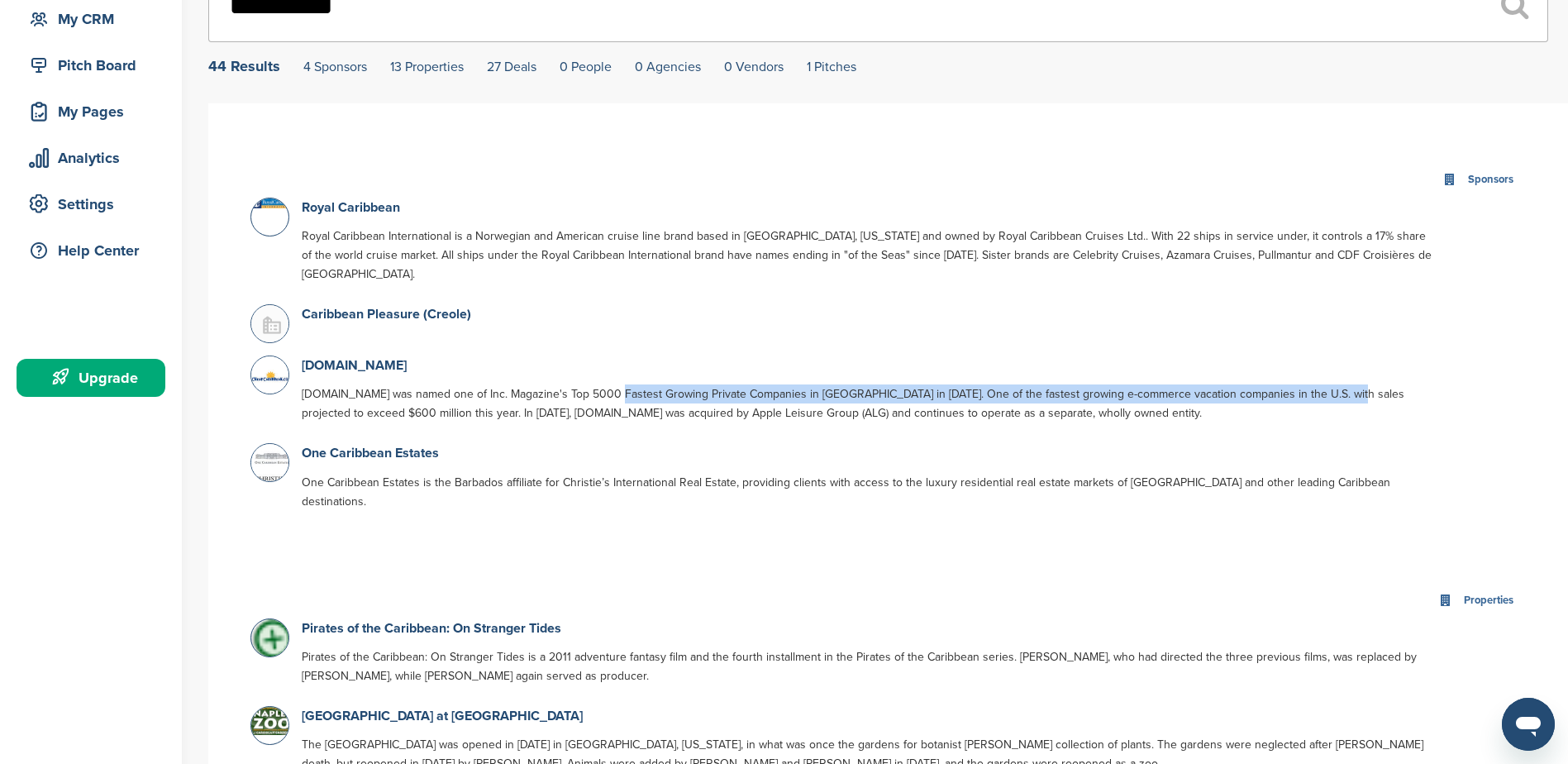
drag, startPoint x: 634, startPoint y: 374, endPoint x: 1336, endPoint y: 372, distance: 702.0
click at [1336, 384] on p "CheapCarribbean.com was named one of Inc. Magazine's Top 5000 Fastest Growing P…" at bounding box center [866, 403] width 1131 height 38
click at [1121, 384] on p "CheapCarribbean.com was named one of Inc. Magazine's Top 5000 Fastest Growing P…" at bounding box center [866, 403] width 1131 height 38
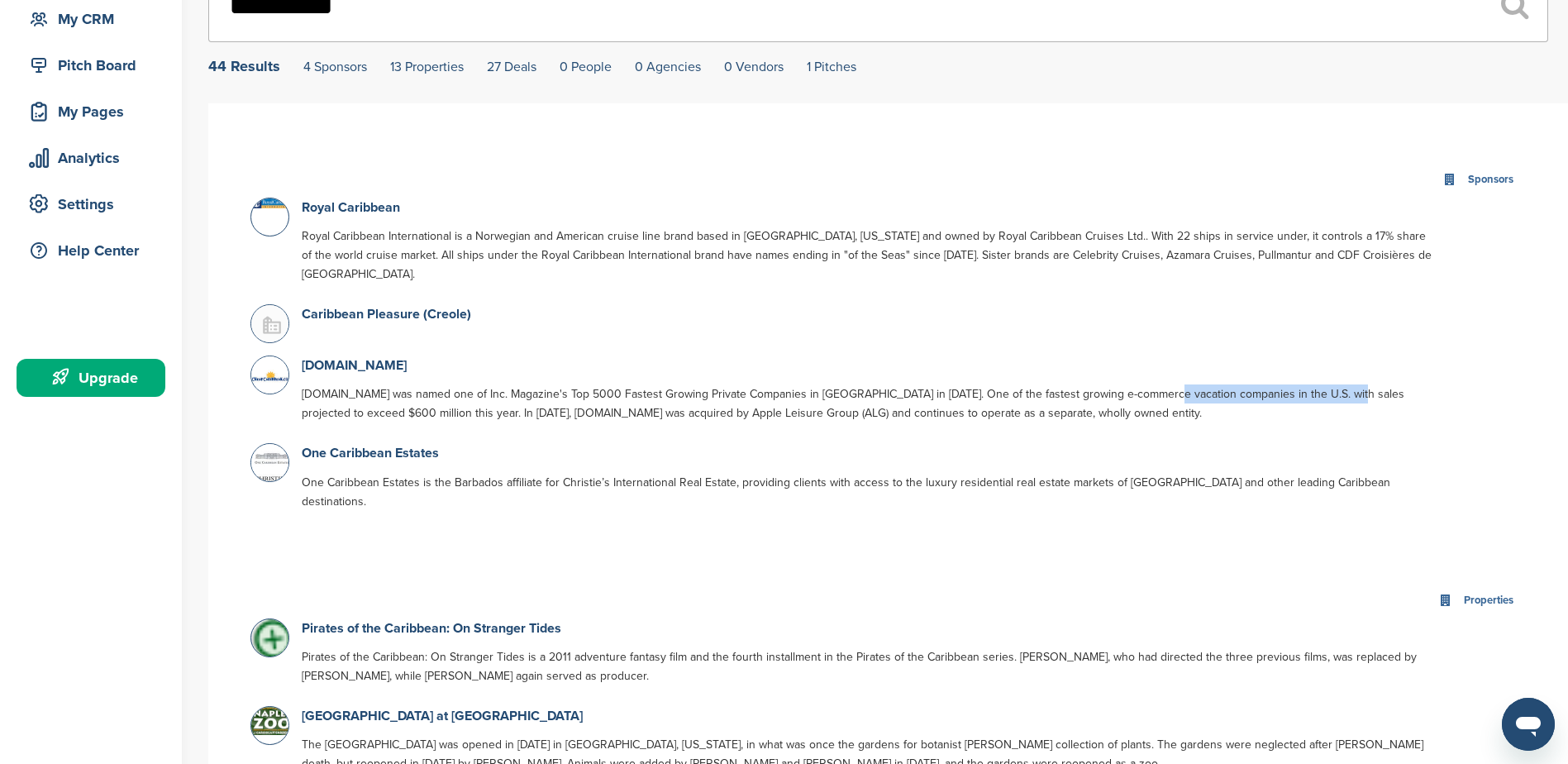
drag, startPoint x: 1216, startPoint y: 379, endPoint x: 1334, endPoint y: 383, distance: 118.1
click at [1334, 384] on p "CheapCarribbean.com was named one of Inc. Magazine's Top 5000 Fastest Growing P…" at bounding box center [866, 403] width 1131 height 38
drag, startPoint x: 1334, startPoint y: 383, endPoint x: 1119, endPoint y: 393, distance: 215.2
click at [1164, 388] on p "CheapCarribbean.com was named one of Inc. Magazine's Top 5000 Fastest Growing P…" at bounding box center [866, 403] width 1131 height 38
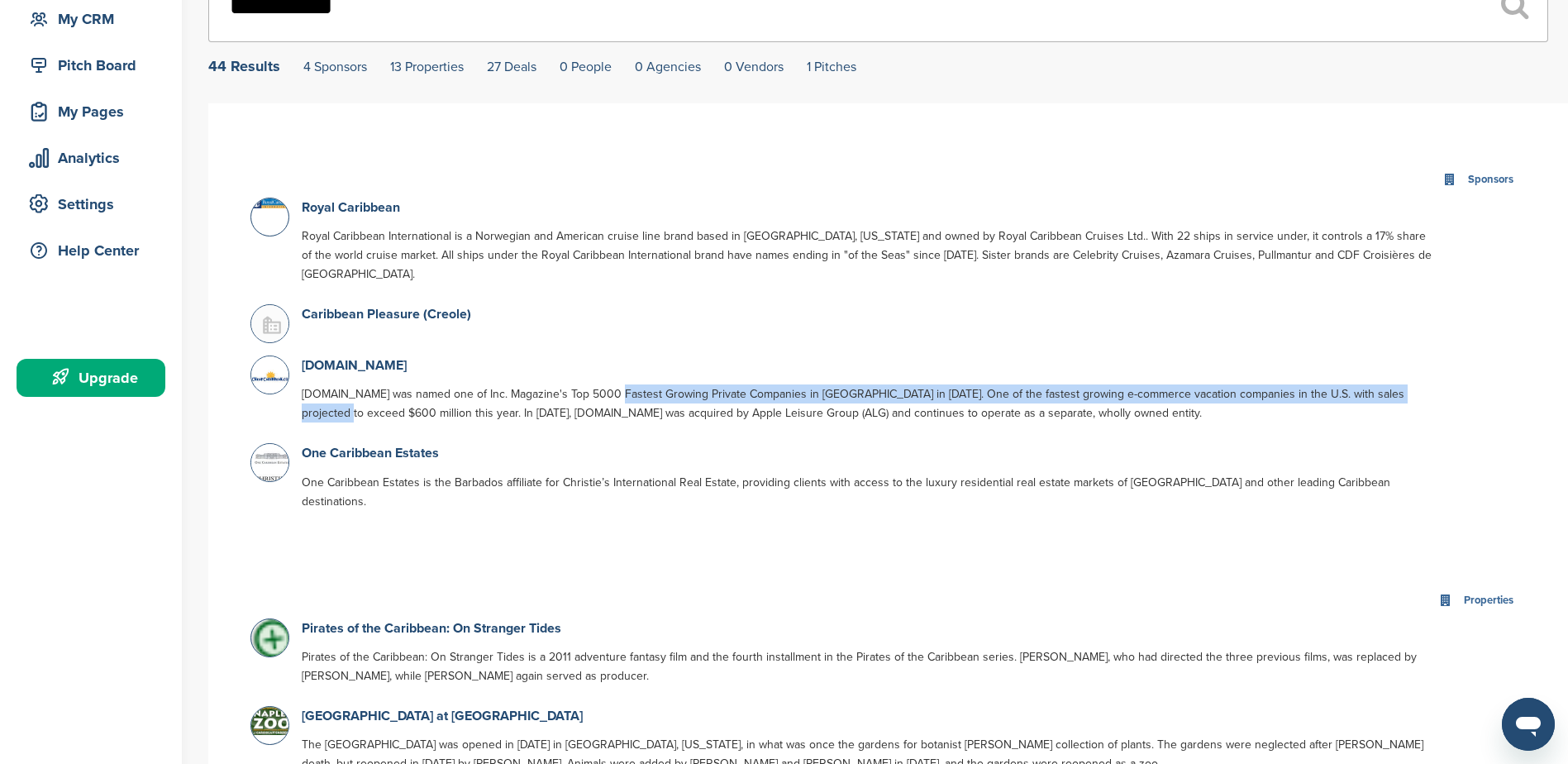
drag, startPoint x: 320, startPoint y: 394, endPoint x: 612, endPoint y: 386, distance: 292.1
click at [612, 386] on p "CheapCarribbean.com was named one of Inc. Magazine's Top 5000 Fastest Growing P…" at bounding box center [866, 403] width 1131 height 38
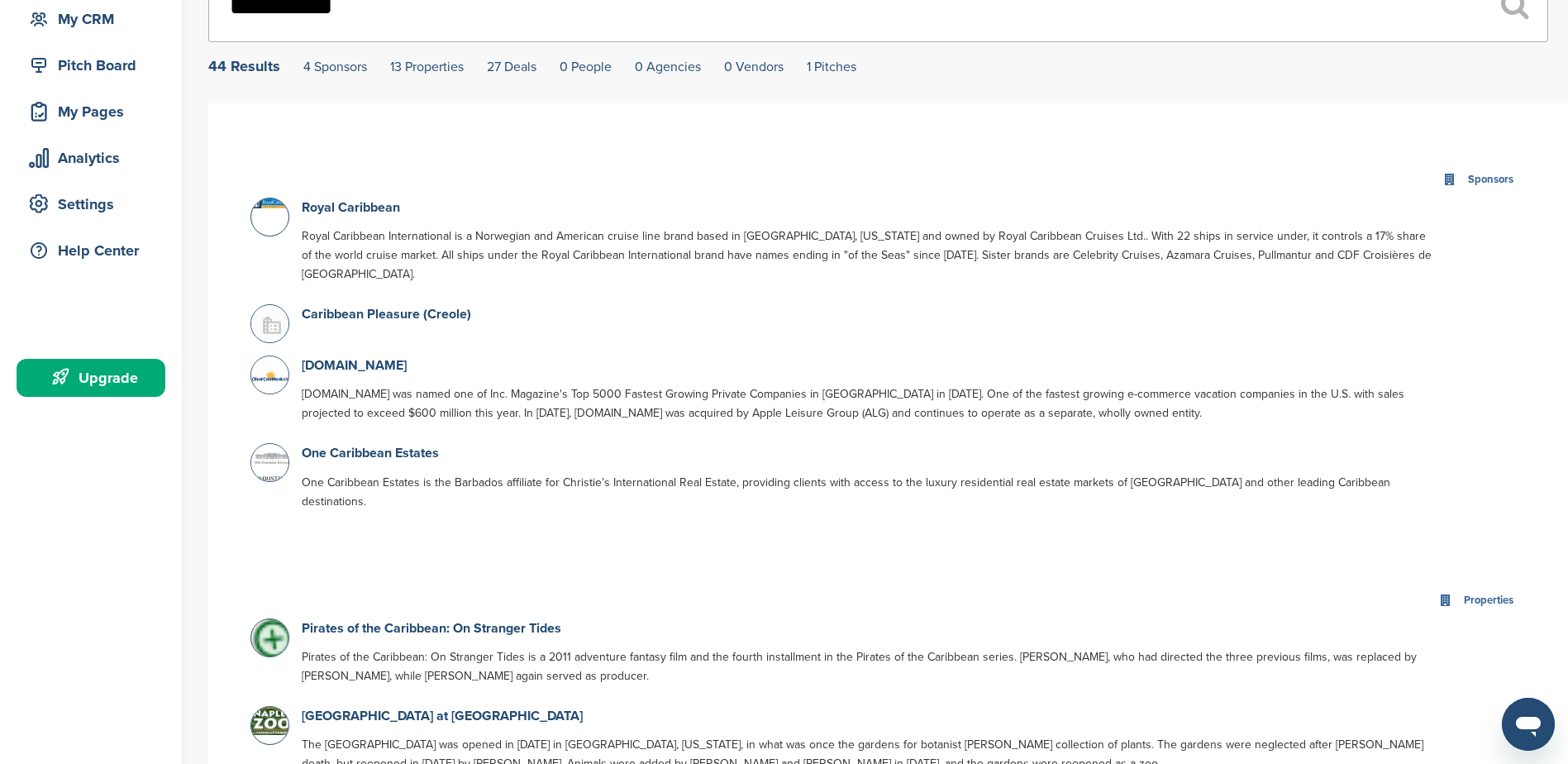
drag, startPoint x: 612, startPoint y: 386, endPoint x: 515, endPoint y: 389, distance: 97.0
click at [516, 385] on p "CheapCarribbean.com was named one of Inc. Magazine's Top 5000 Fastest Growing P…" at bounding box center [866, 403] width 1131 height 38
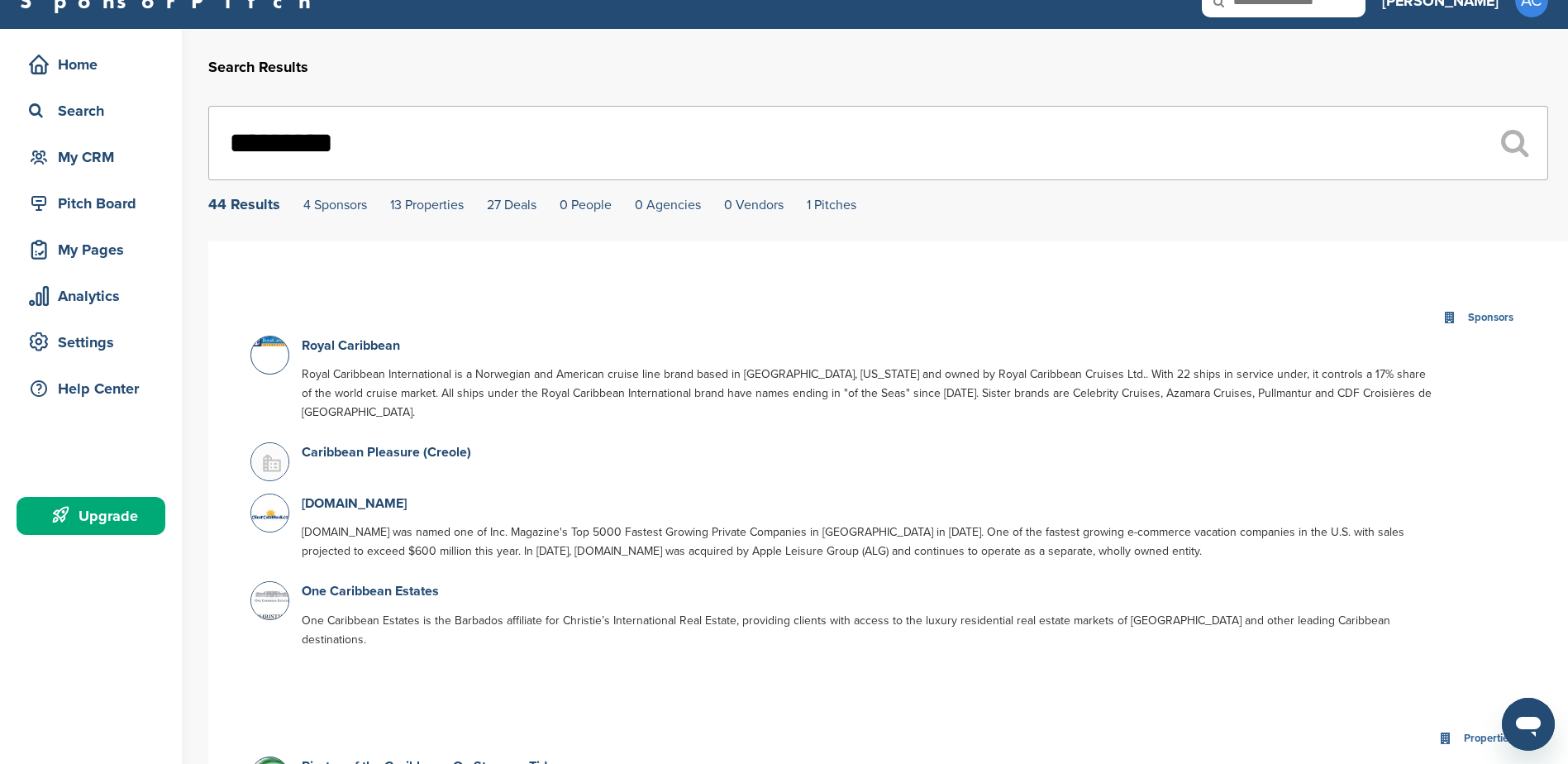
scroll to position [0, 0]
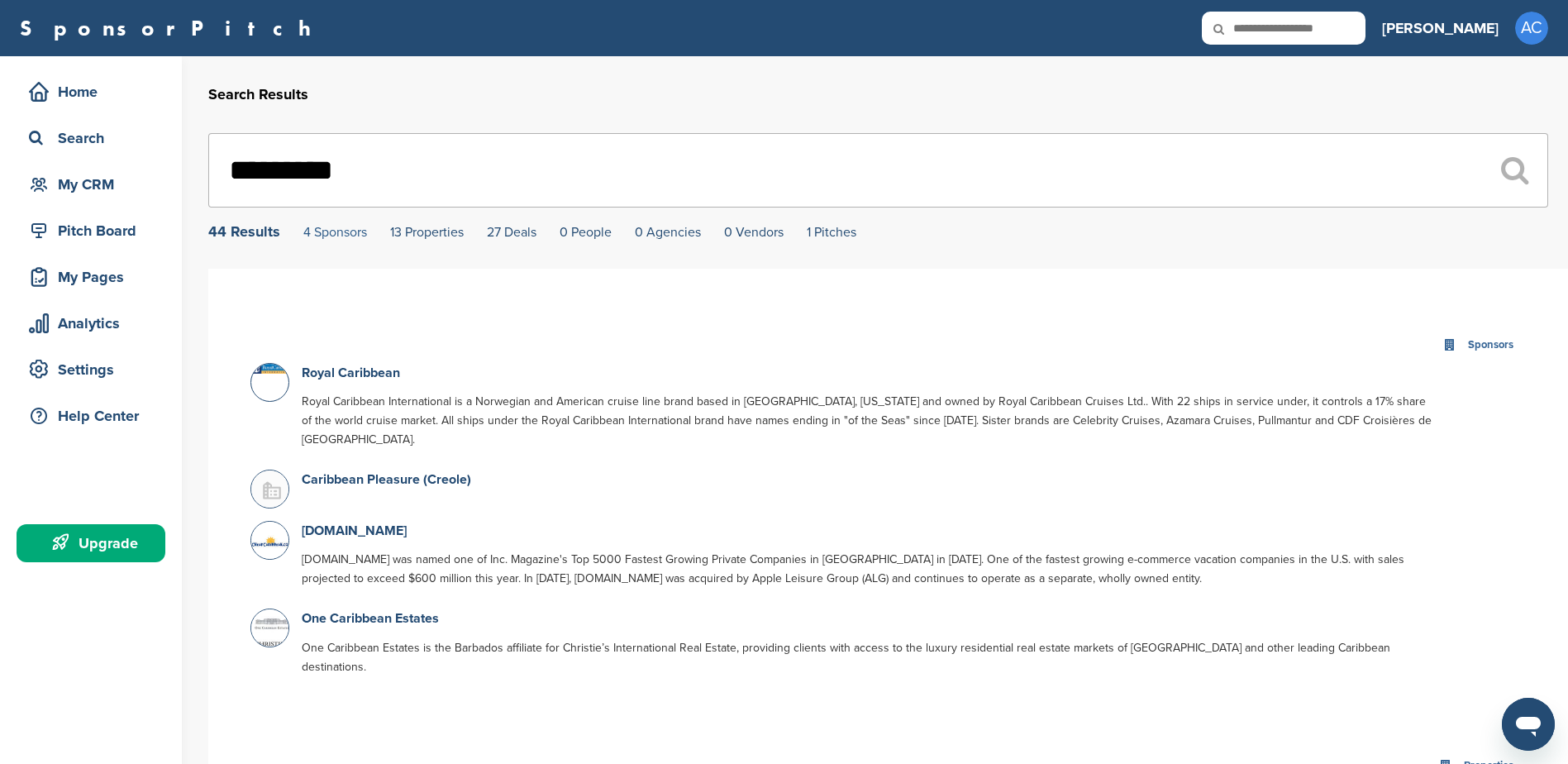
click at [339, 229] on link "4 Sponsors" at bounding box center [335, 232] width 64 height 16
click at [429, 239] on link "13 Properties" at bounding box center [427, 232] width 74 height 16
click at [504, 229] on link "27 Deals" at bounding box center [511, 232] width 49 height 16
click at [368, 523] on link "CheapCaribbean.com" at bounding box center [353, 531] width 105 height 16
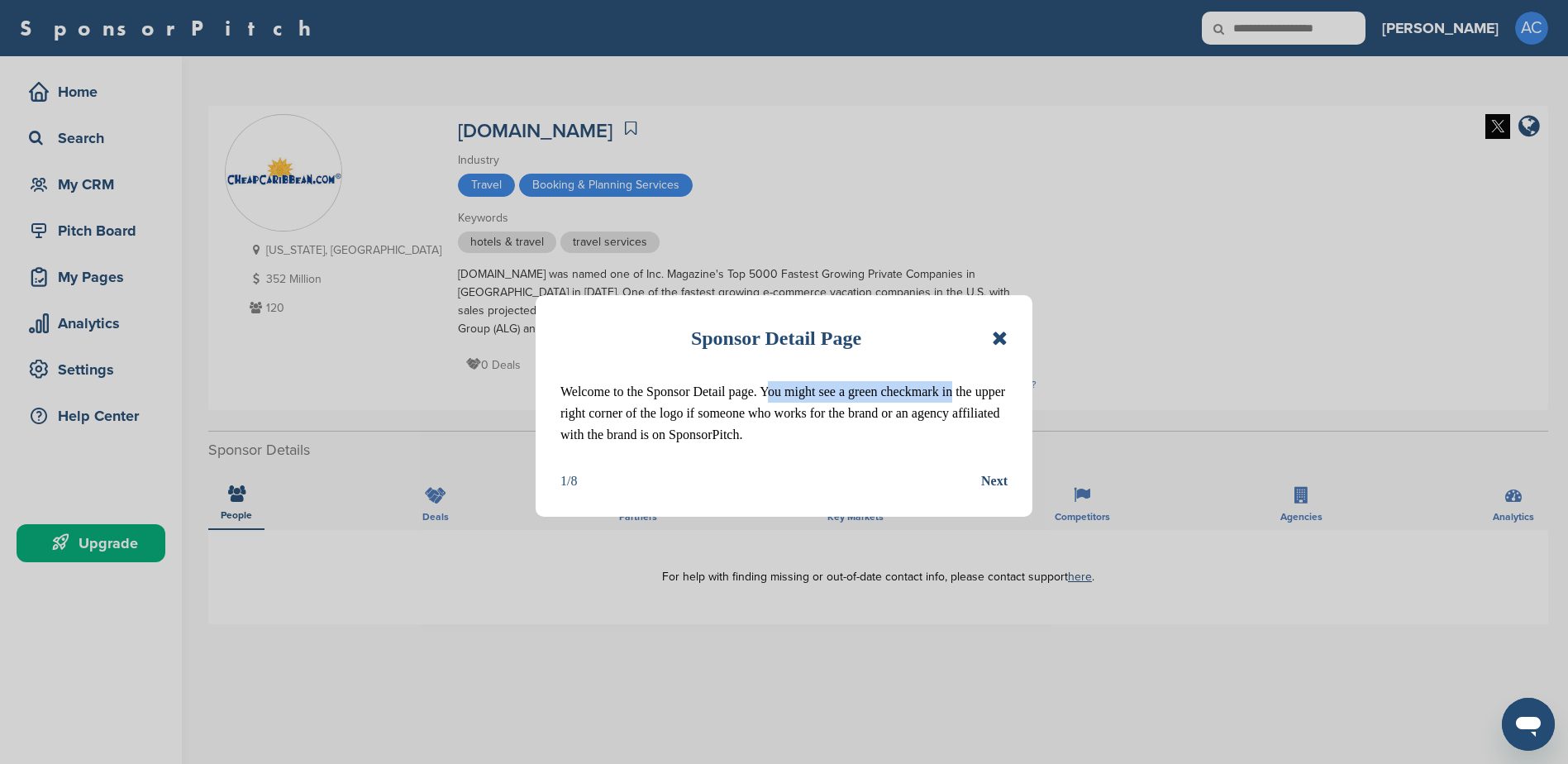
drag, startPoint x: 806, startPoint y: 390, endPoint x: 947, endPoint y: 392, distance: 141.0
click at [947, 392] on p "Welcome to the Sponsor Detail page. You might see a green checkmark in the uppe…" at bounding box center [784, 413] width 447 height 65
drag, startPoint x: 947, startPoint y: 392, endPoint x: 861, endPoint y: 399, distance: 86.3
click at [861, 399] on p "Welcome to the Sponsor Detail page. You might see a green checkmark in the uppe…" at bounding box center [784, 413] width 447 height 65
drag, startPoint x: 830, startPoint y: 396, endPoint x: 949, endPoint y: 393, distance: 119.0
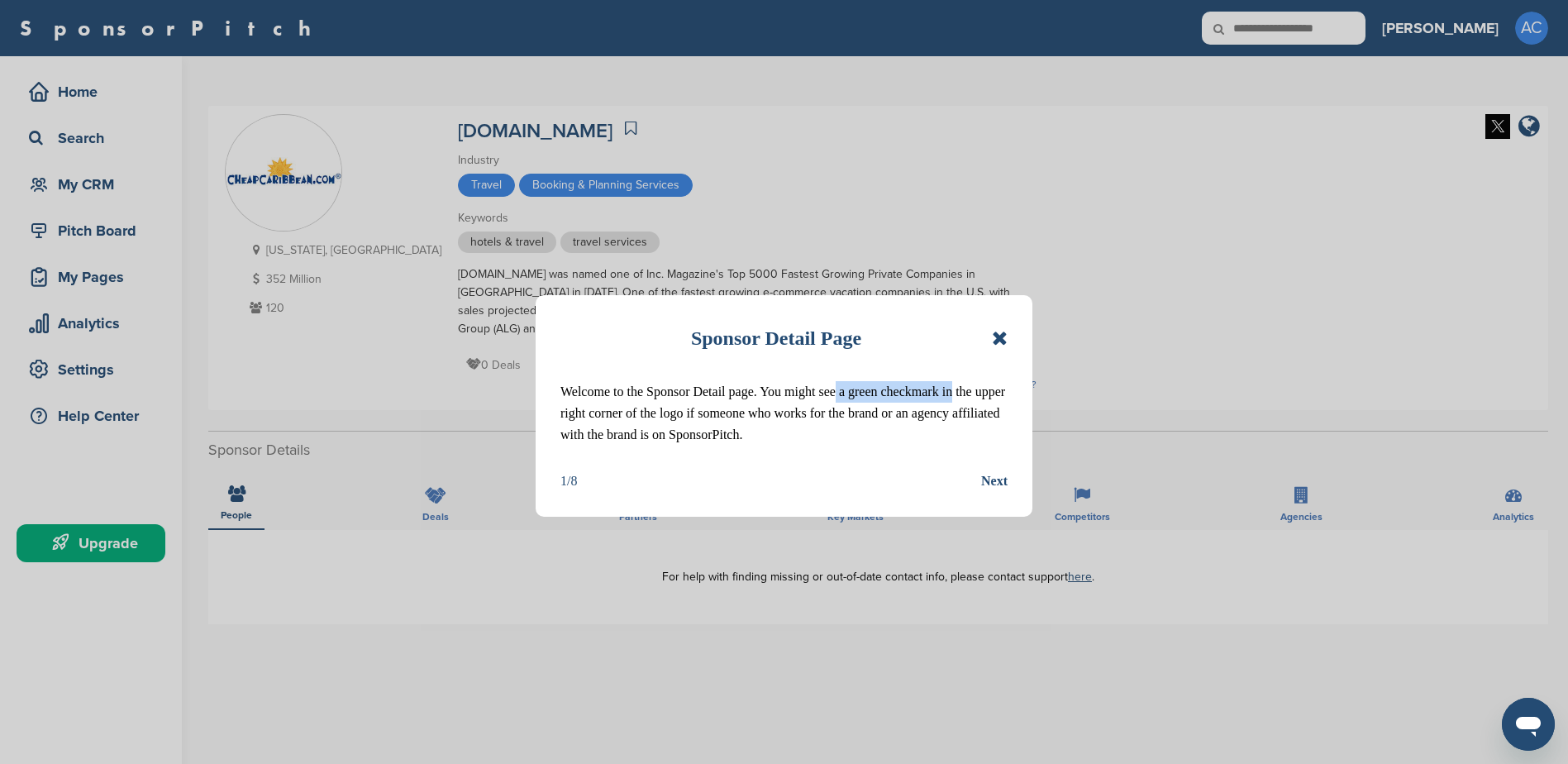
click at [949, 393] on p "Welcome to the Sponsor Detail page. You might see a green checkmark in the uppe…" at bounding box center [784, 413] width 447 height 65
drag, startPoint x: 949, startPoint y: 393, endPoint x: 855, endPoint y: 400, distance: 94.3
click at [855, 400] on p "Welcome to the Sponsor Detail page. You might see a green checkmark in the uppe…" at bounding box center [784, 413] width 447 height 65
drag, startPoint x: 700, startPoint y: 415, endPoint x: 790, endPoint y: 413, distance: 90.0
click at [790, 413] on p "Welcome to the Sponsor Detail page. You might see a green checkmark in the uppe…" at bounding box center [784, 413] width 447 height 65
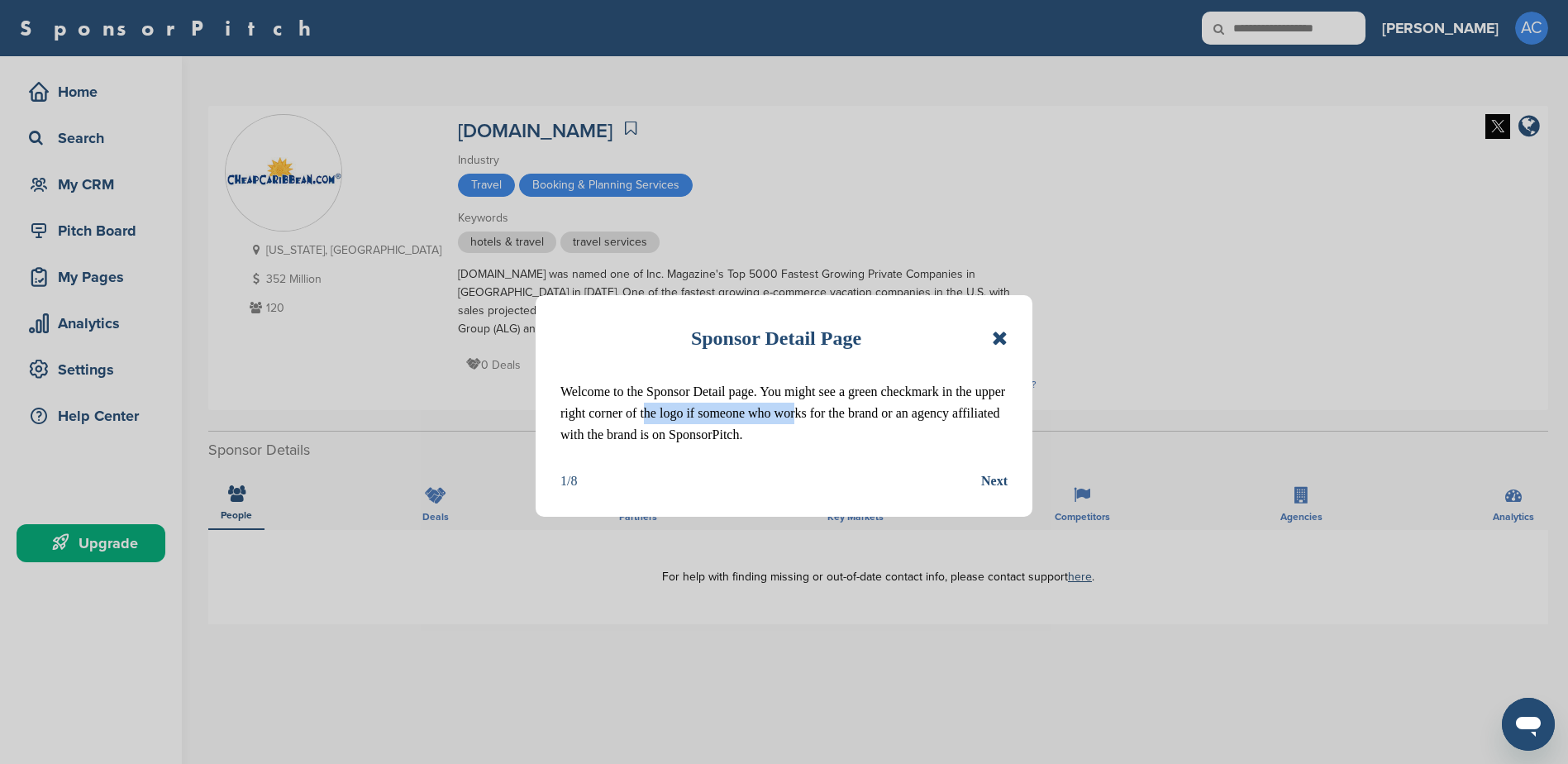
drag, startPoint x: 790, startPoint y: 413, endPoint x: 719, endPoint y: 418, distance: 71.2
click at [719, 418] on p "Welcome to the Sponsor Detail page. You might see a green checkmark in the uppe…" at bounding box center [784, 413] width 447 height 65
drag, startPoint x: 820, startPoint y: 416, endPoint x: 925, endPoint y: 420, distance: 105.1
click at [925, 420] on p "Welcome to the Sponsor Detail page. You might see a green checkmark in the uppe…" at bounding box center [784, 413] width 447 height 65
drag, startPoint x: 925, startPoint y: 420, endPoint x: 868, endPoint y: 420, distance: 57.0
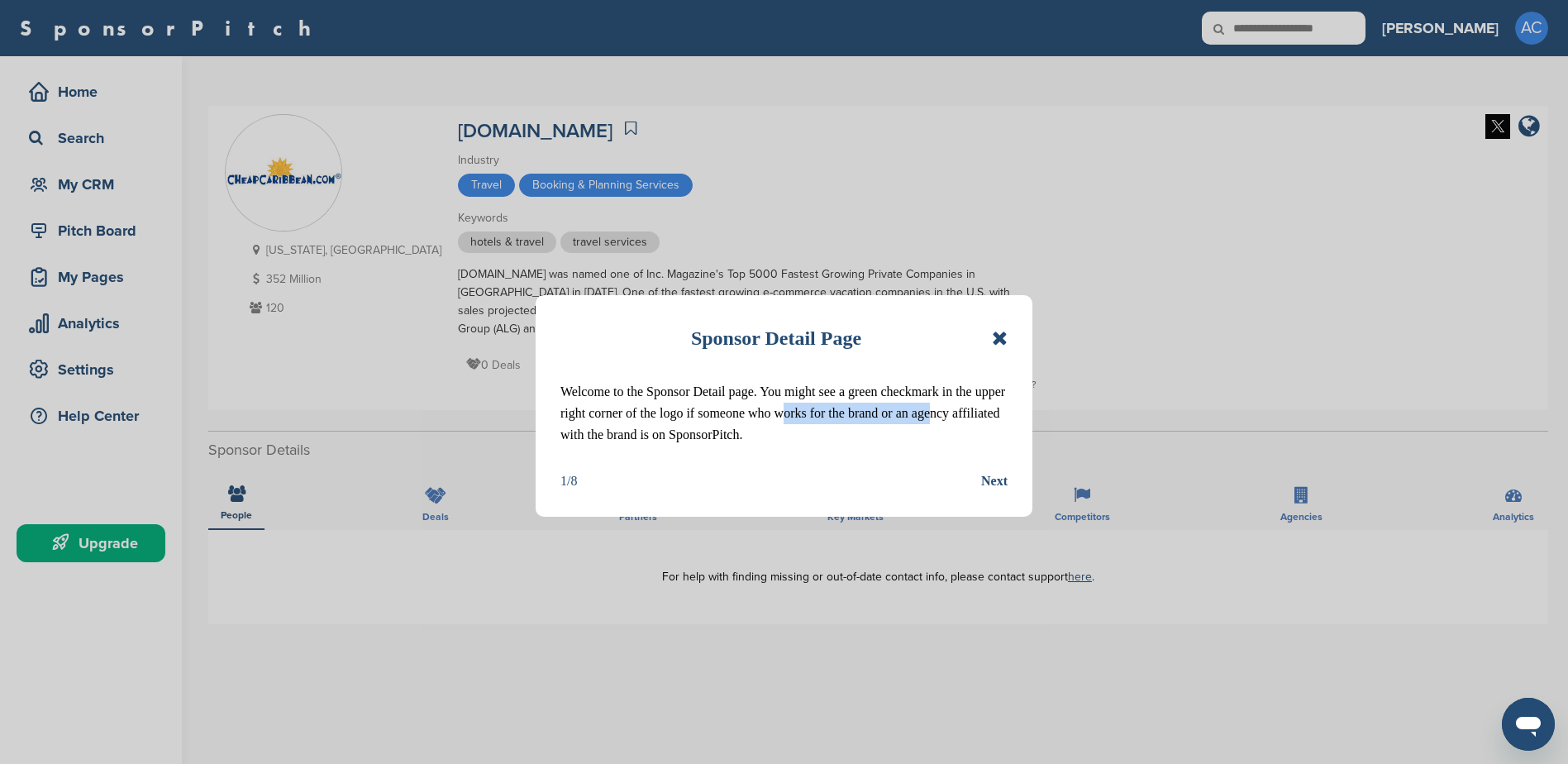
click at [868, 420] on p "Welcome to the Sponsor Detail page. You might see a green checkmark in the uppe…" at bounding box center [784, 413] width 447 height 65
drag, startPoint x: 623, startPoint y: 440, endPoint x: 665, endPoint y: 439, distance: 42.0
click at [665, 439] on p "Welcome to the Sponsor Detail page. You might see a green checkmark in the uppe…" at bounding box center [784, 413] width 447 height 65
drag, startPoint x: 665, startPoint y: 439, endPoint x: 620, endPoint y: 439, distance: 45.0
click at [620, 439] on p "Welcome to the Sponsor Detail page. You might see a green checkmark in the uppe…" at bounding box center [784, 413] width 447 height 65
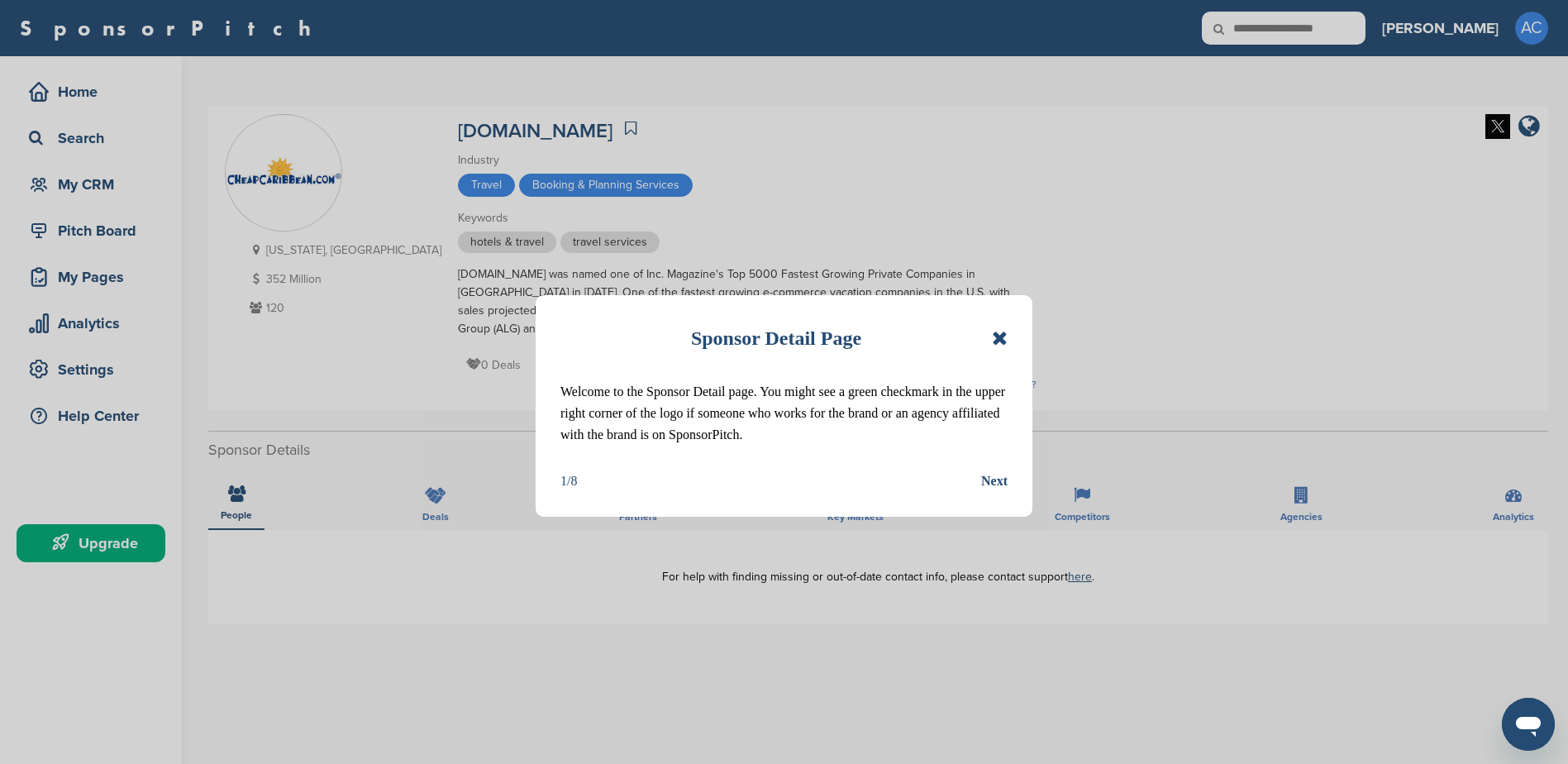
click at [987, 480] on div "Next" at bounding box center [994, 482] width 26 height 22
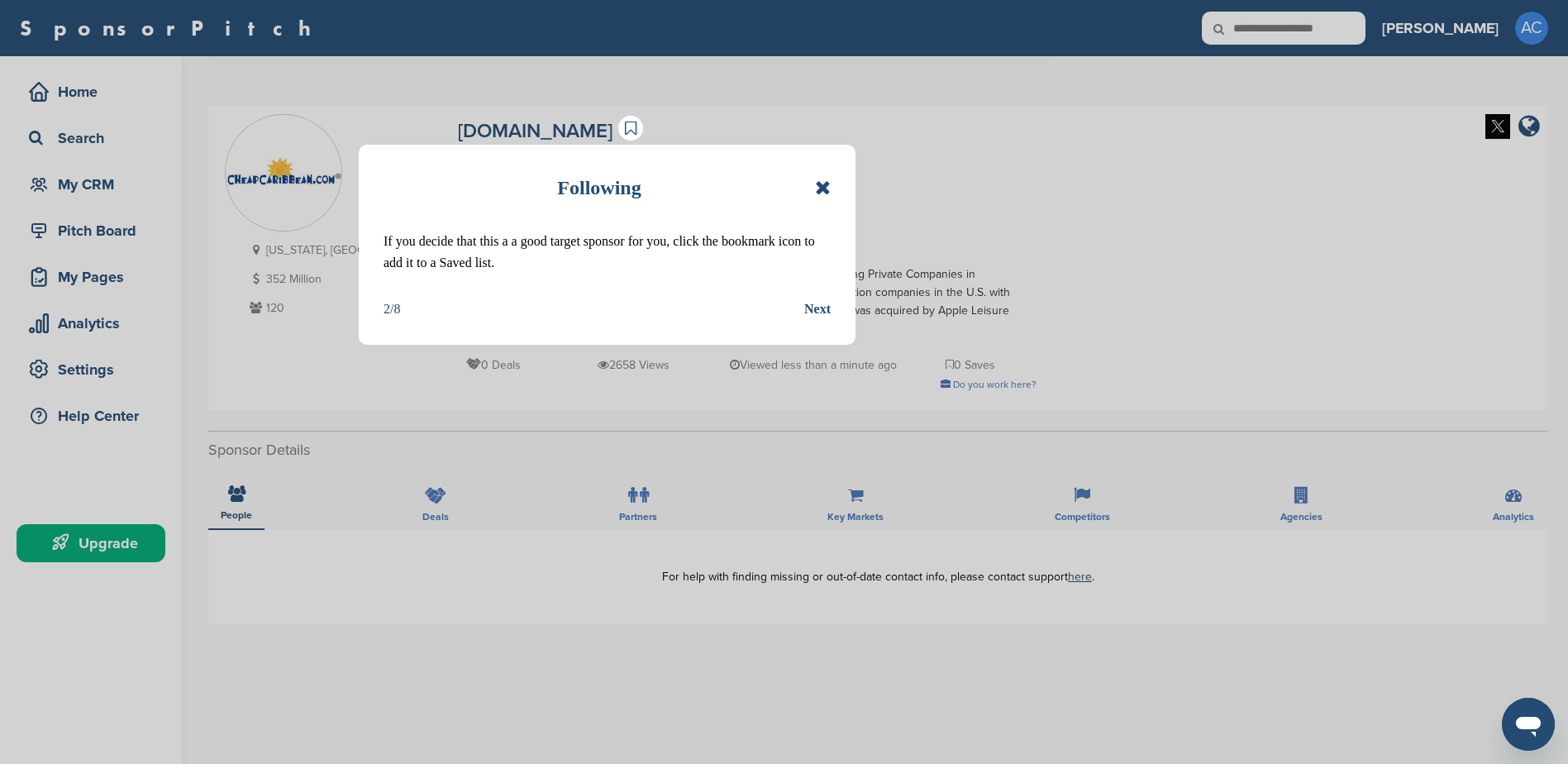
click at [824, 307] on div "Next" at bounding box center [817, 310] width 26 height 22
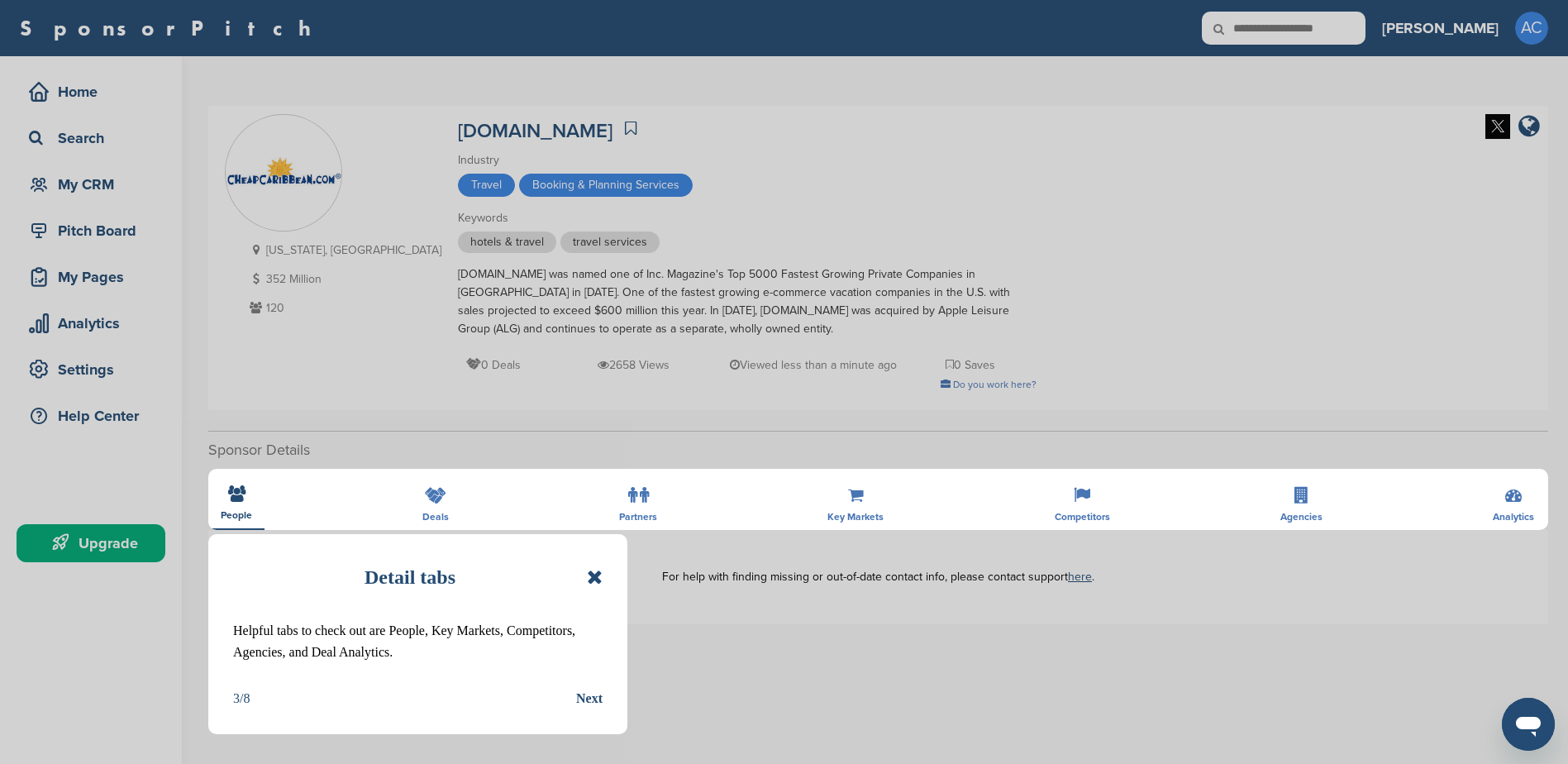
click at [603, 696] on div "Detail tabs Helpful tabs to check out are People, Key Markets, Competitors, Age…" at bounding box center [418, 635] width 419 height 200
click at [593, 698] on div "Next" at bounding box center [589, 699] width 26 height 22
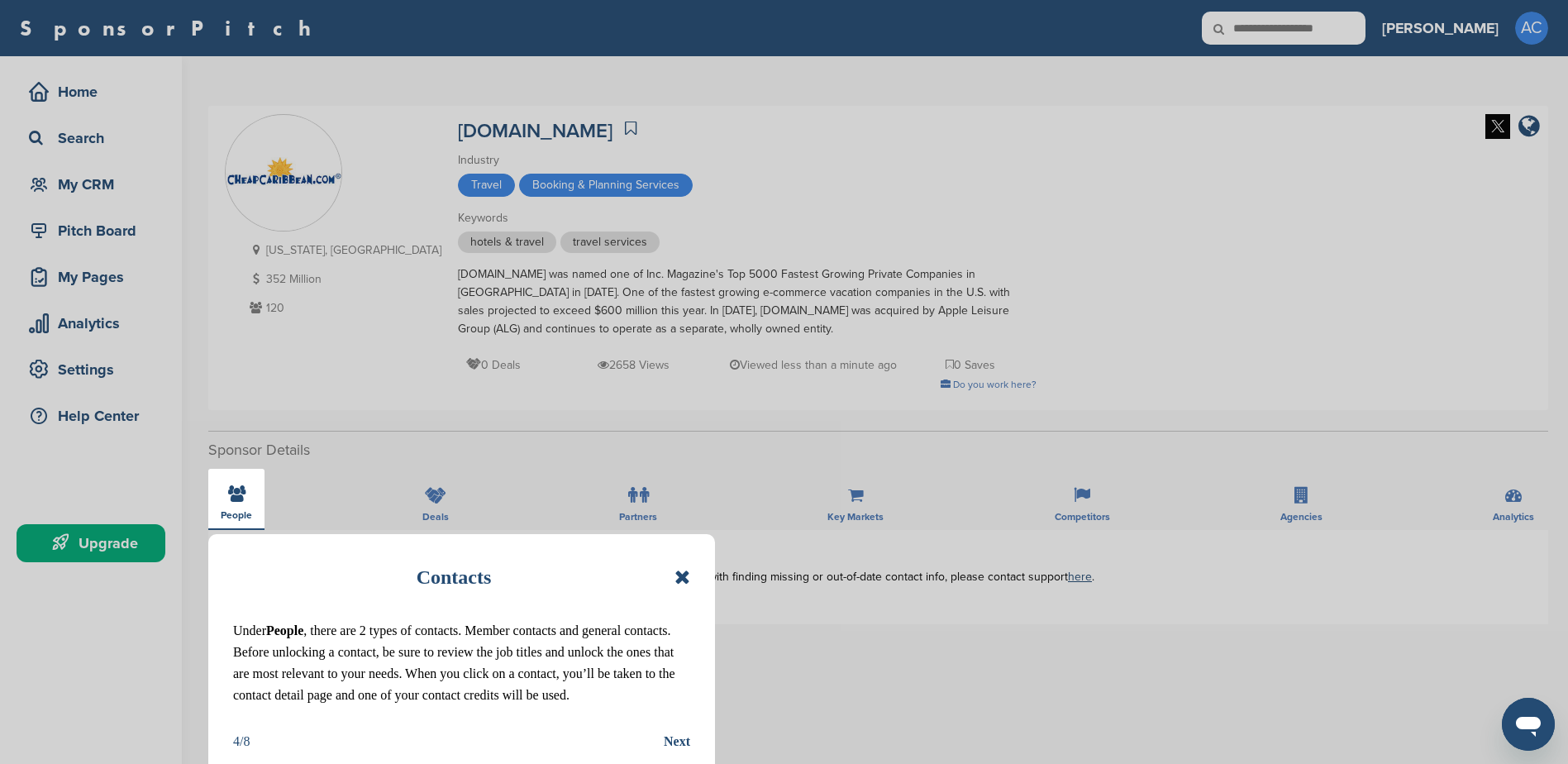
click at [680, 578] on icon at bounding box center [682, 577] width 15 height 20
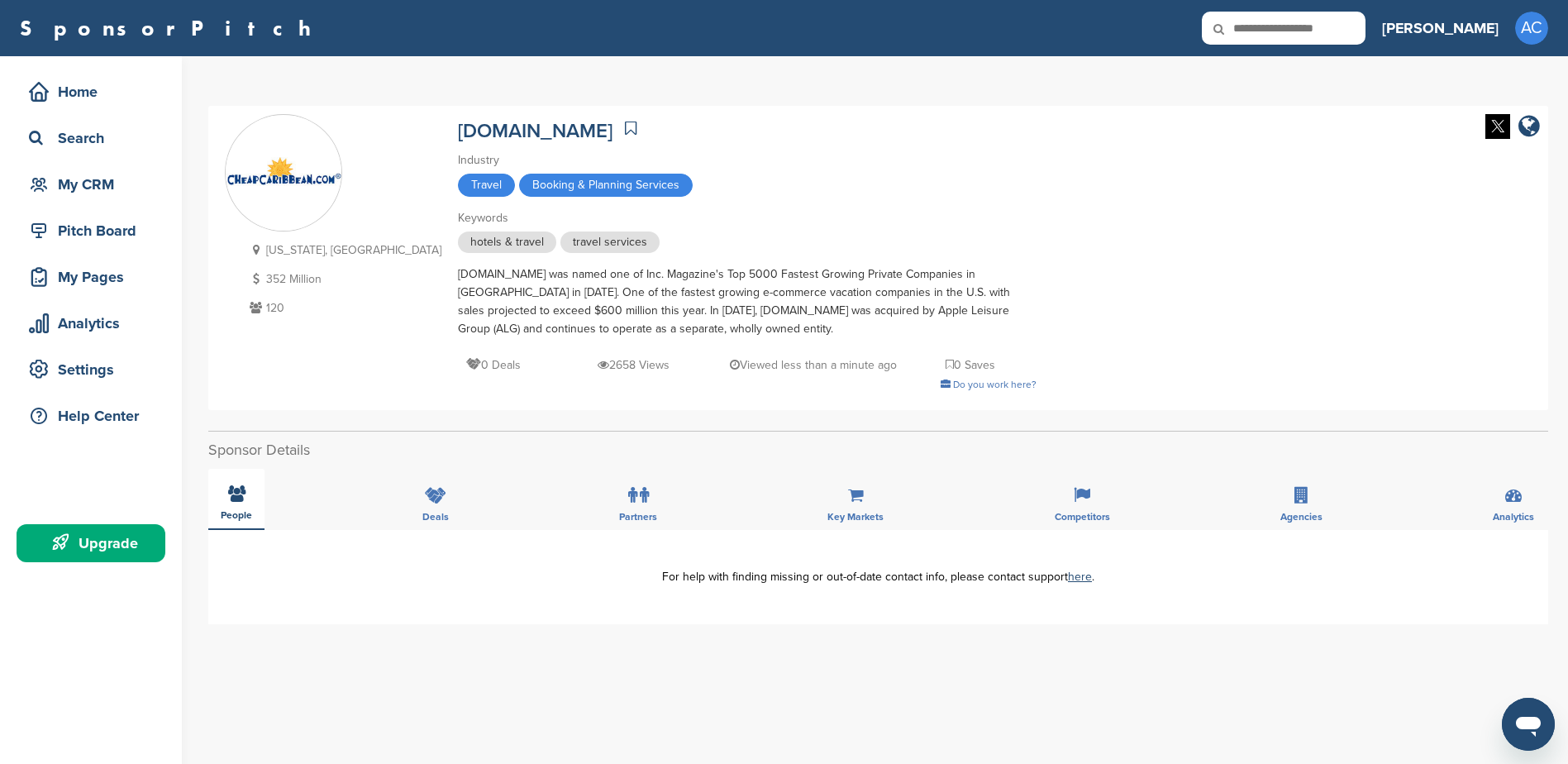
click at [232, 490] on div "People Deals Partners Key Markets Competitors Agencies Analytics" at bounding box center [878, 499] width 1340 height 61
click at [427, 495] on icon at bounding box center [436, 495] width 22 height 16
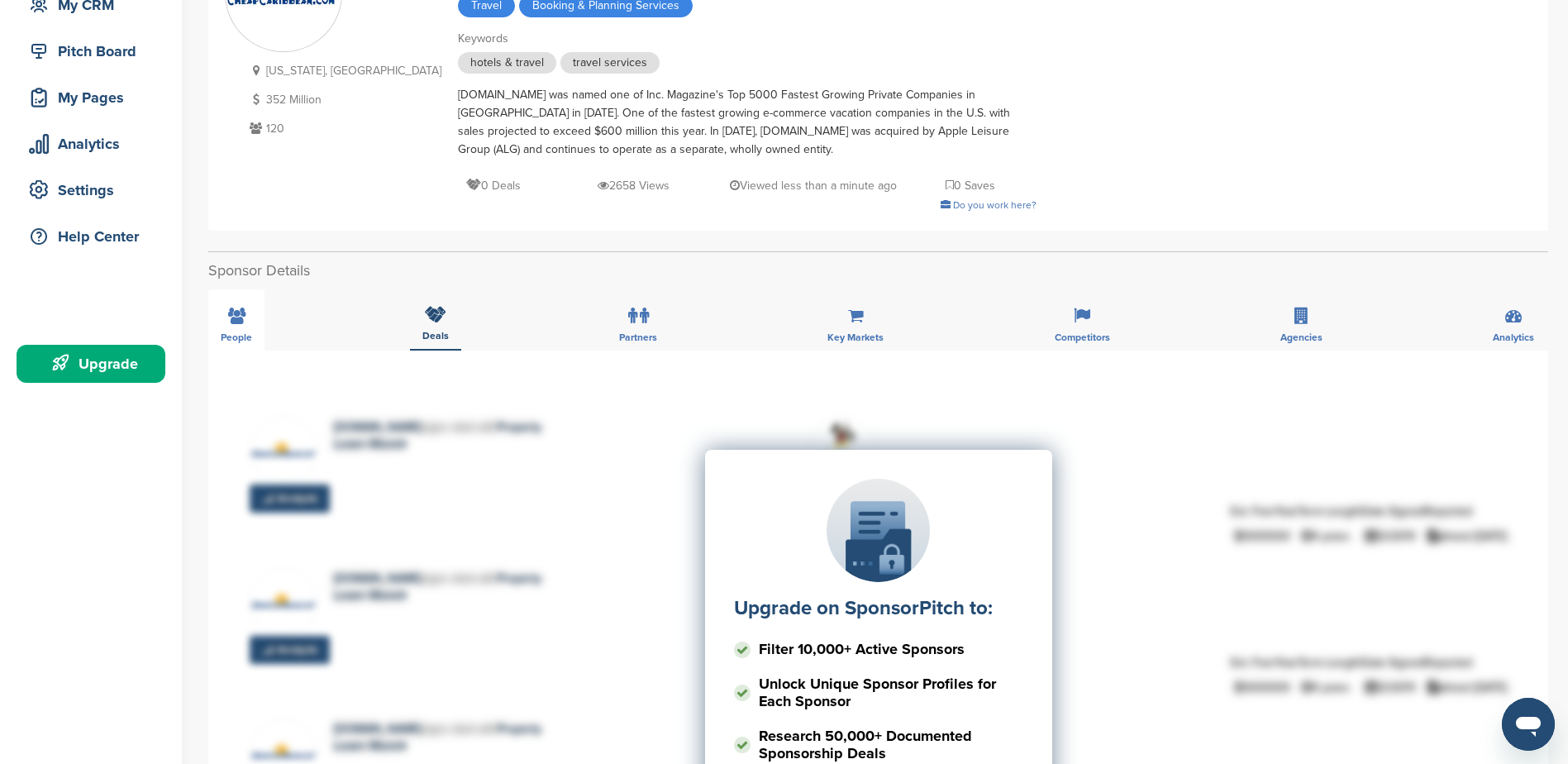
scroll to position [166, 0]
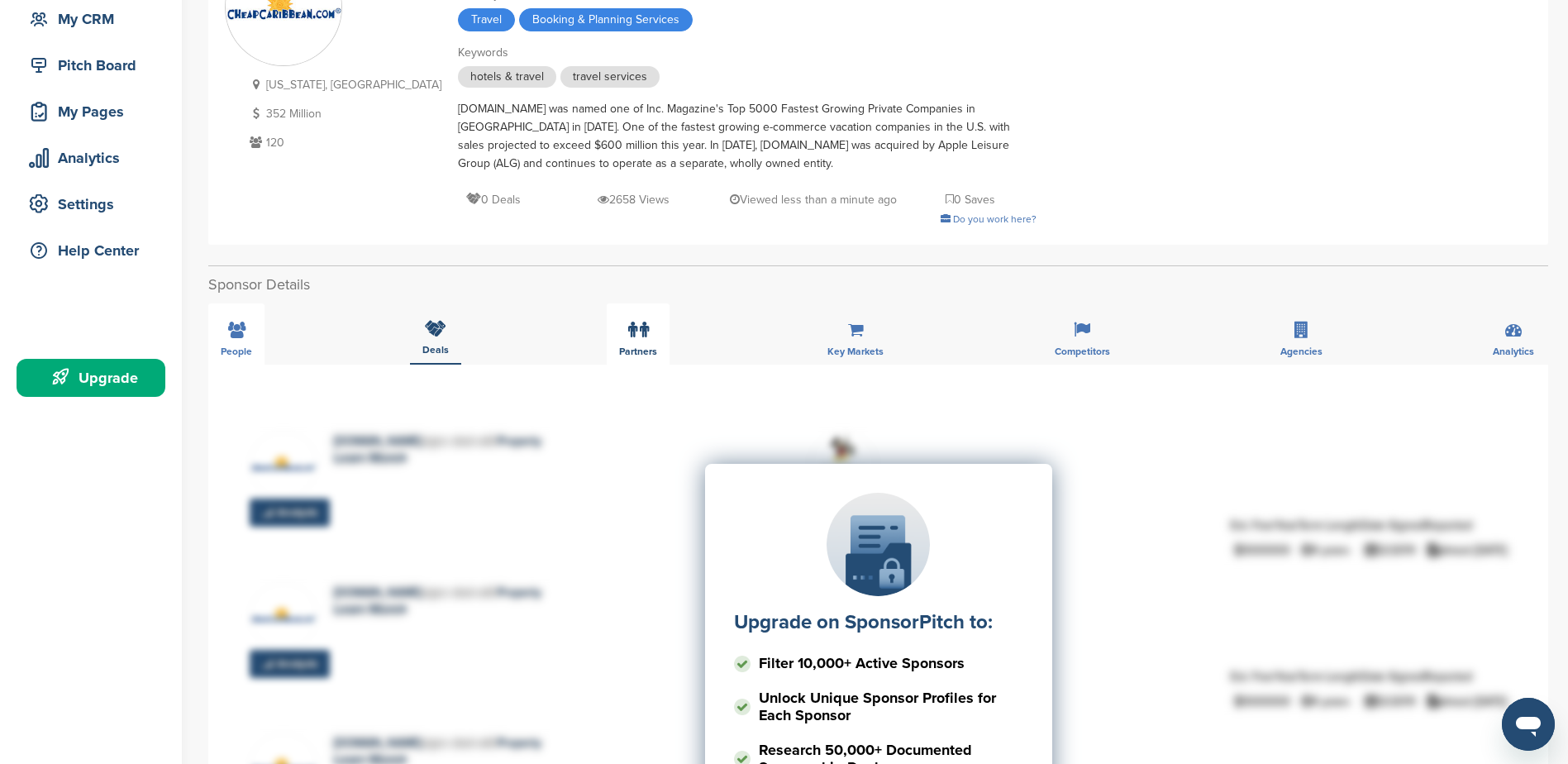
click at [643, 329] on icon at bounding box center [644, 330] width 9 height 16
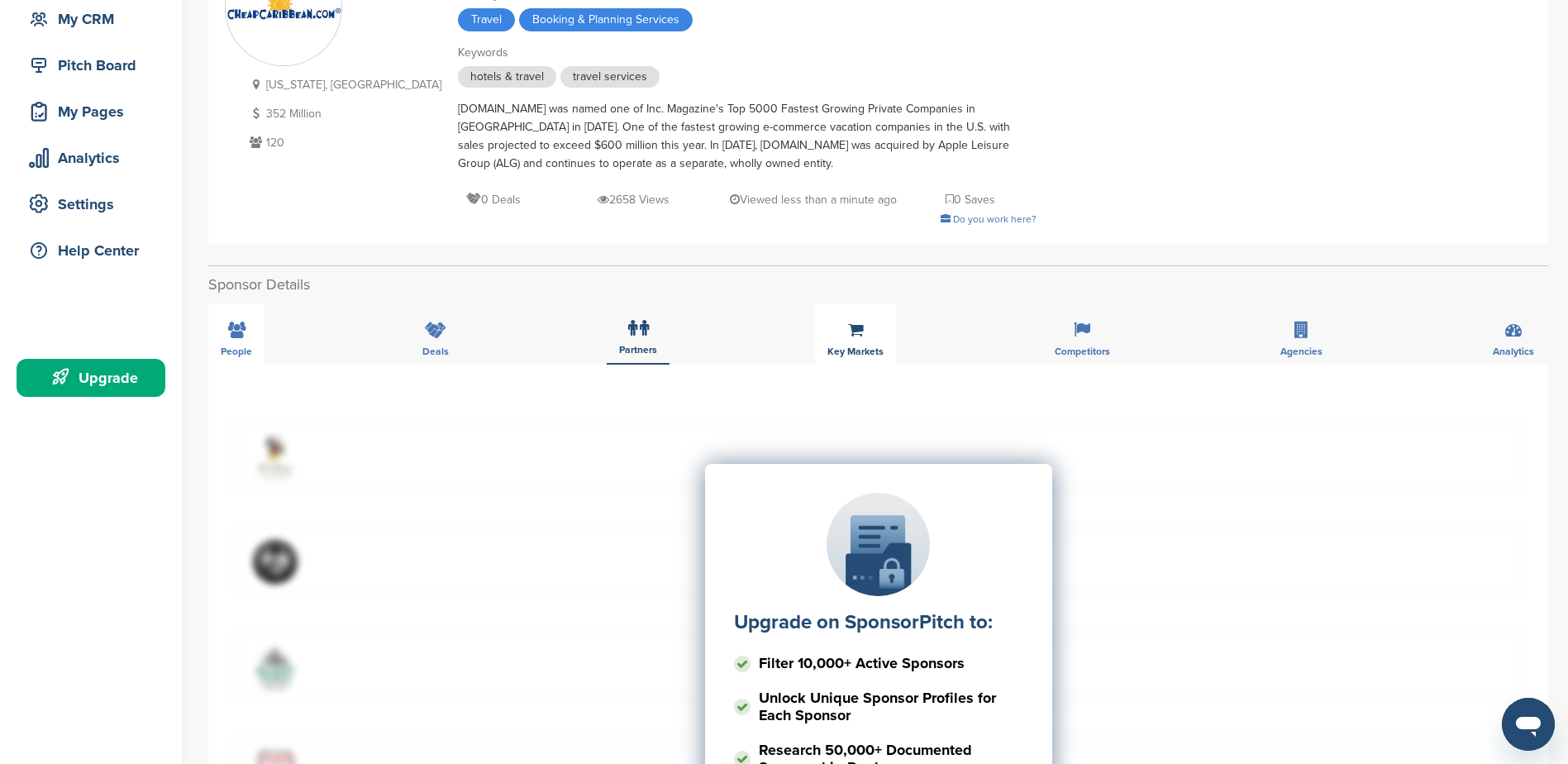
click at [860, 331] on icon at bounding box center [855, 330] width 15 height 16
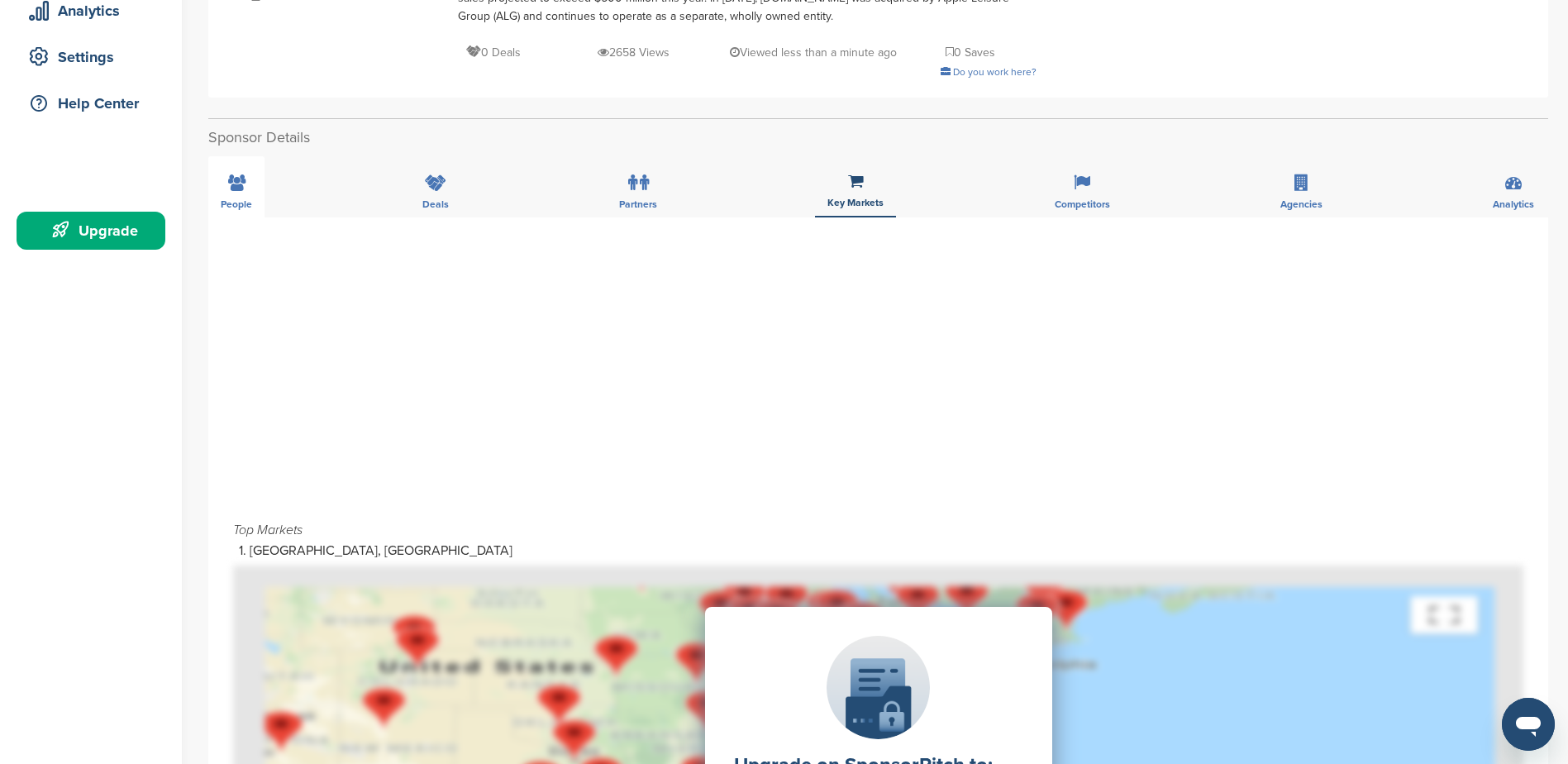
scroll to position [0, 0]
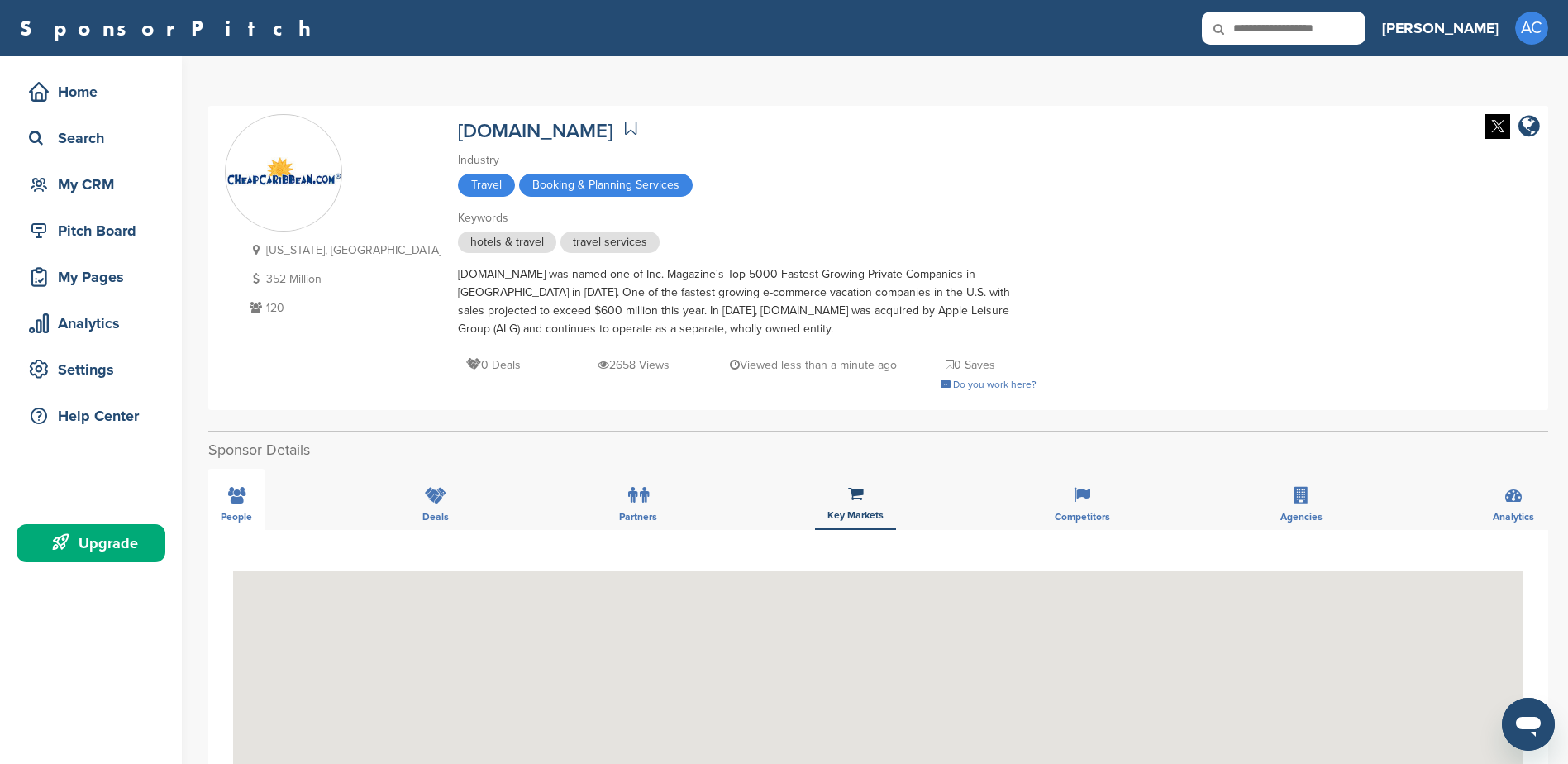
click at [242, 503] on div "People Deals Partners Key Markets Competitors Agencies Analytics" at bounding box center [878, 499] width 1340 height 61
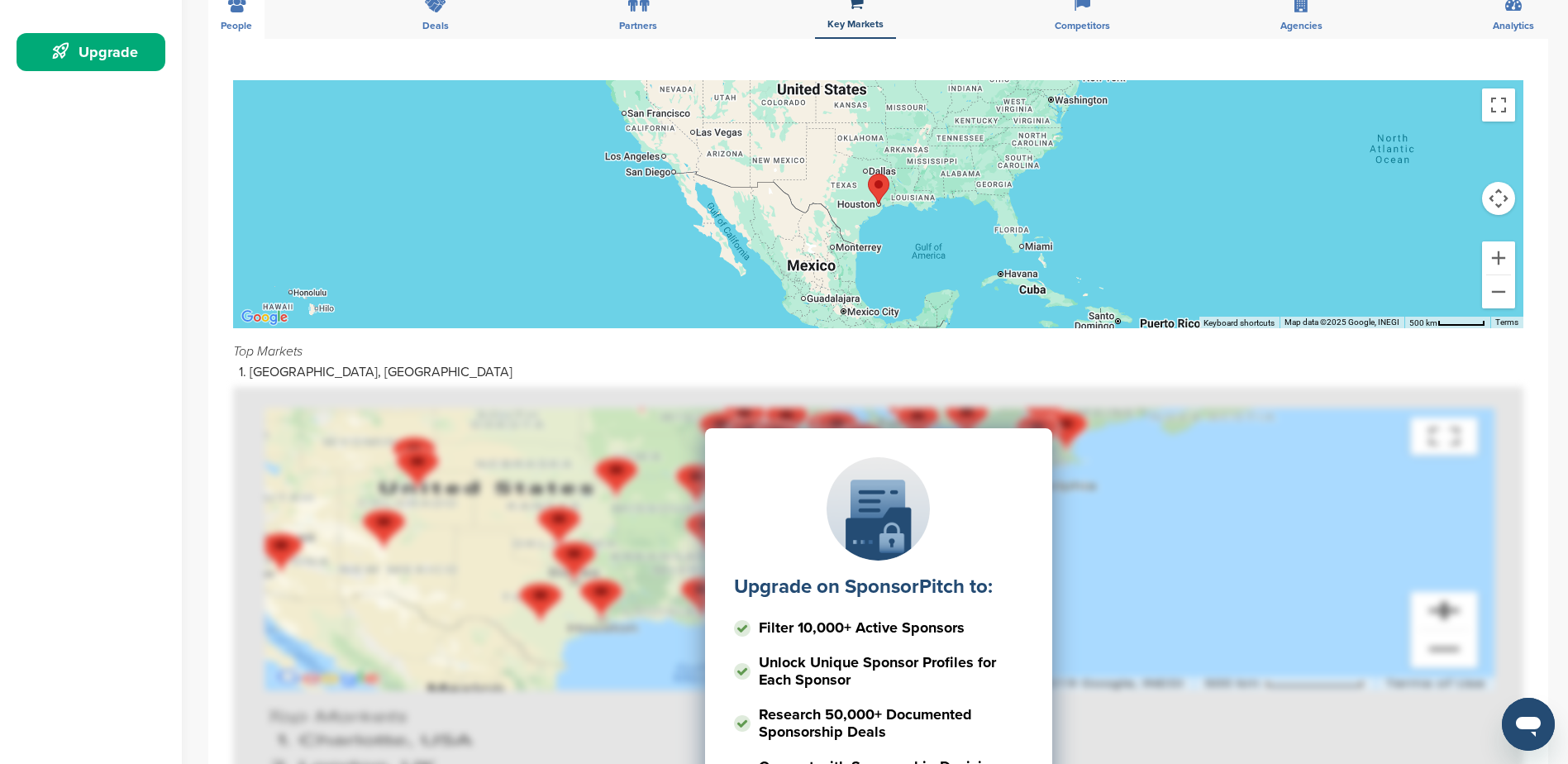
scroll to position [248, 0]
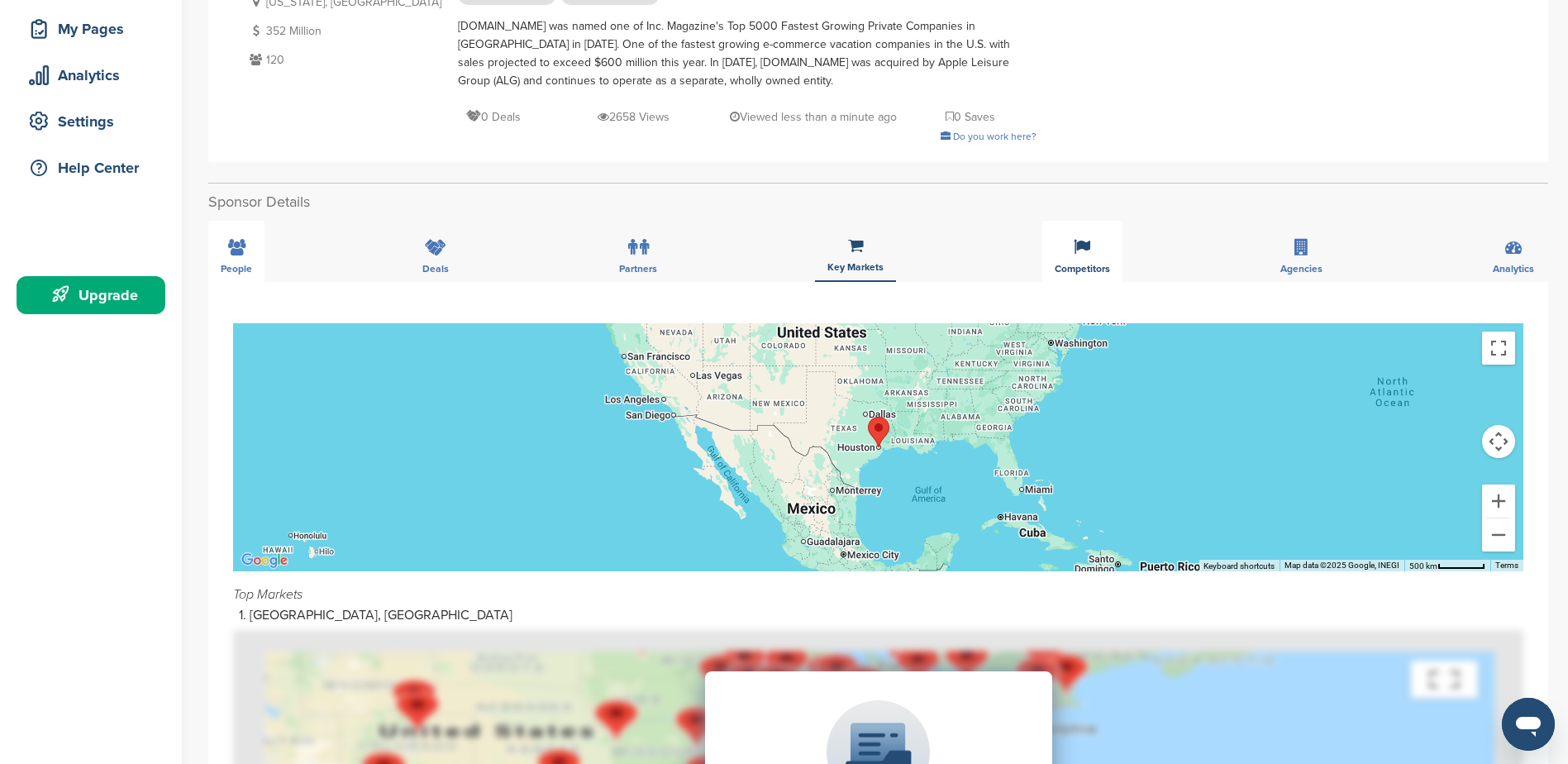
click at [1089, 260] on div "Competitors" at bounding box center [1082, 250] width 80 height 61
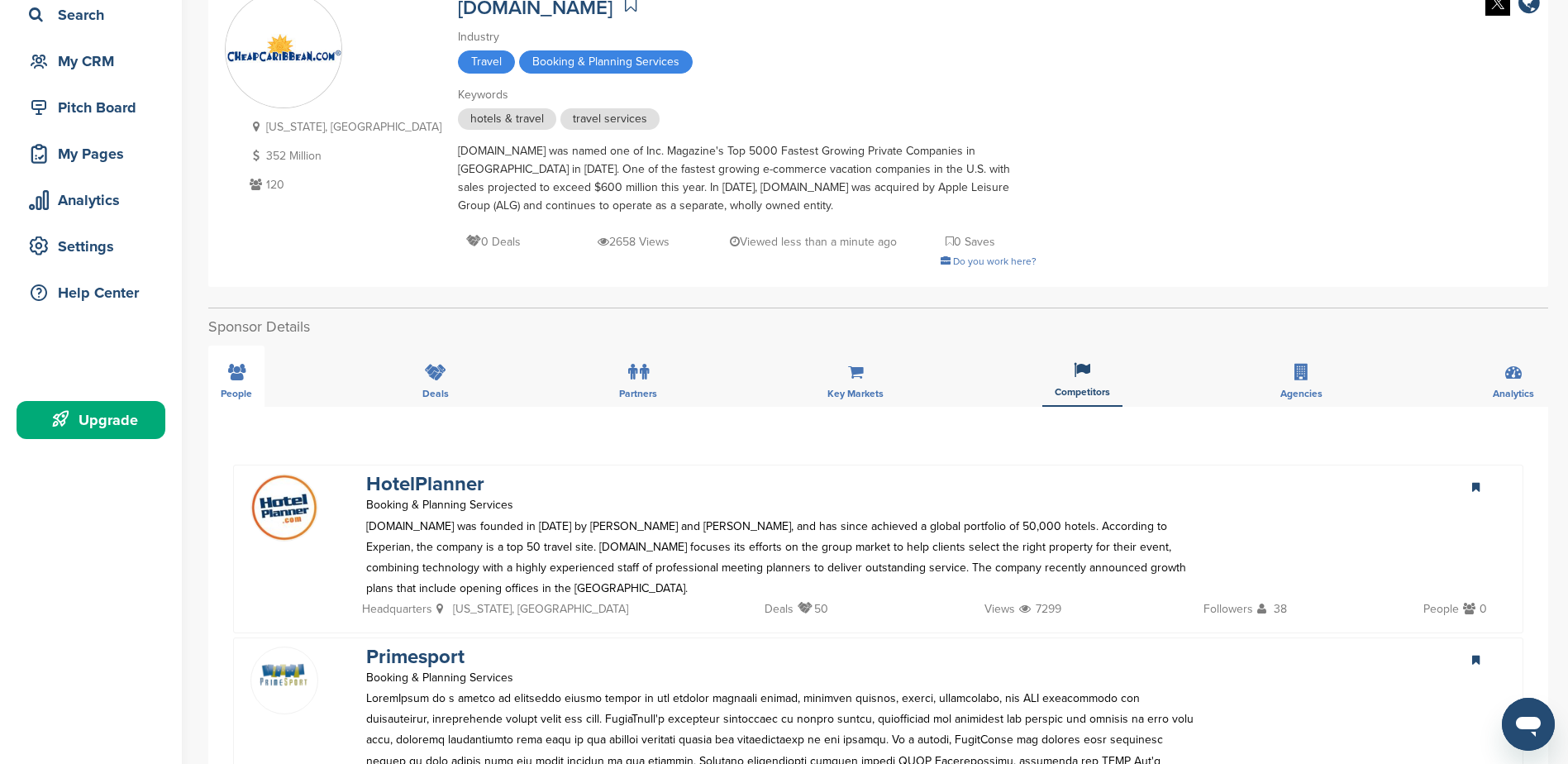
scroll to position [0, 0]
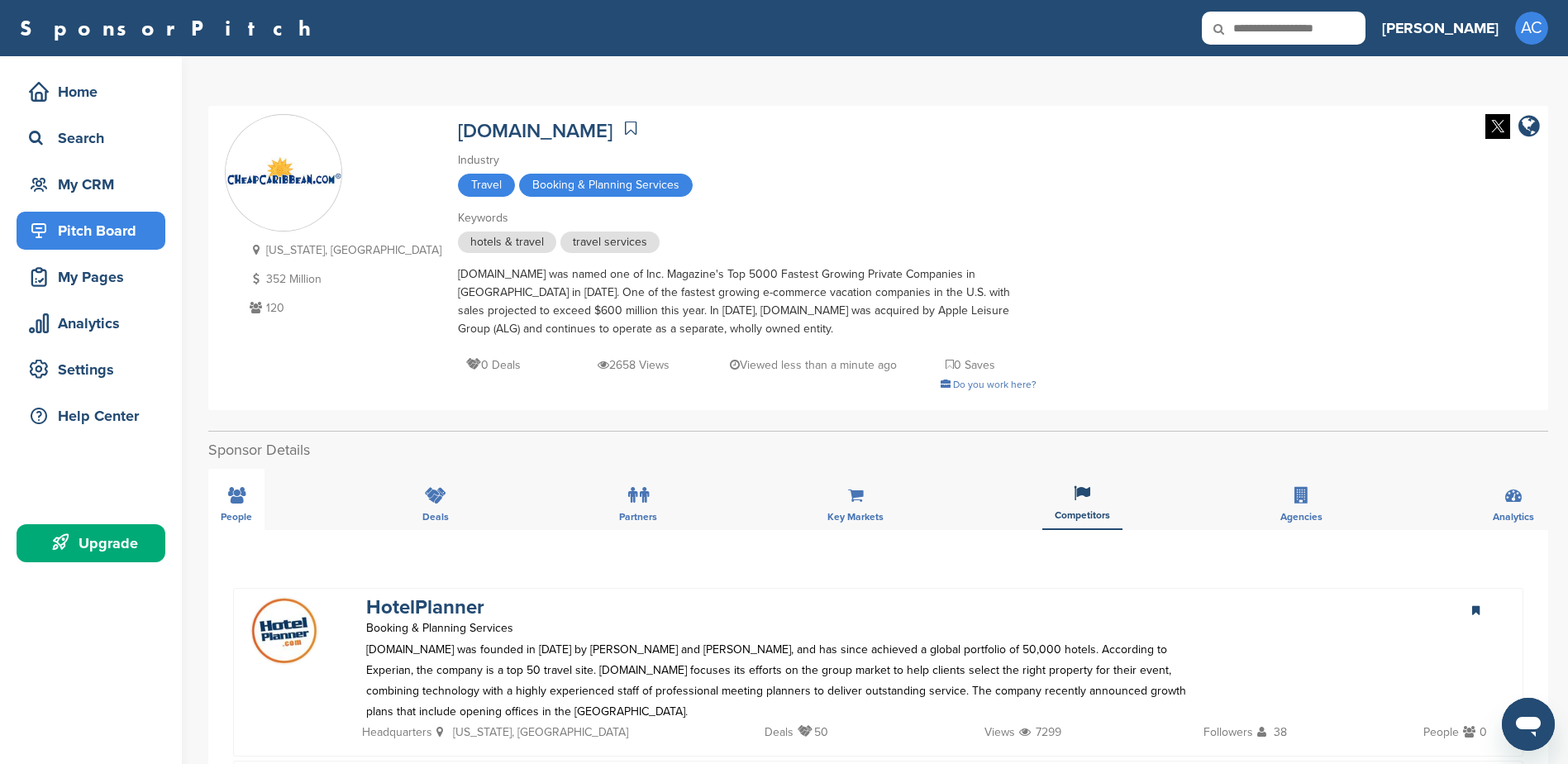
click at [116, 225] on div "Pitch Board" at bounding box center [95, 230] width 140 height 30
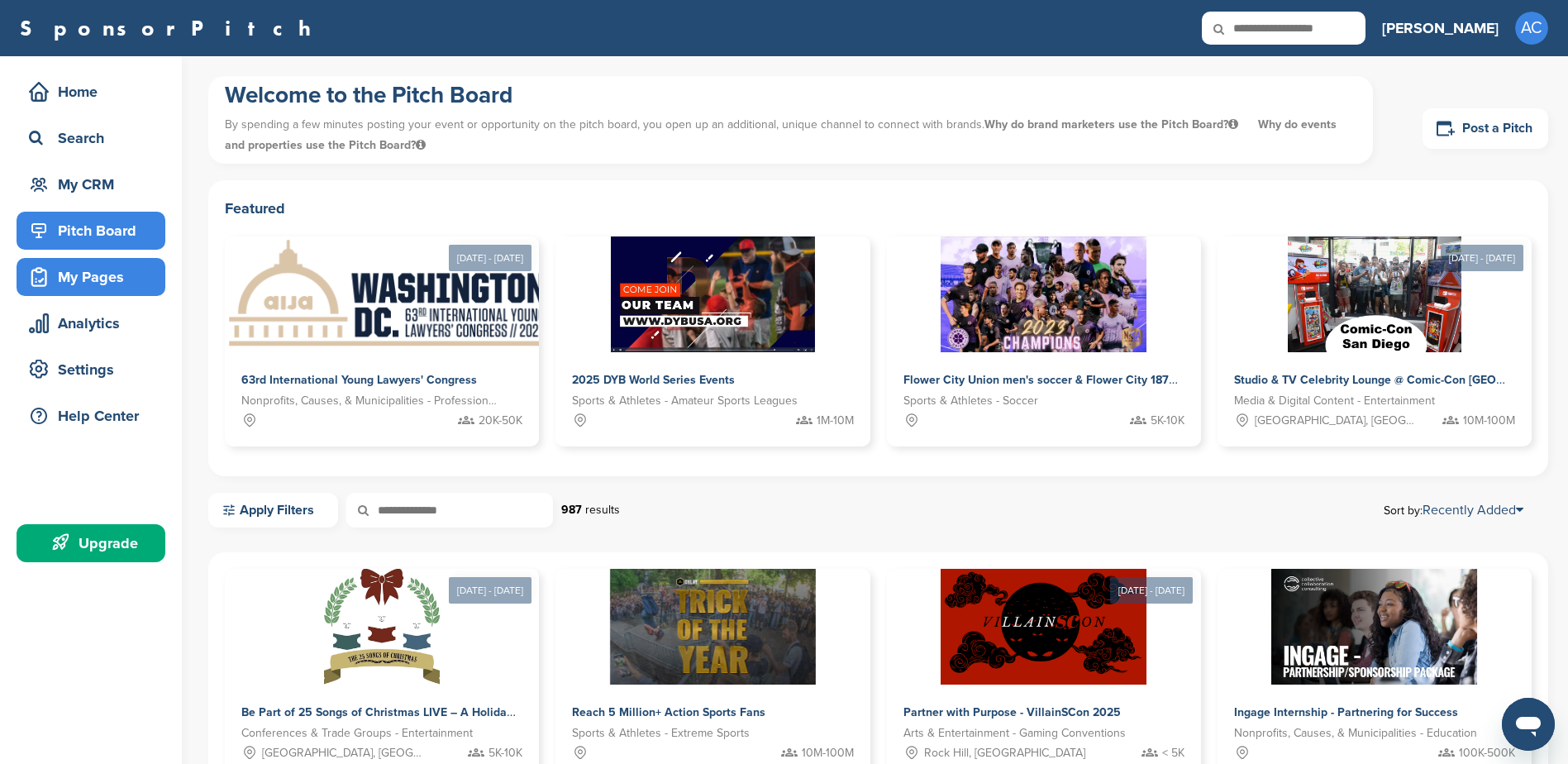
click at [86, 286] on div "My Pages" at bounding box center [95, 277] width 140 height 30
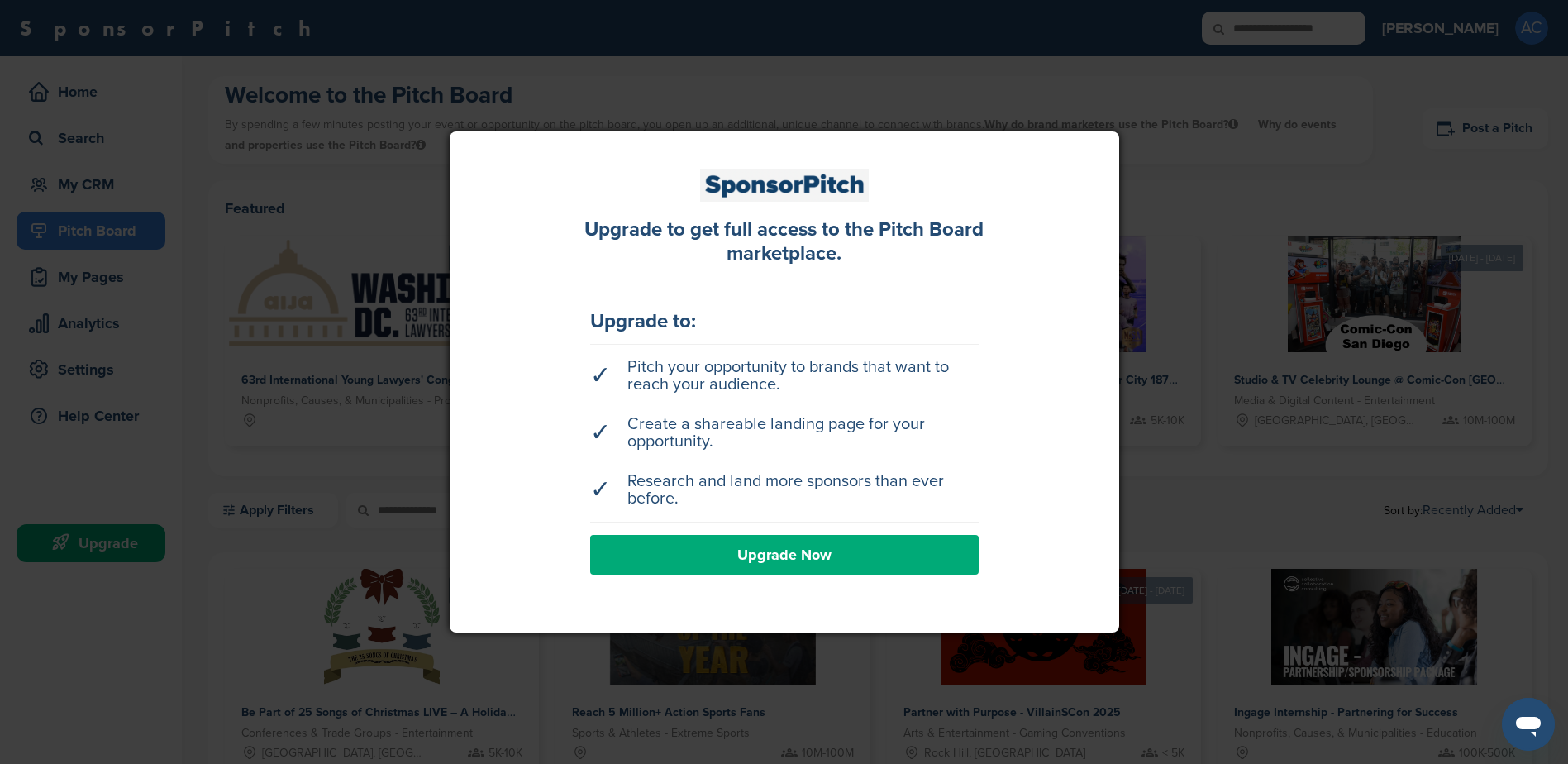
click at [1334, 413] on div at bounding box center [784, 382] width 1568 height 764
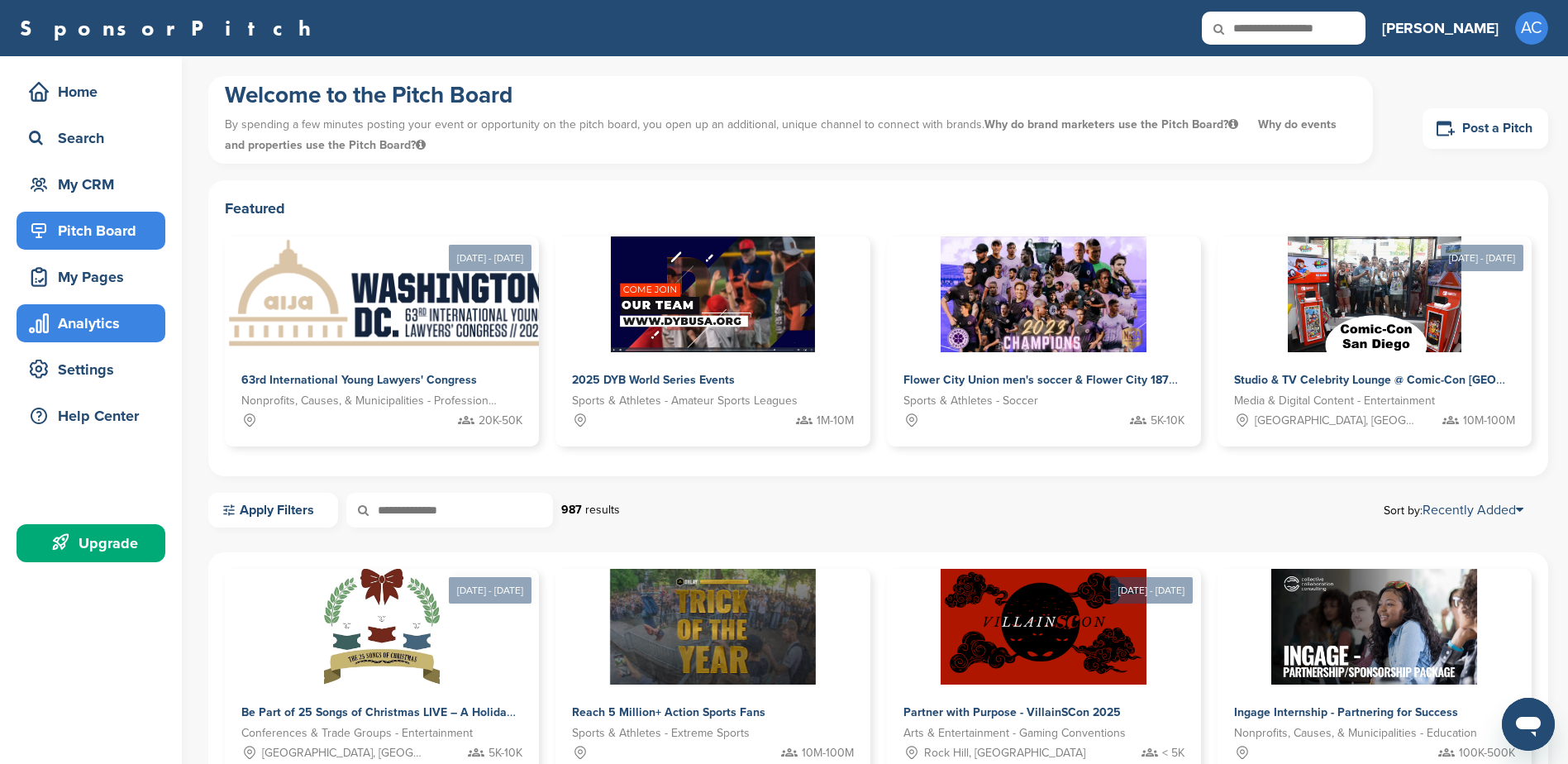
click at [60, 328] on div "Analytics" at bounding box center [95, 323] width 140 height 30
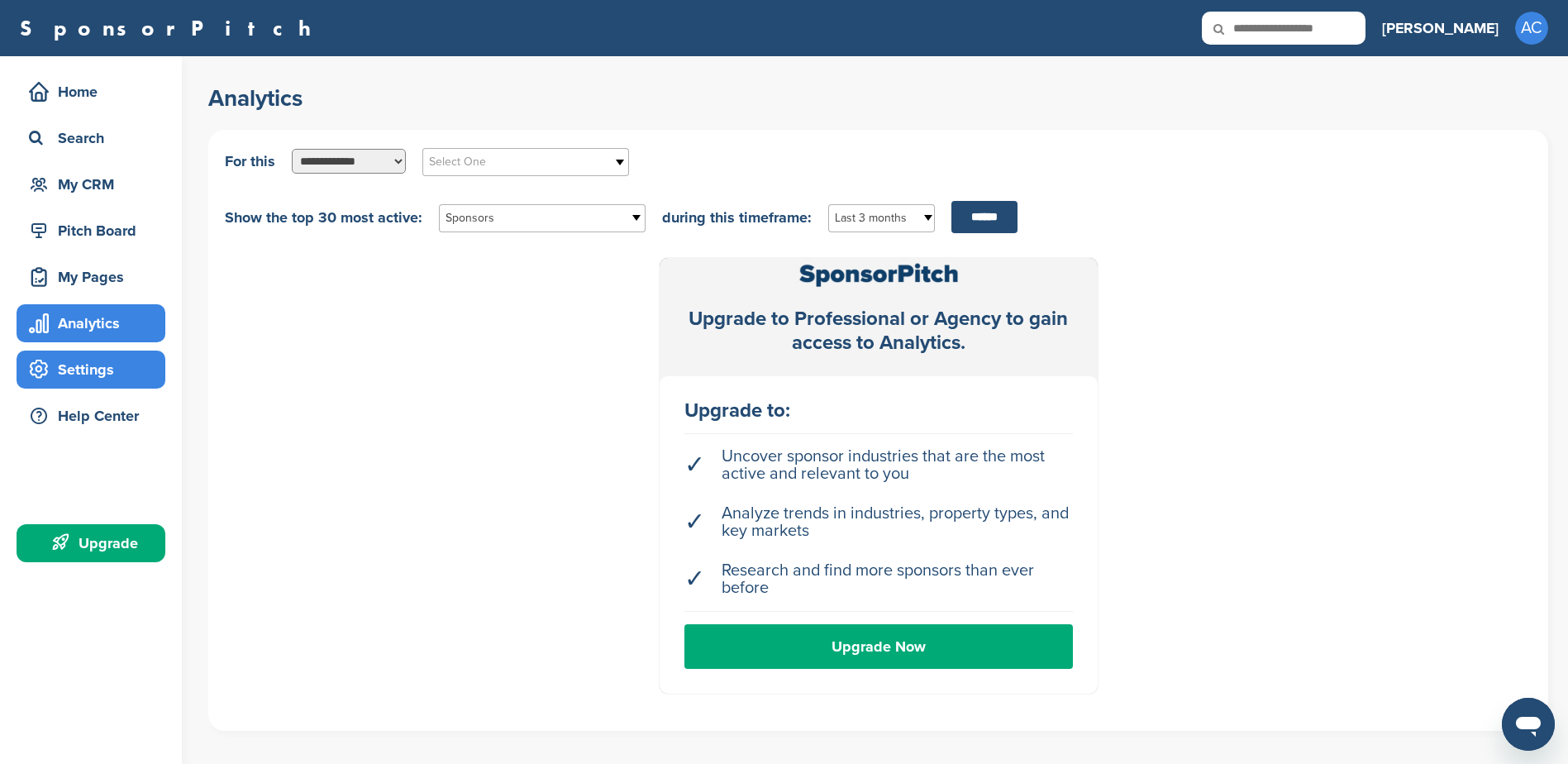
click at [117, 378] on div "Settings" at bounding box center [95, 370] width 140 height 30
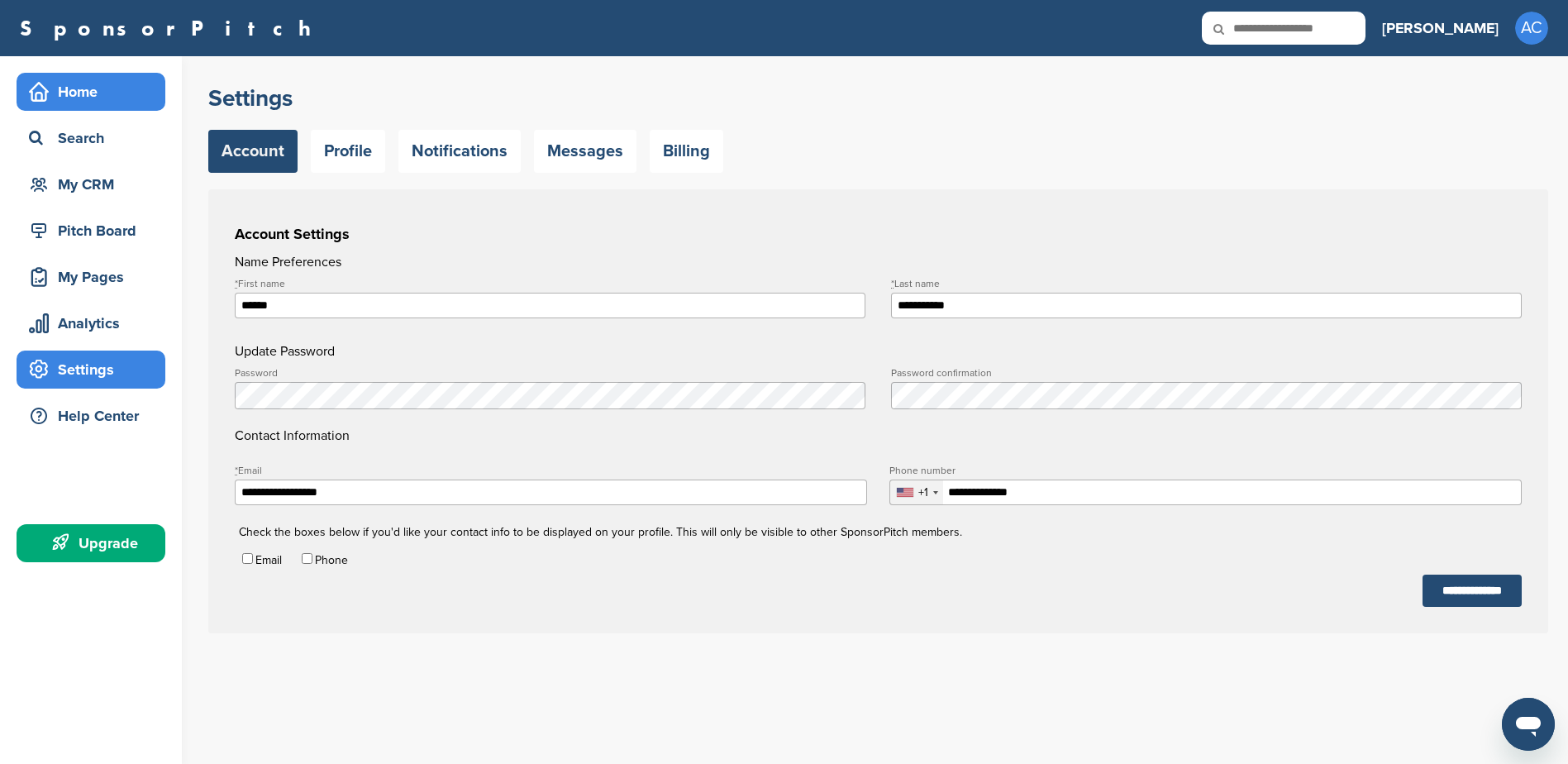
click at [104, 87] on div "Home" at bounding box center [95, 91] width 140 height 30
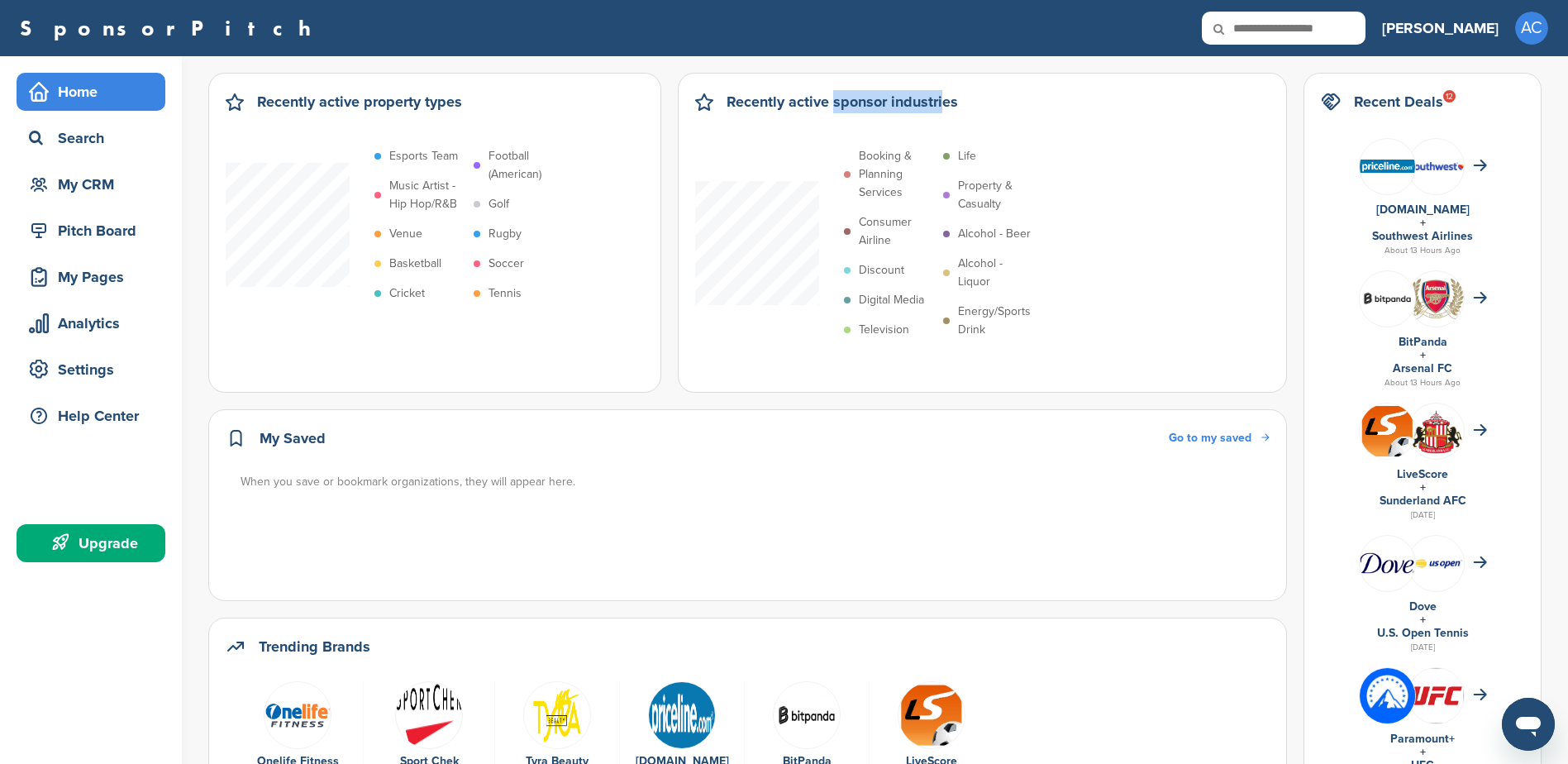
drag, startPoint x: 829, startPoint y: 102, endPoint x: 941, endPoint y: 103, distance: 112.0
click at [940, 103] on h2 "Recently active sponsor industries" at bounding box center [842, 101] width 231 height 23
drag, startPoint x: 941, startPoint y: 103, endPoint x: 1073, endPoint y: 254, distance: 200.6
click at [1073, 254] on div "Booking & Planning Services Consumer Airline Discount Digital Media Television …" at bounding box center [982, 242] width 574 height 203
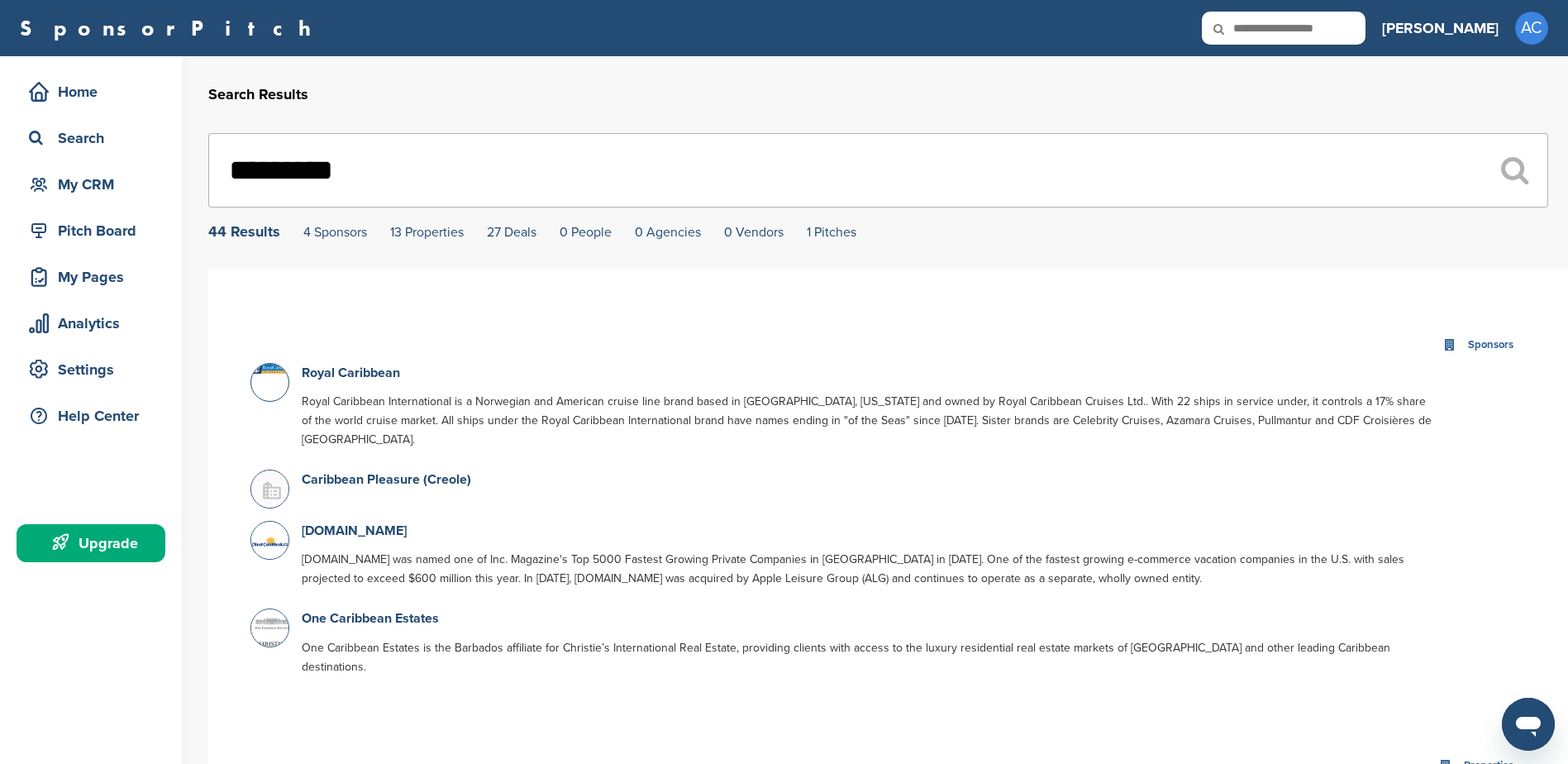
drag, startPoint x: 412, startPoint y: 178, endPoint x: 224, endPoint y: 174, distance: 188.0
click at [224, 174] on input "*********" at bounding box center [878, 170] width 1340 height 75
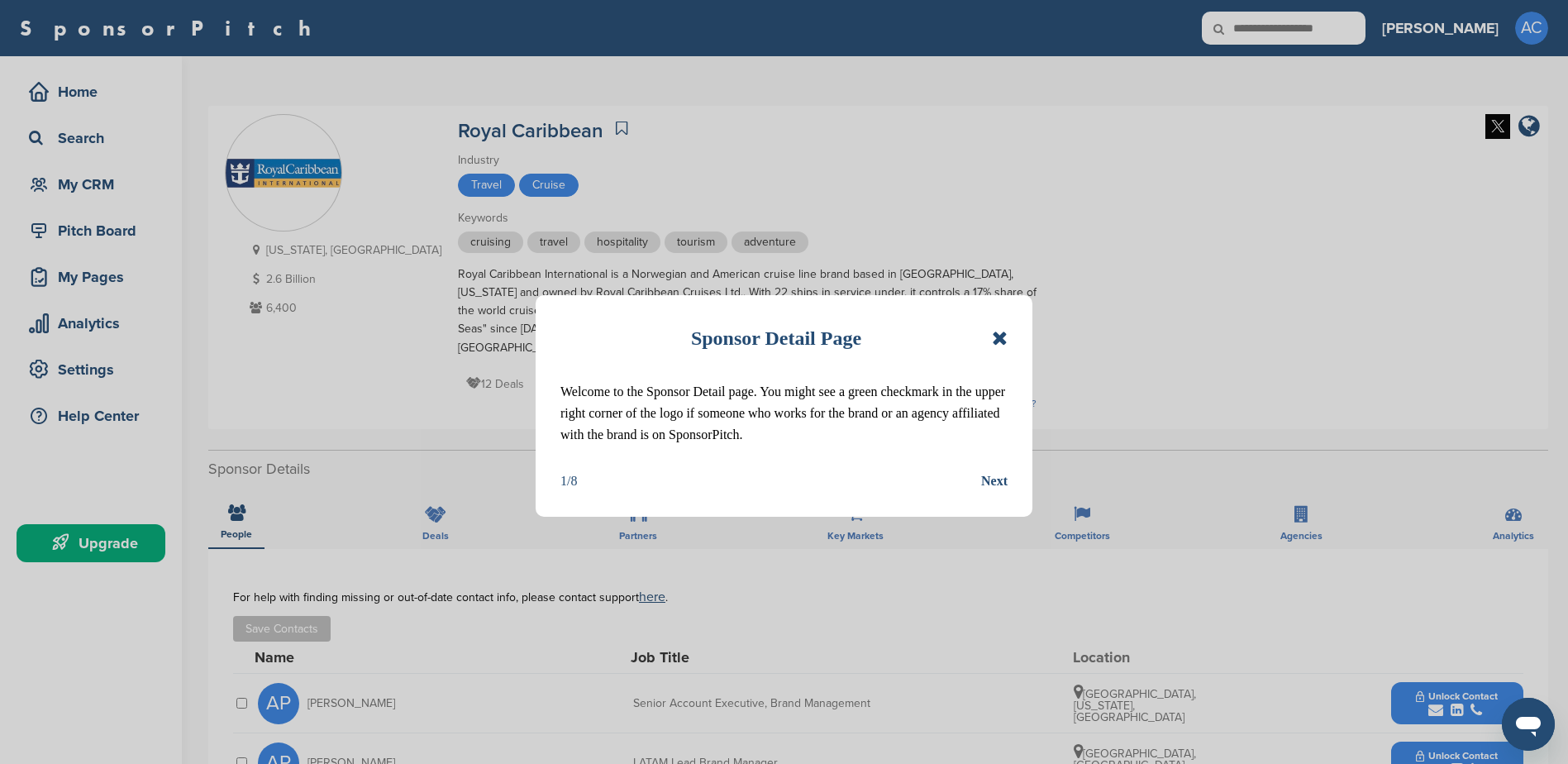
click at [1006, 341] on icon at bounding box center [999, 339] width 15 height 20
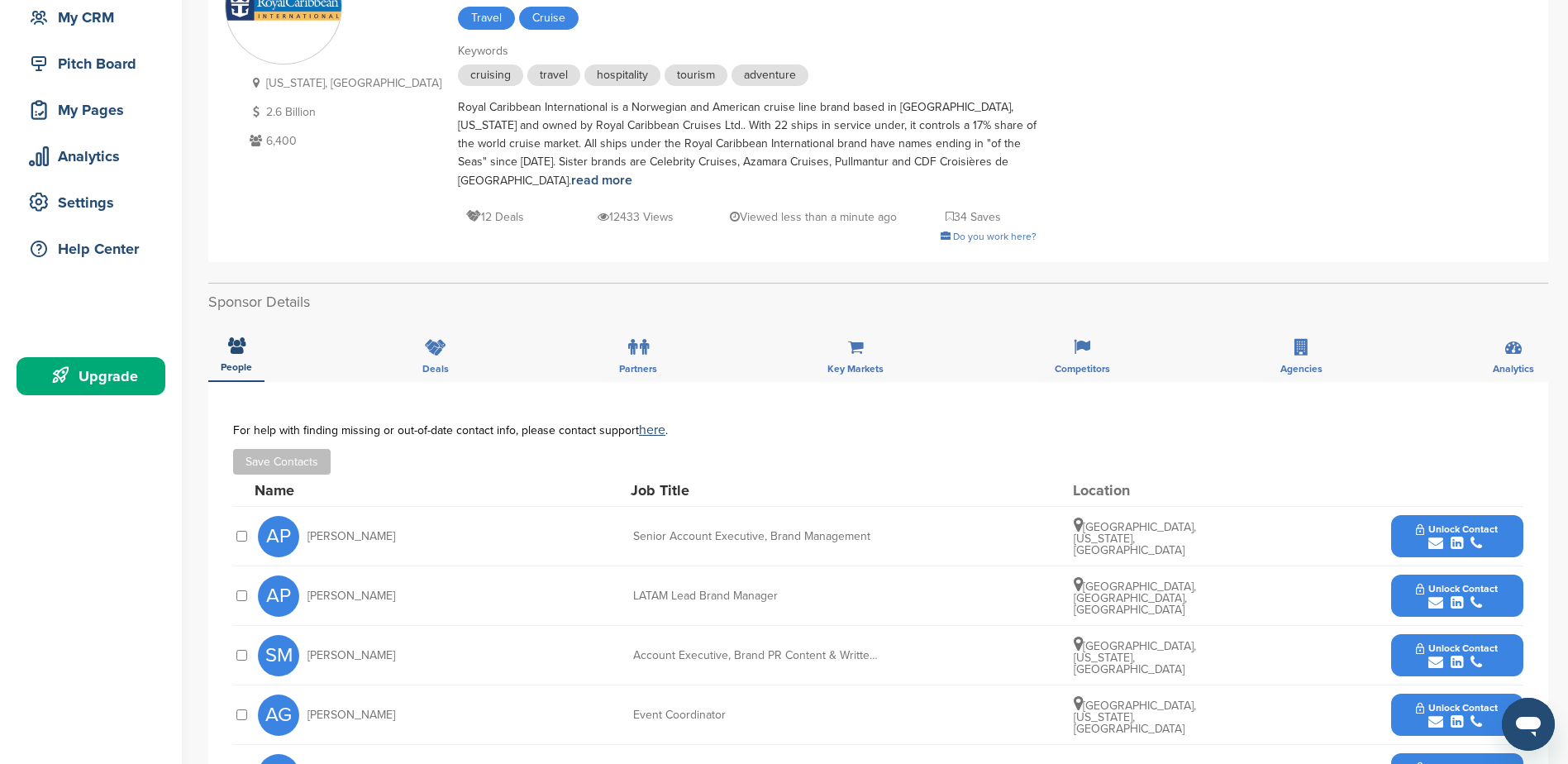
scroll to position [166, 0]
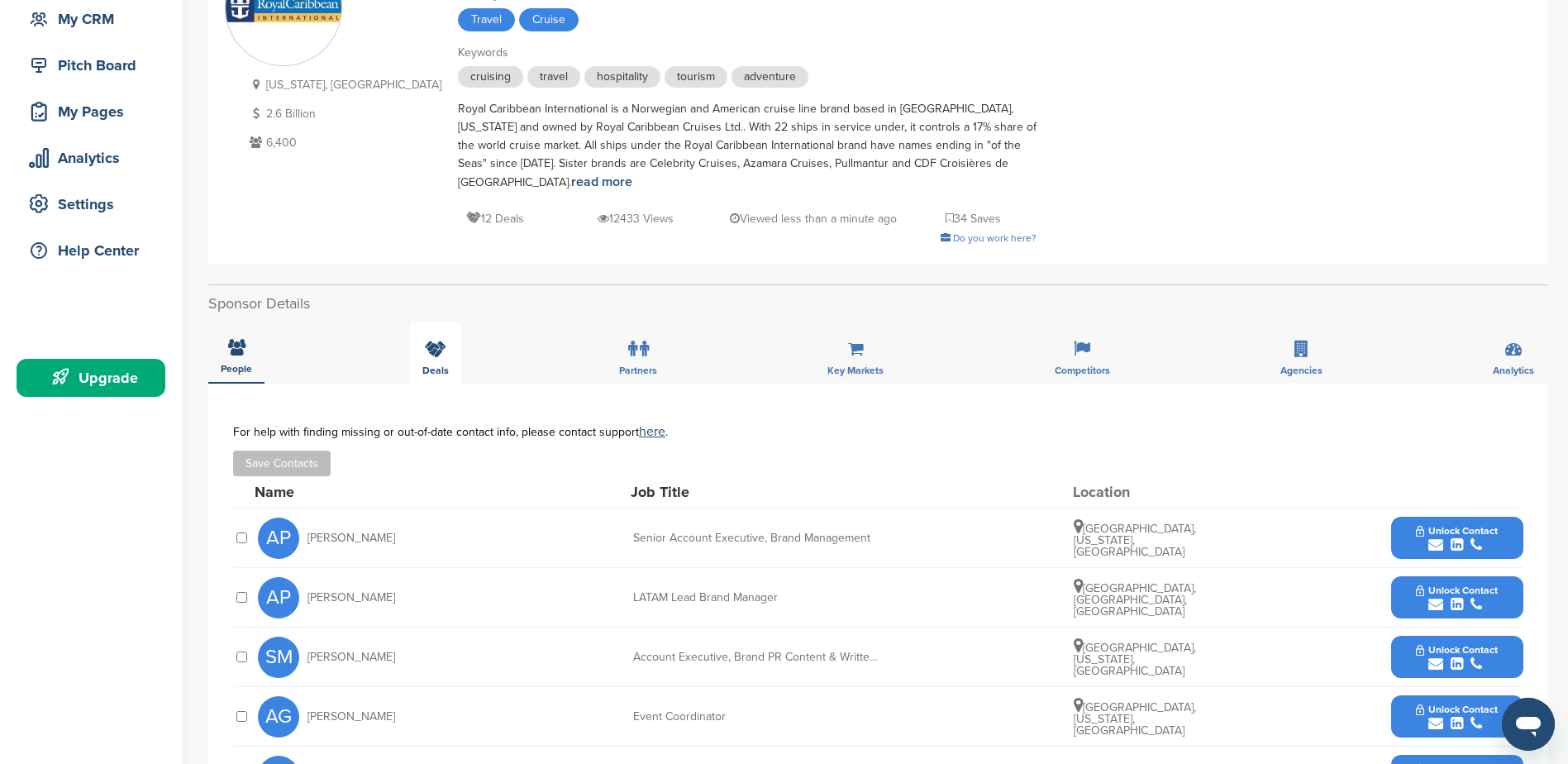
click at [429, 341] on icon at bounding box center [436, 349] width 22 height 16
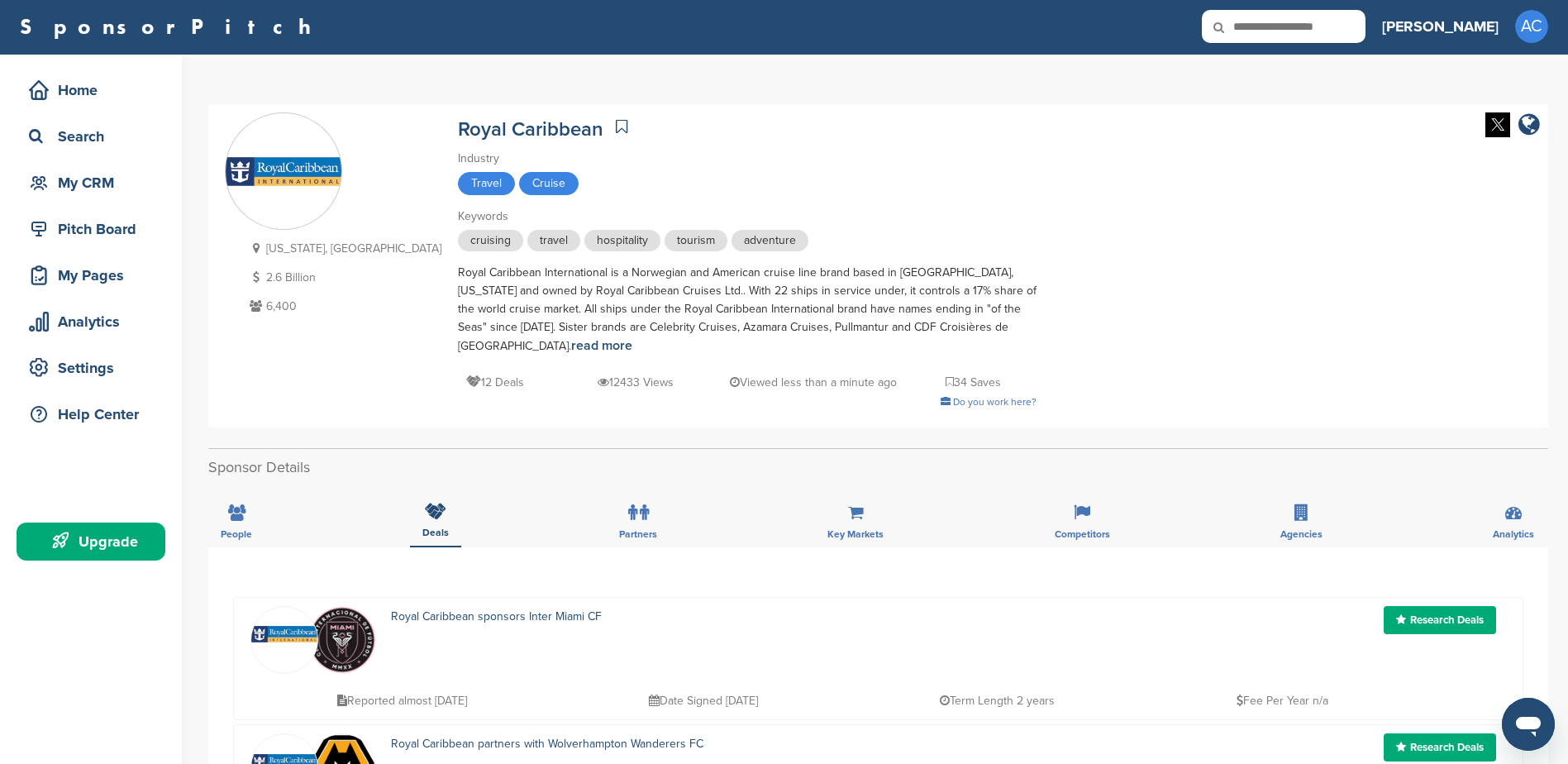
scroll to position [0, 0]
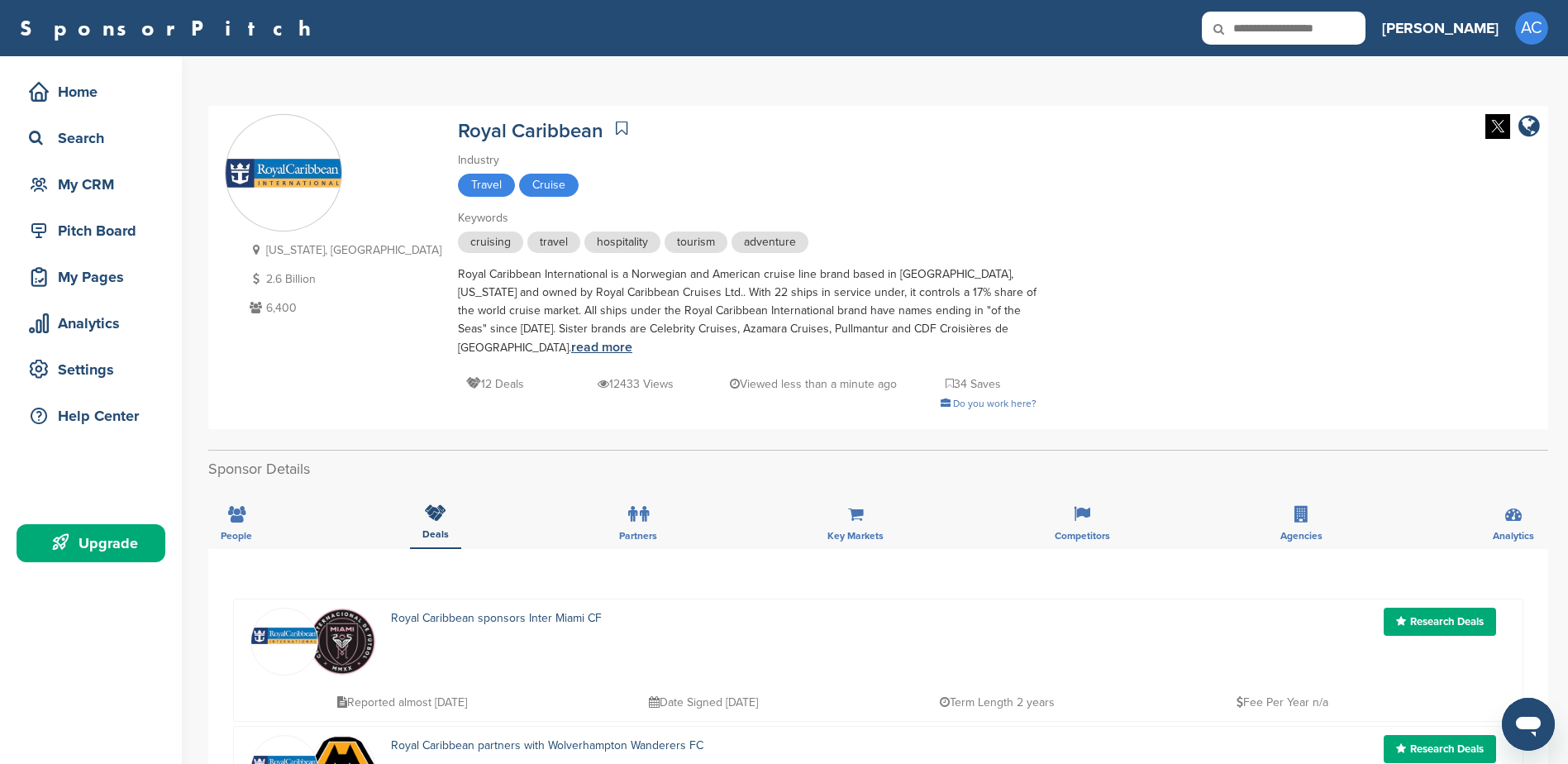
click at [632, 339] on link "read more" at bounding box center [602, 347] width 61 height 16
